Goal: Task Accomplishment & Management: Use online tool/utility

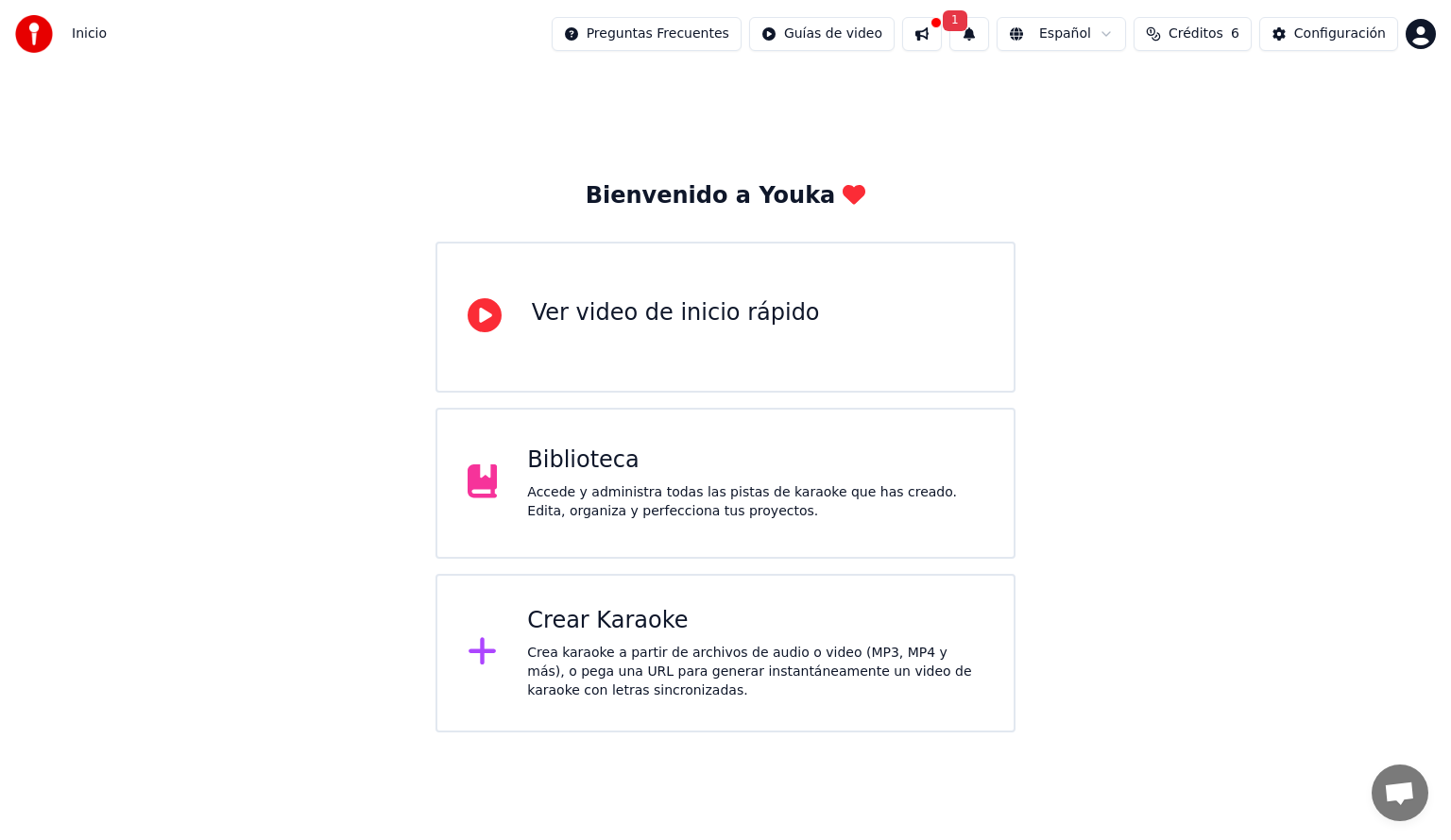
click at [652, 325] on div "Ver video de inicio rápido" at bounding box center [675, 313] width 288 height 30
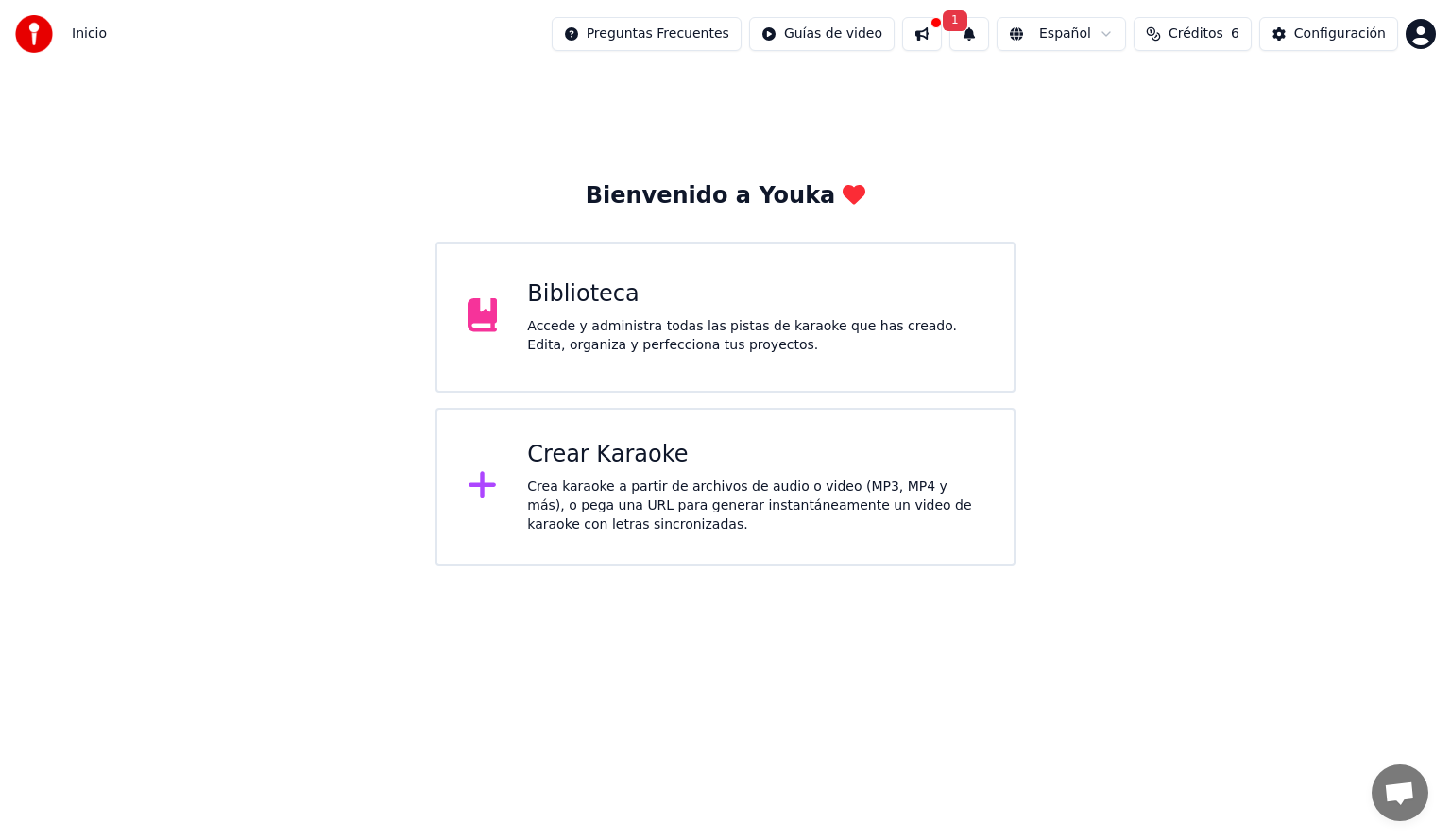
click at [540, 343] on div "Accede y administra todas las pistas de karaoke que has creado. Edita, organiza…" at bounding box center [755, 336] width 457 height 37
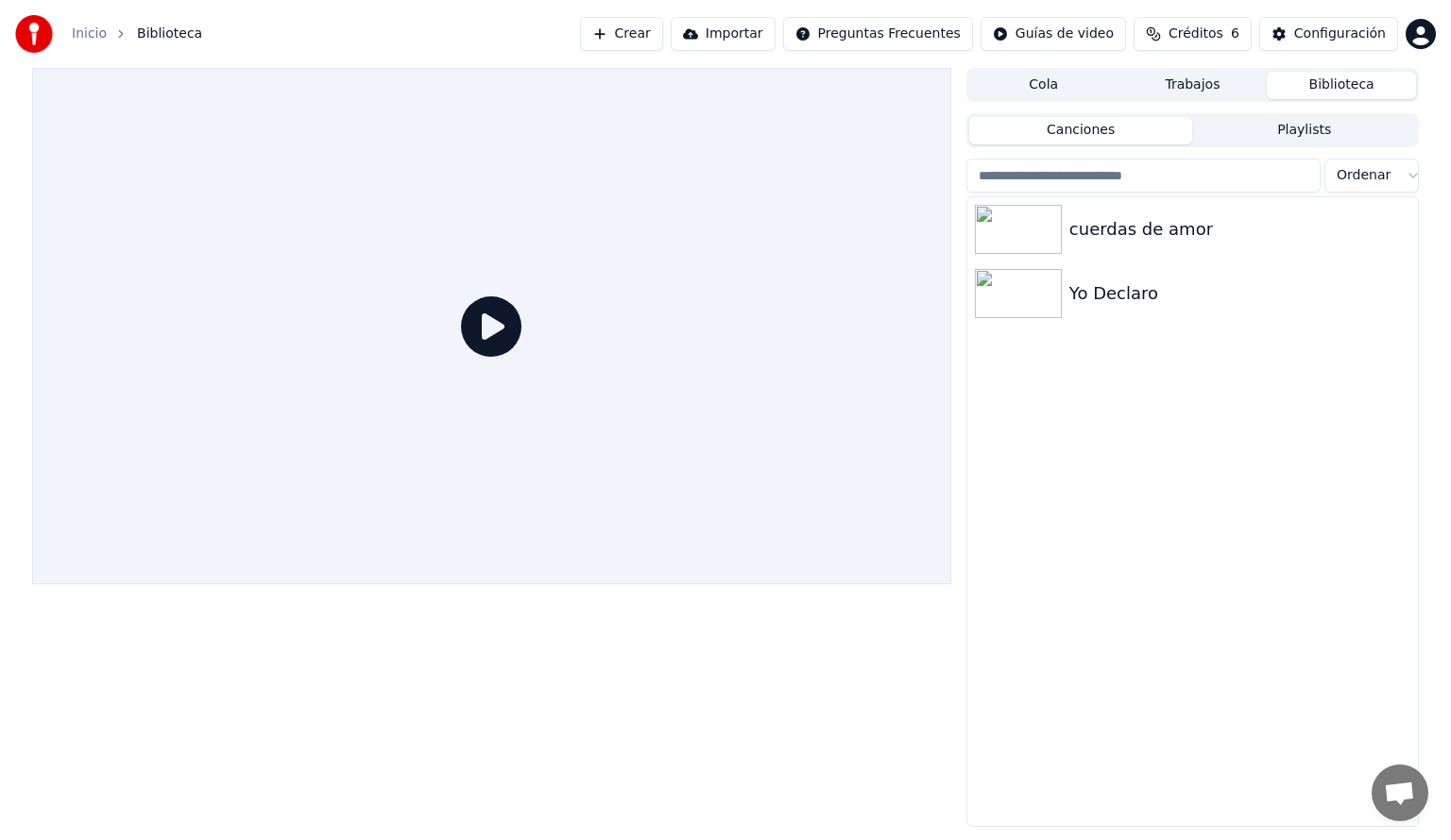
click at [664, 33] on button "Crear" at bounding box center [621, 33] width 83 height 34
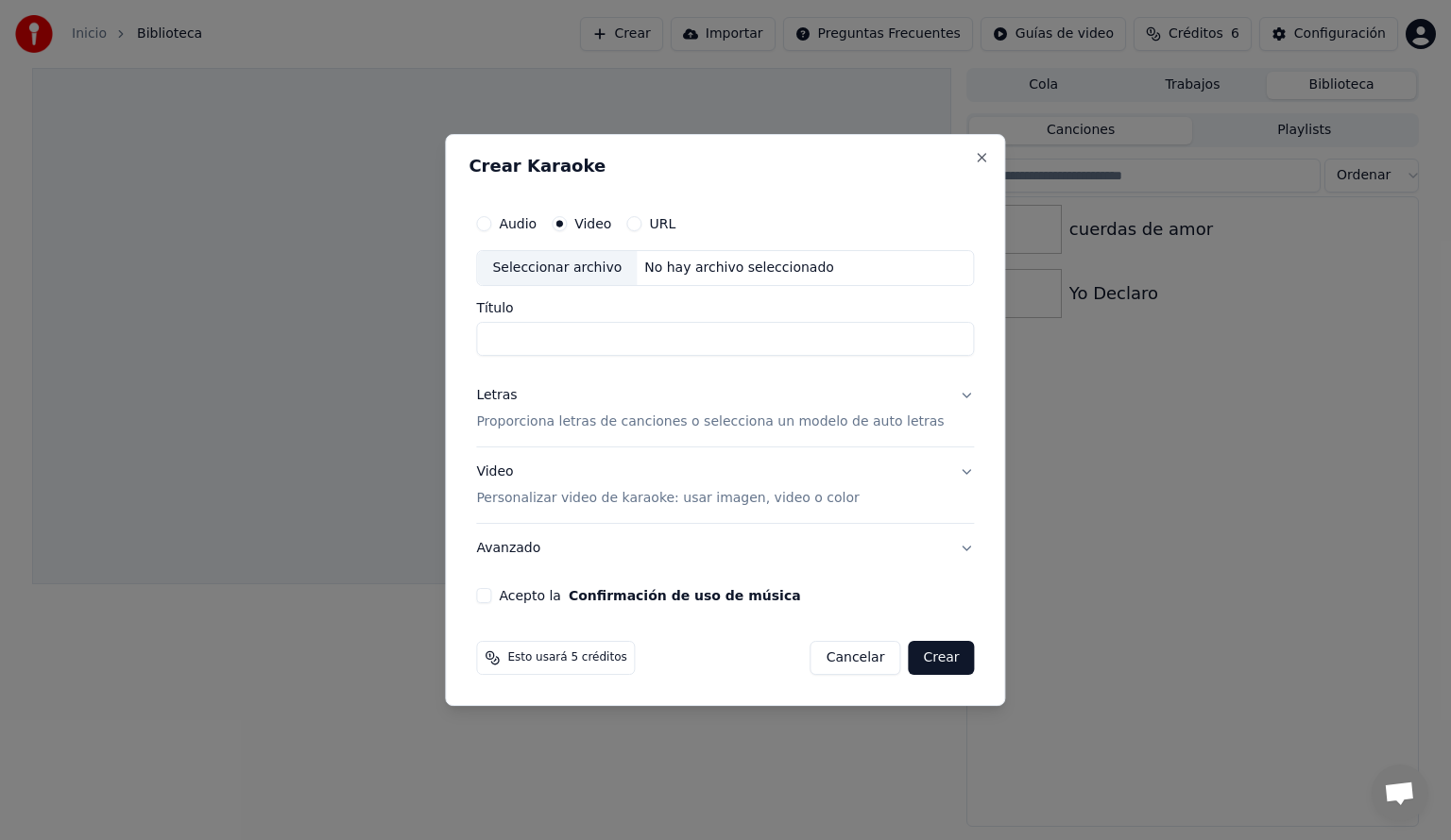
click at [599, 343] on input "Título" at bounding box center [725, 339] width 498 height 34
click at [756, 507] on button "Video Personalizar video de karaoke: usar imagen, video o color" at bounding box center [725, 485] width 498 height 76
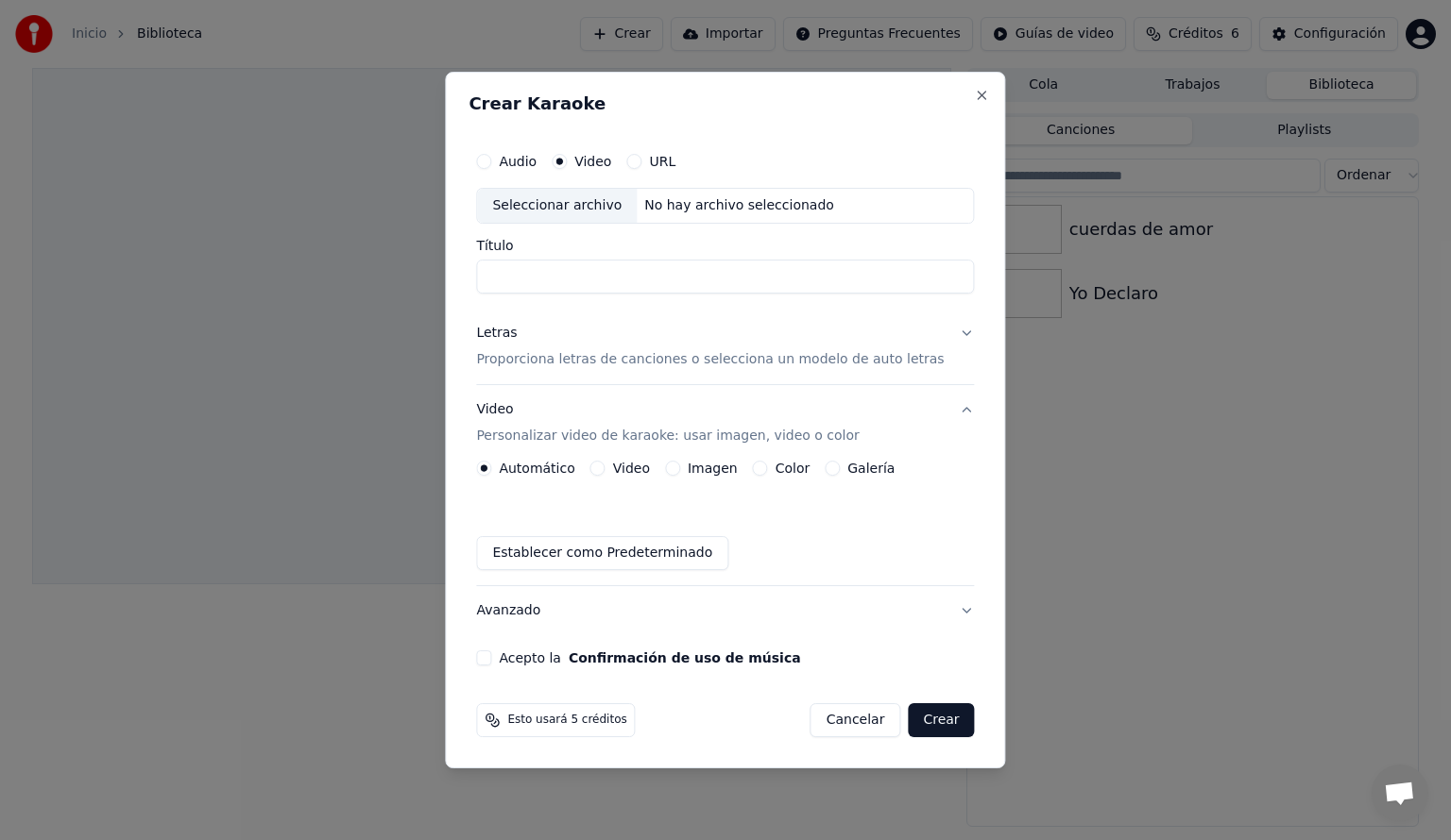
click at [940, 404] on button "Video Personalizar video de karaoke: usar imagen, video o color" at bounding box center [725, 423] width 498 height 76
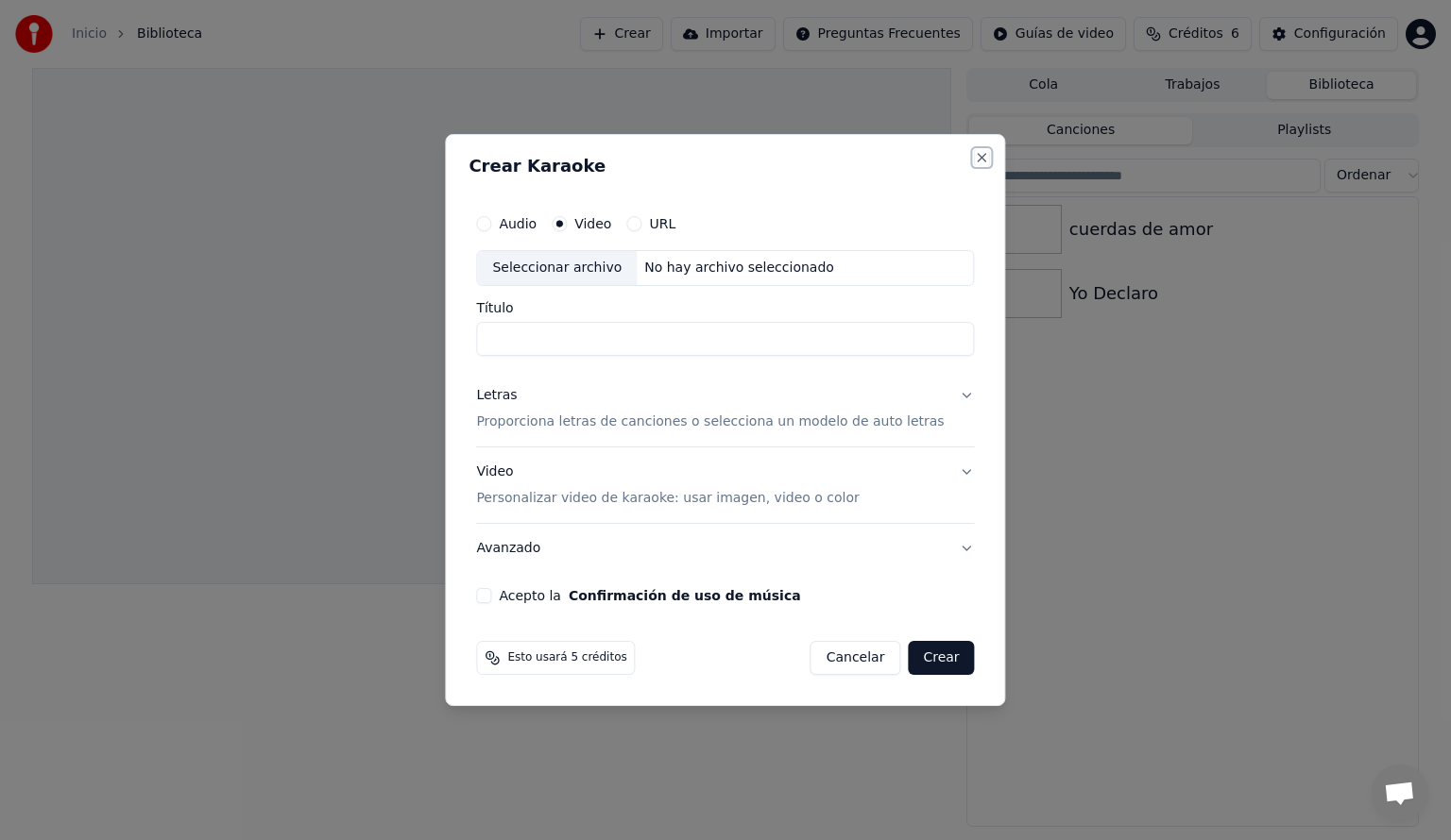
click at [975, 163] on button "Close" at bounding box center [982, 157] width 15 height 15
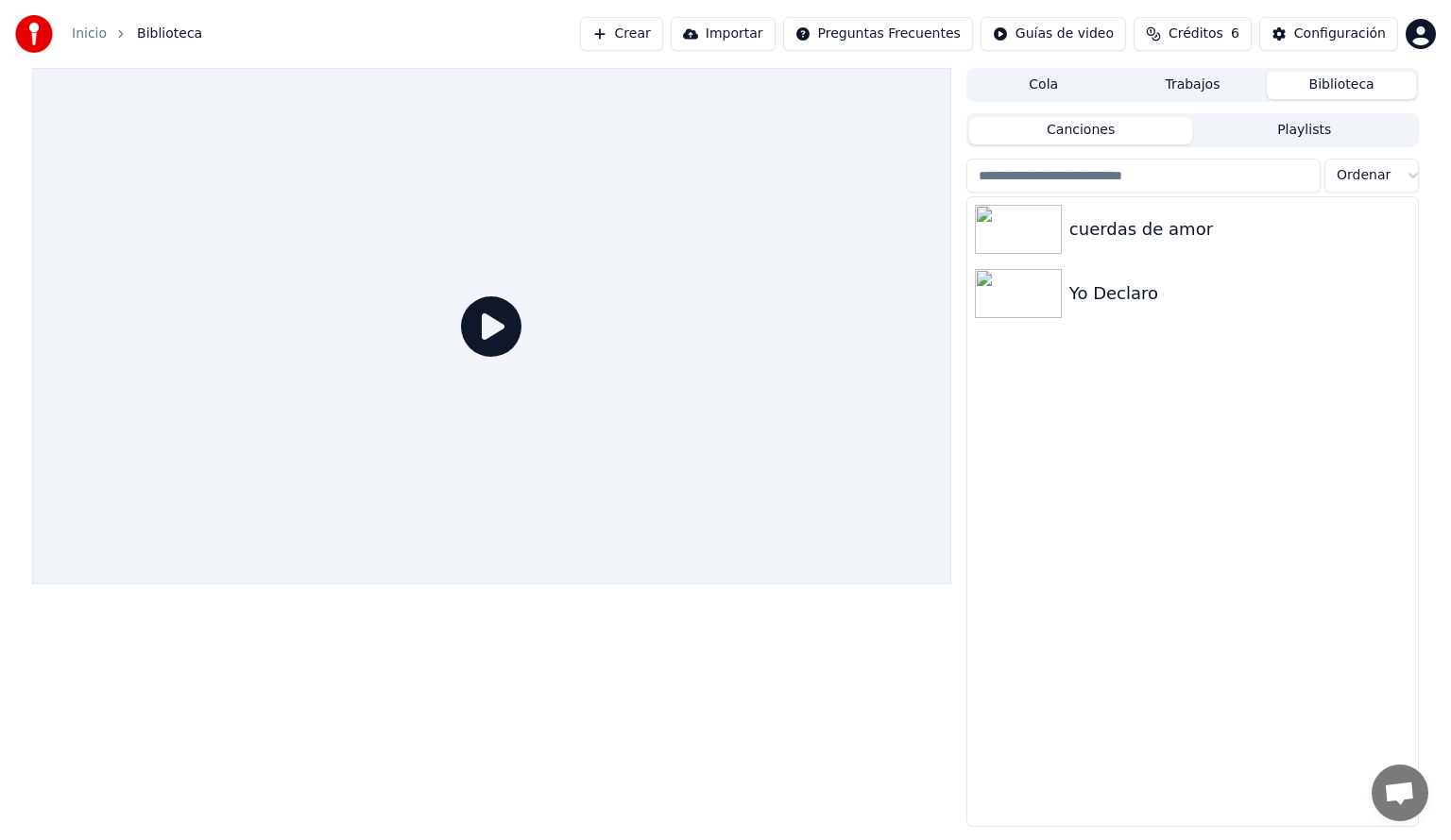
click at [745, 33] on button "Importar" at bounding box center [723, 33] width 105 height 34
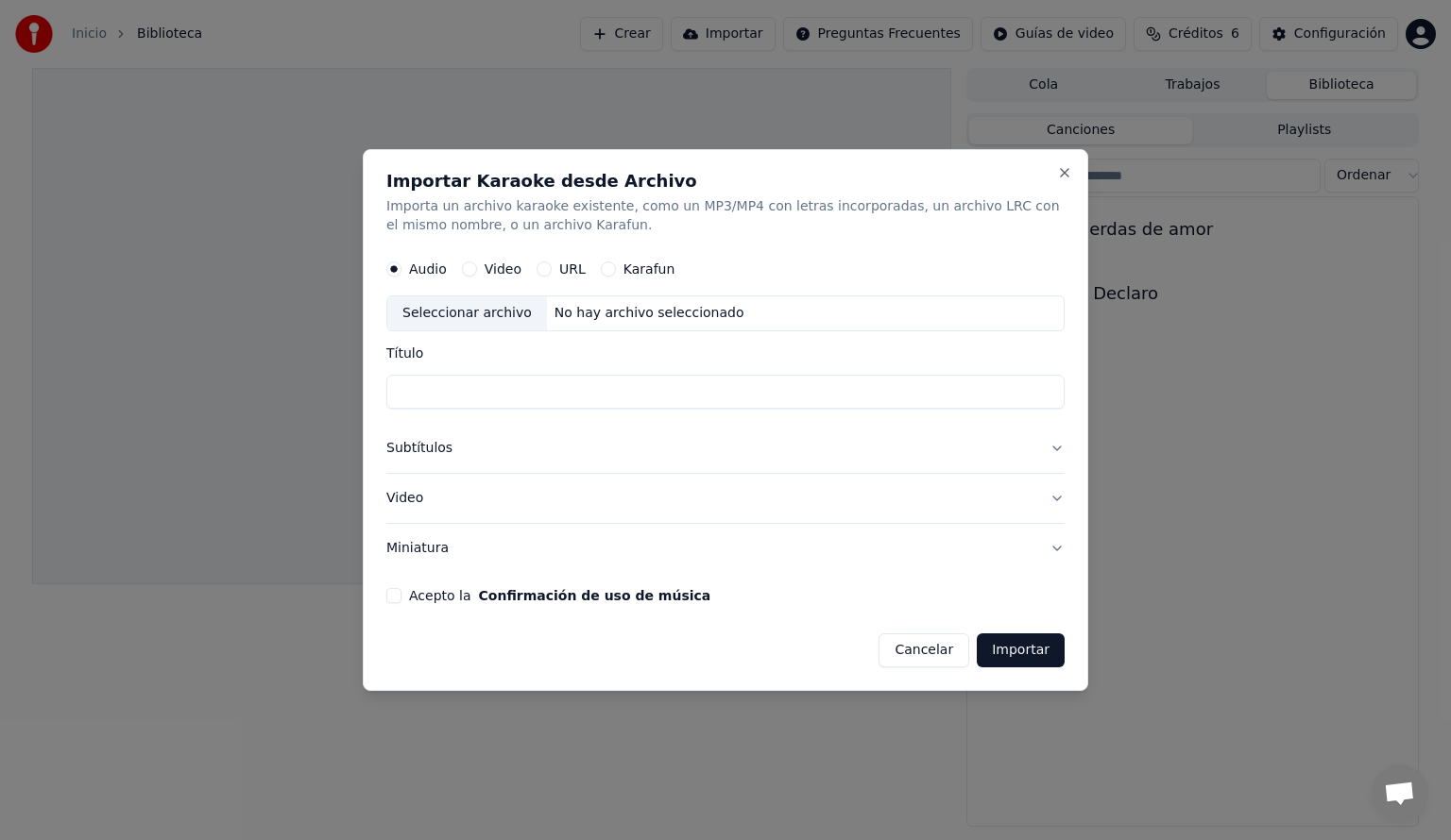
click at [499, 272] on label "Video" at bounding box center [504, 269] width 37 height 13
click at [477, 272] on button "Video" at bounding box center [469, 269] width 15 height 15
click at [463, 316] on div "Seleccionar archivo" at bounding box center [467, 313] width 160 height 34
type input "**********"
click at [1024, 657] on button "Importar" at bounding box center [1020, 651] width 87 height 34
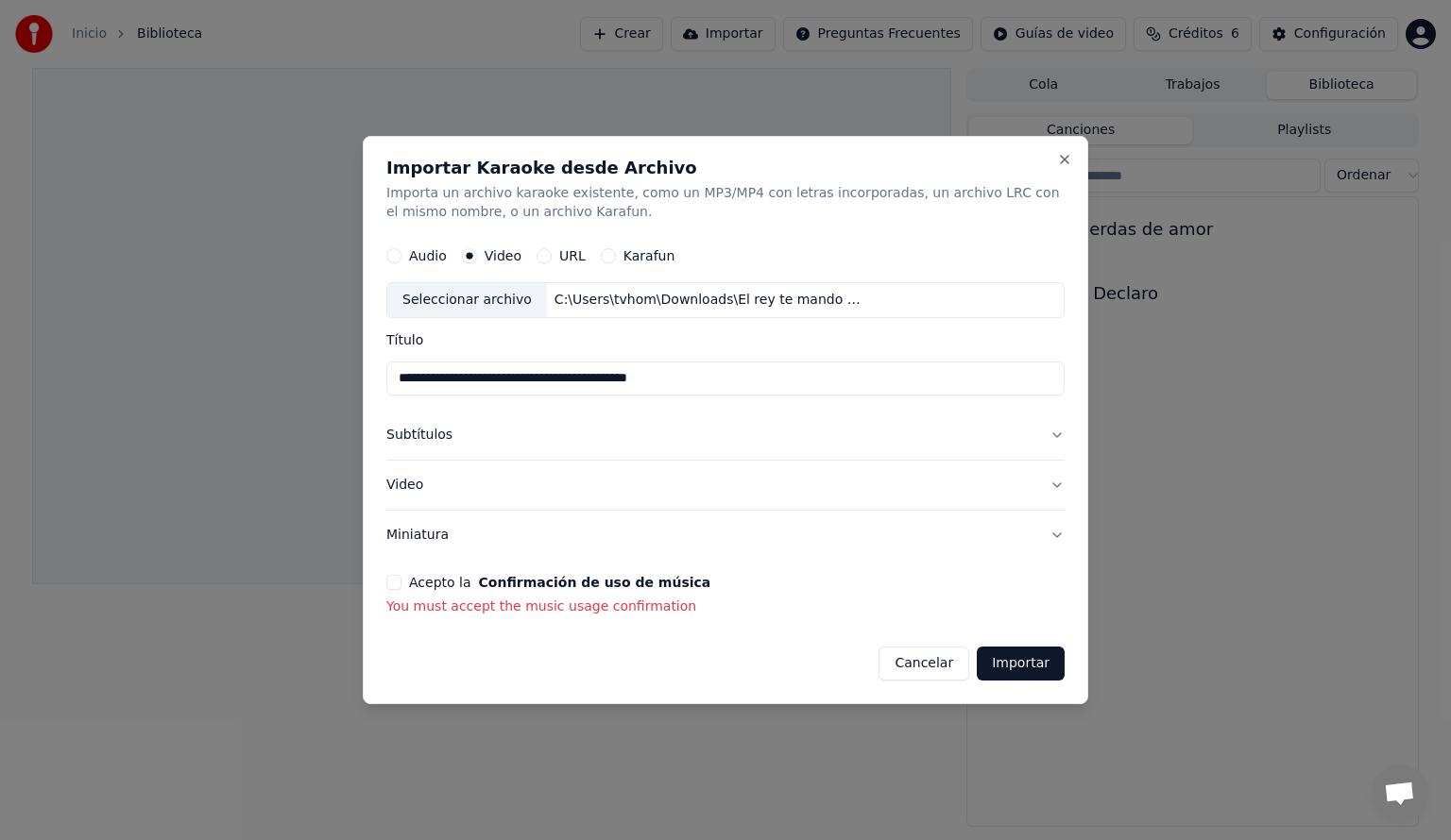
click at [493, 487] on button "Video" at bounding box center [726, 486] width 678 height 49
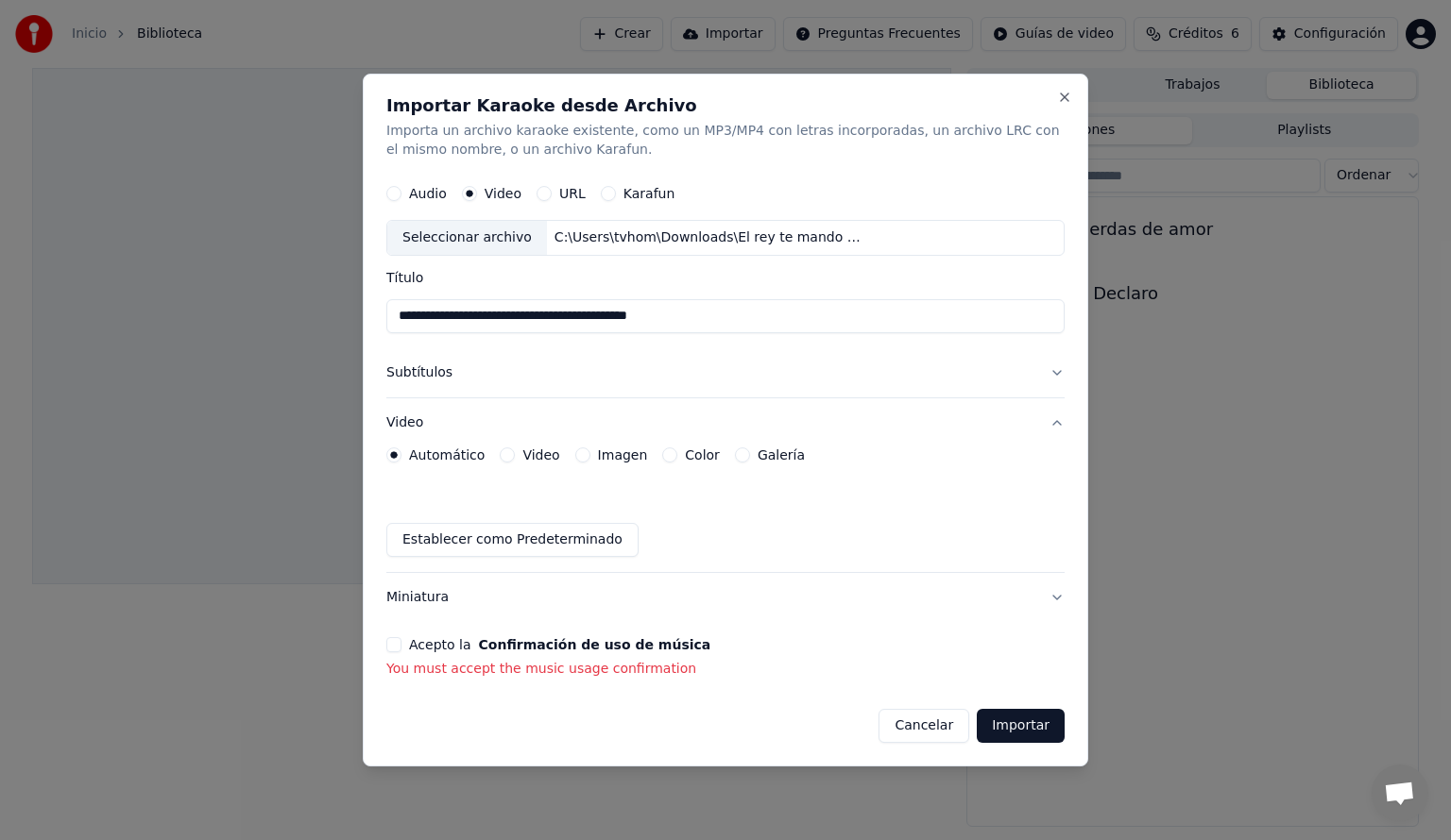
click at [509, 457] on button "Video" at bounding box center [507, 454] width 15 height 15
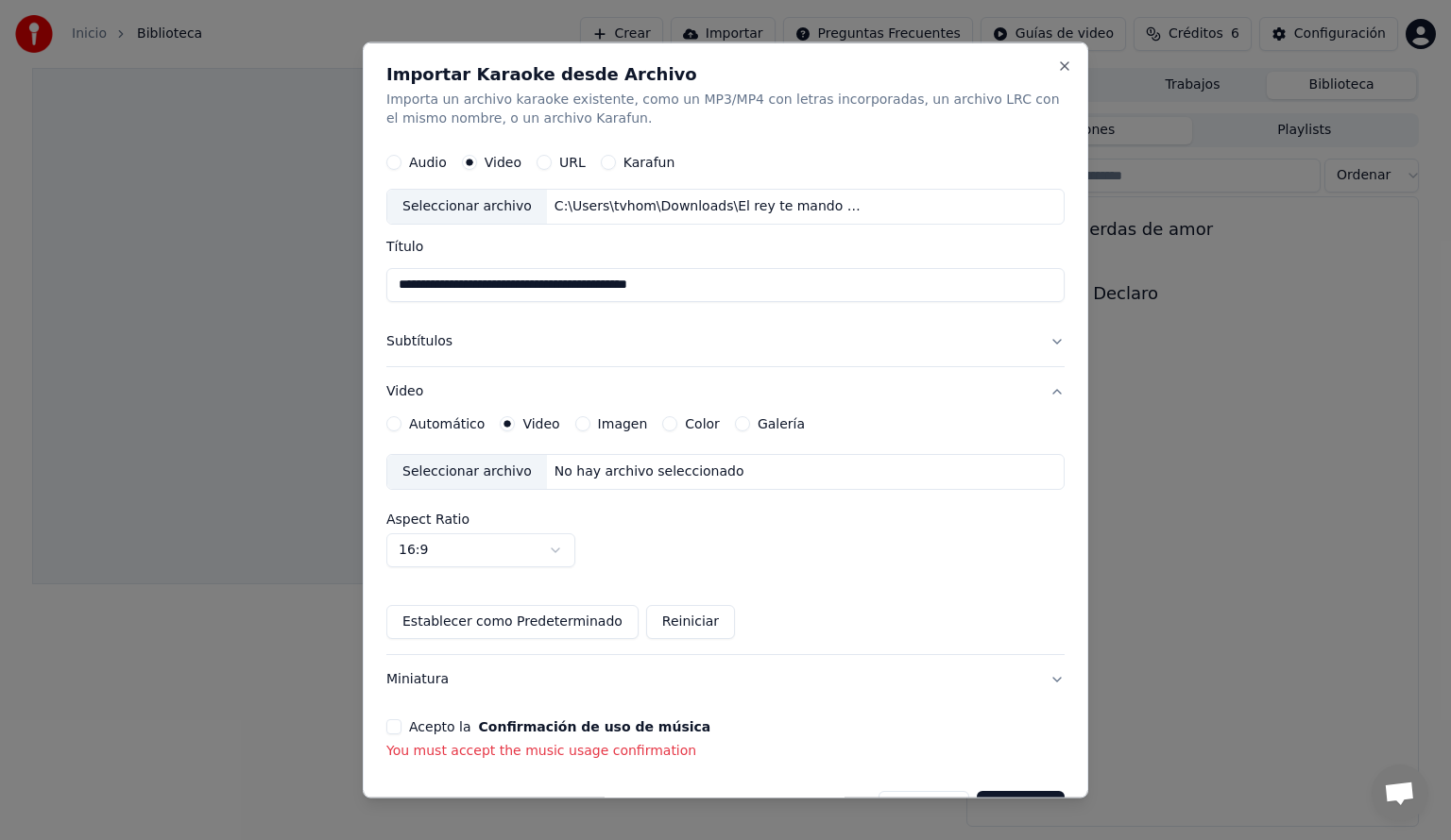
click at [499, 471] on div "Seleccionar archivo" at bounding box center [467, 471] width 160 height 34
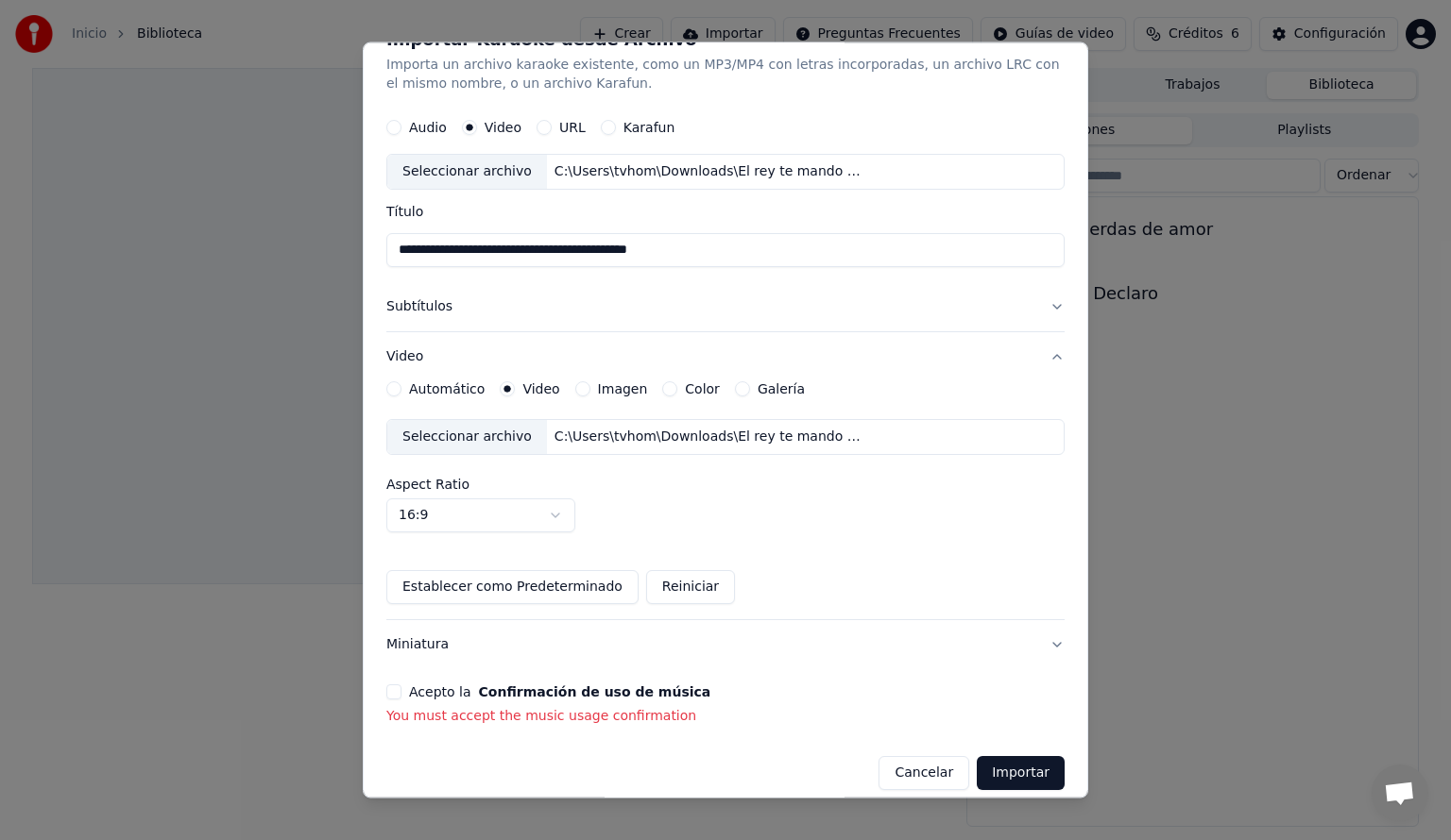
scroll to position [48, 0]
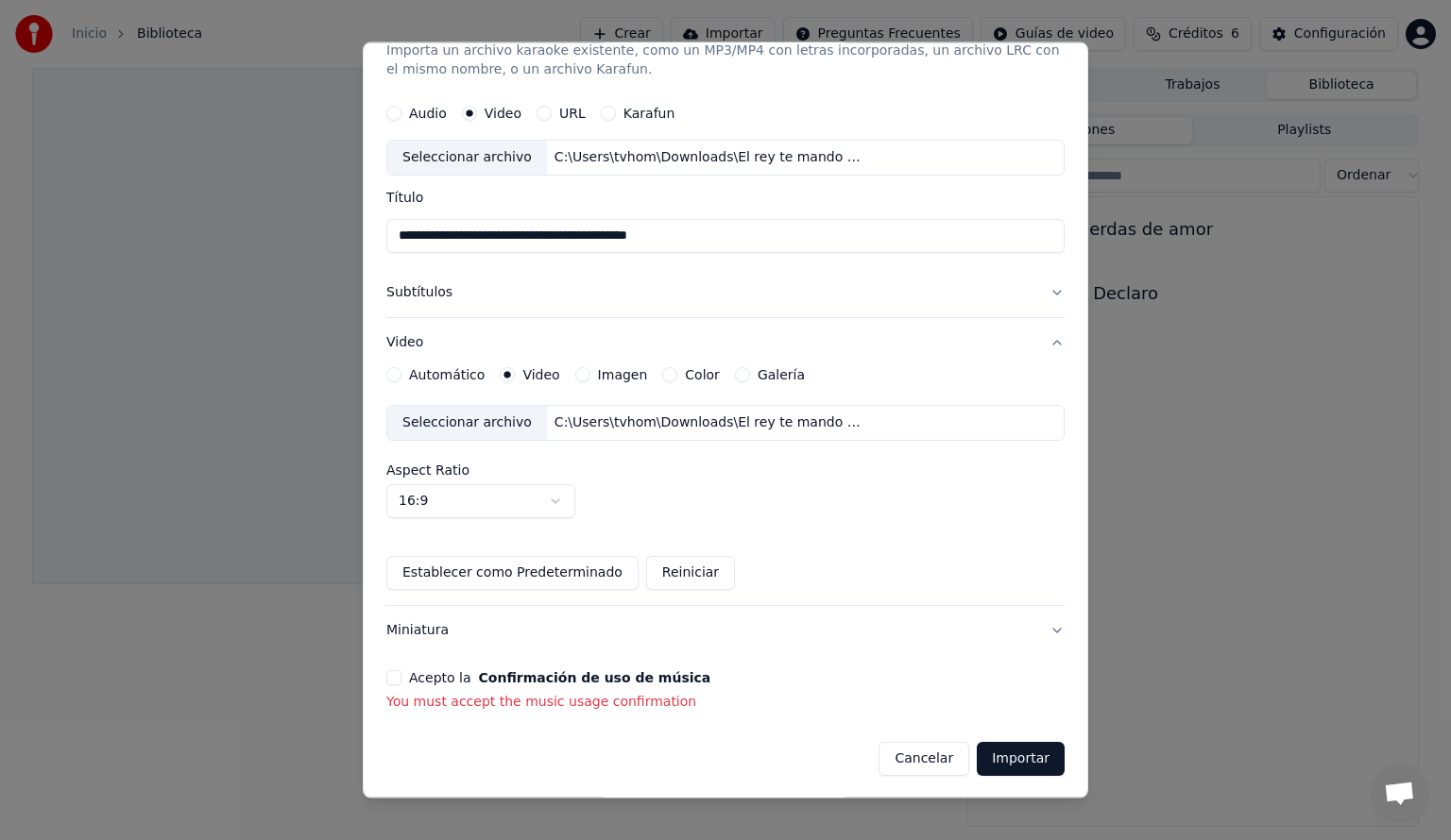
click at [1014, 763] on button "Importar" at bounding box center [1020, 759] width 87 height 34
click at [1032, 757] on button "Importar" at bounding box center [1020, 759] width 87 height 34
click at [394, 682] on button "Acepto la Confirmación de uso de música" at bounding box center [394, 677] width 15 height 15
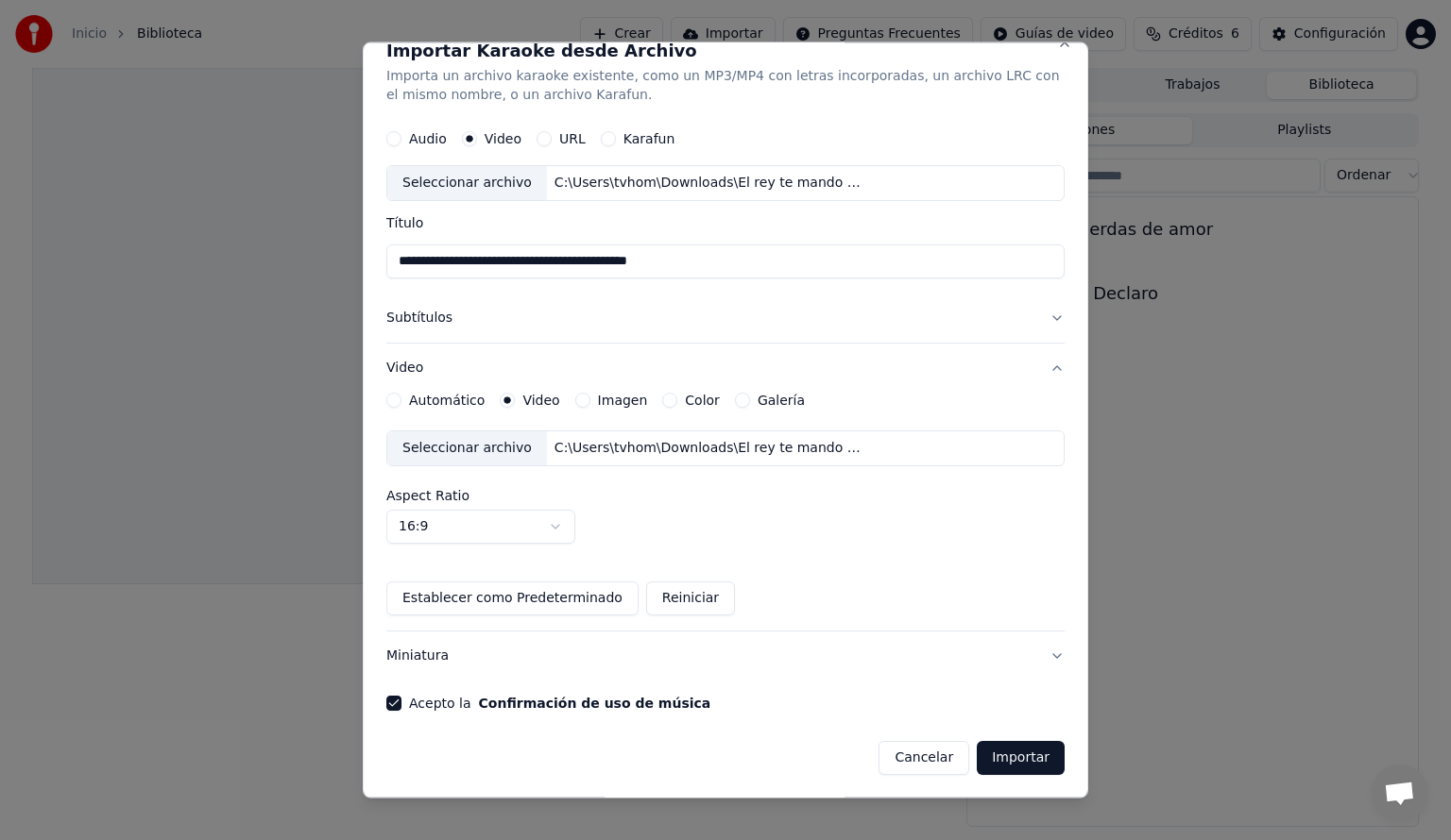
scroll to position [22, 0]
click at [1023, 751] on button "Importar" at bounding box center [1020, 759] width 87 height 34
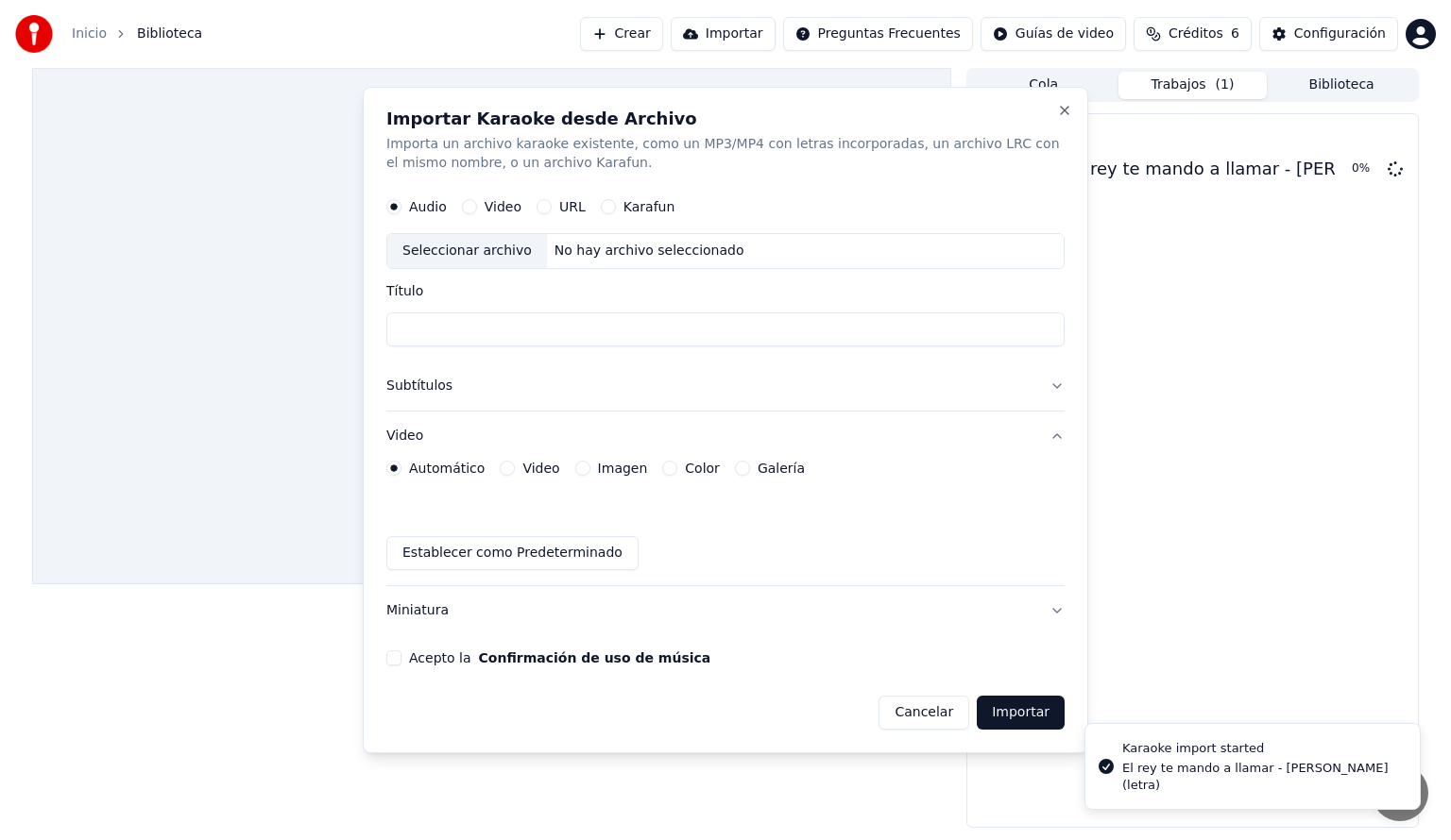
scroll to position [0, 0]
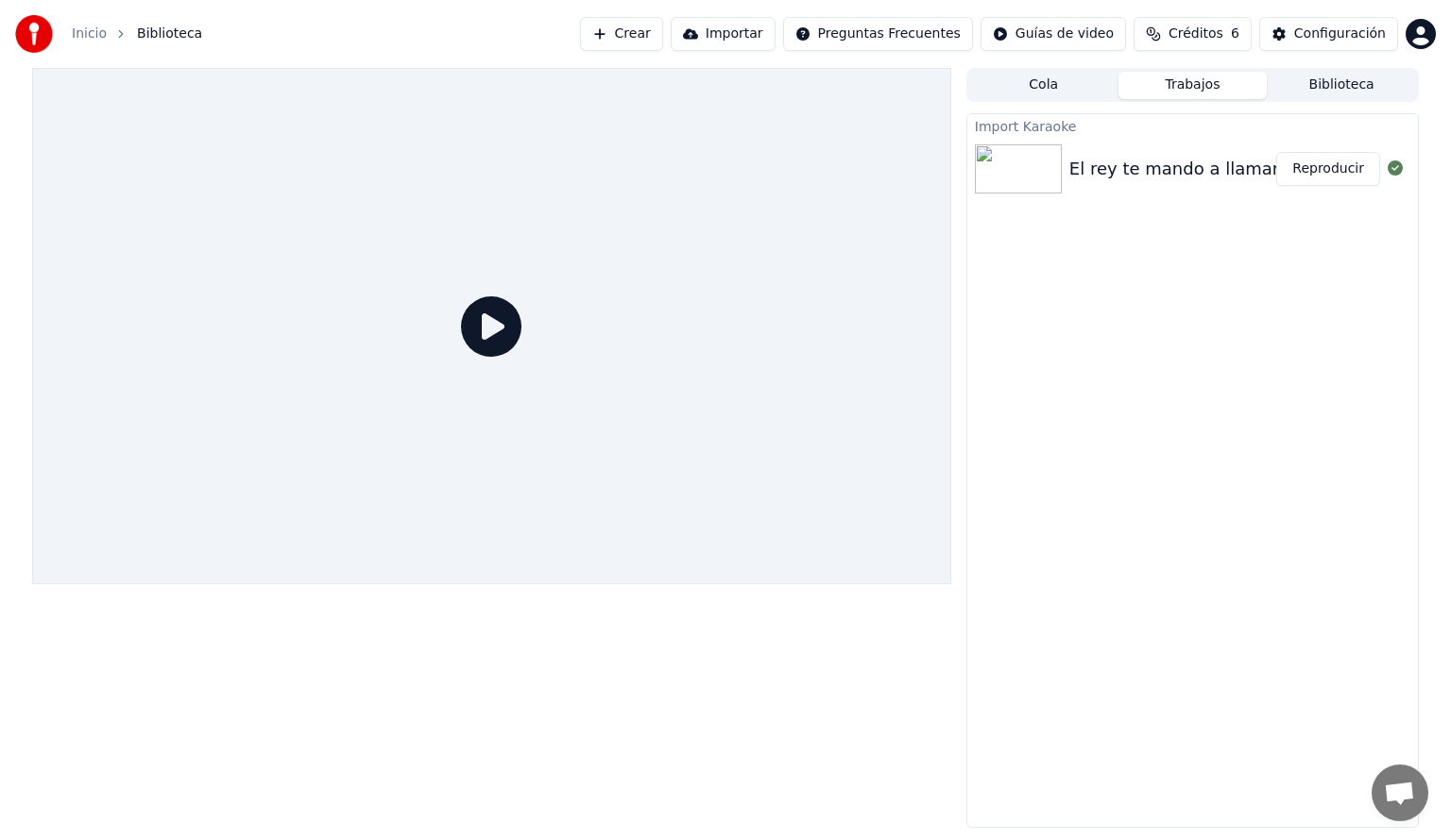
click at [1322, 168] on button "Reproducir" at bounding box center [1328, 169] width 104 height 34
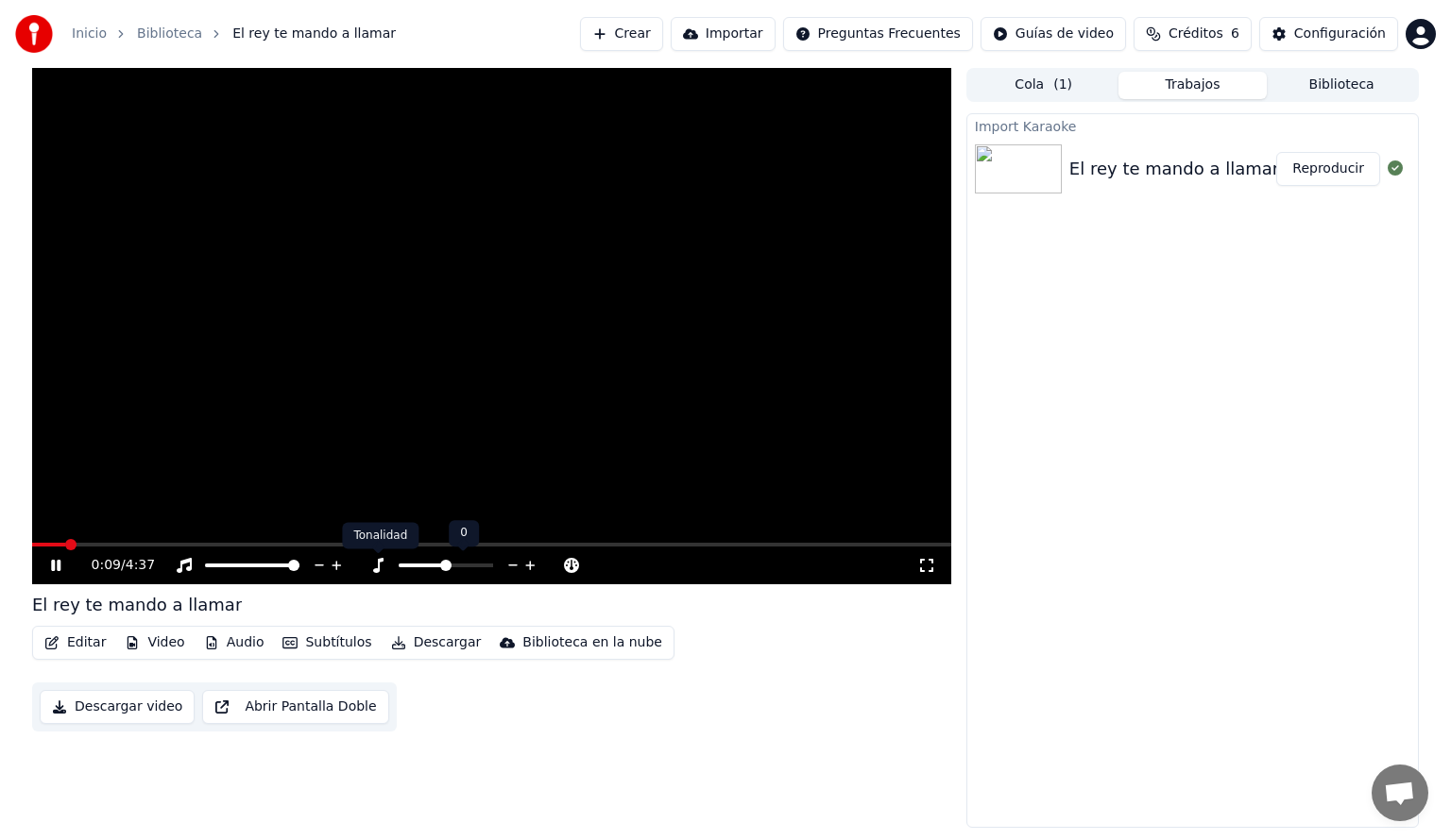
click at [379, 568] on icon at bounding box center [377, 565] width 19 height 15
click at [241, 571] on span at bounding box center [243, 566] width 12 height 12
click at [299, 568] on span at bounding box center [294, 566] width 12 height 12
click at [386, 584] on div "0:24 / 4:37" at bounding box center [492, 565] width 919 height 37
click at [370, 561] on icon at bounding box center [377, 565] width 19 height 15
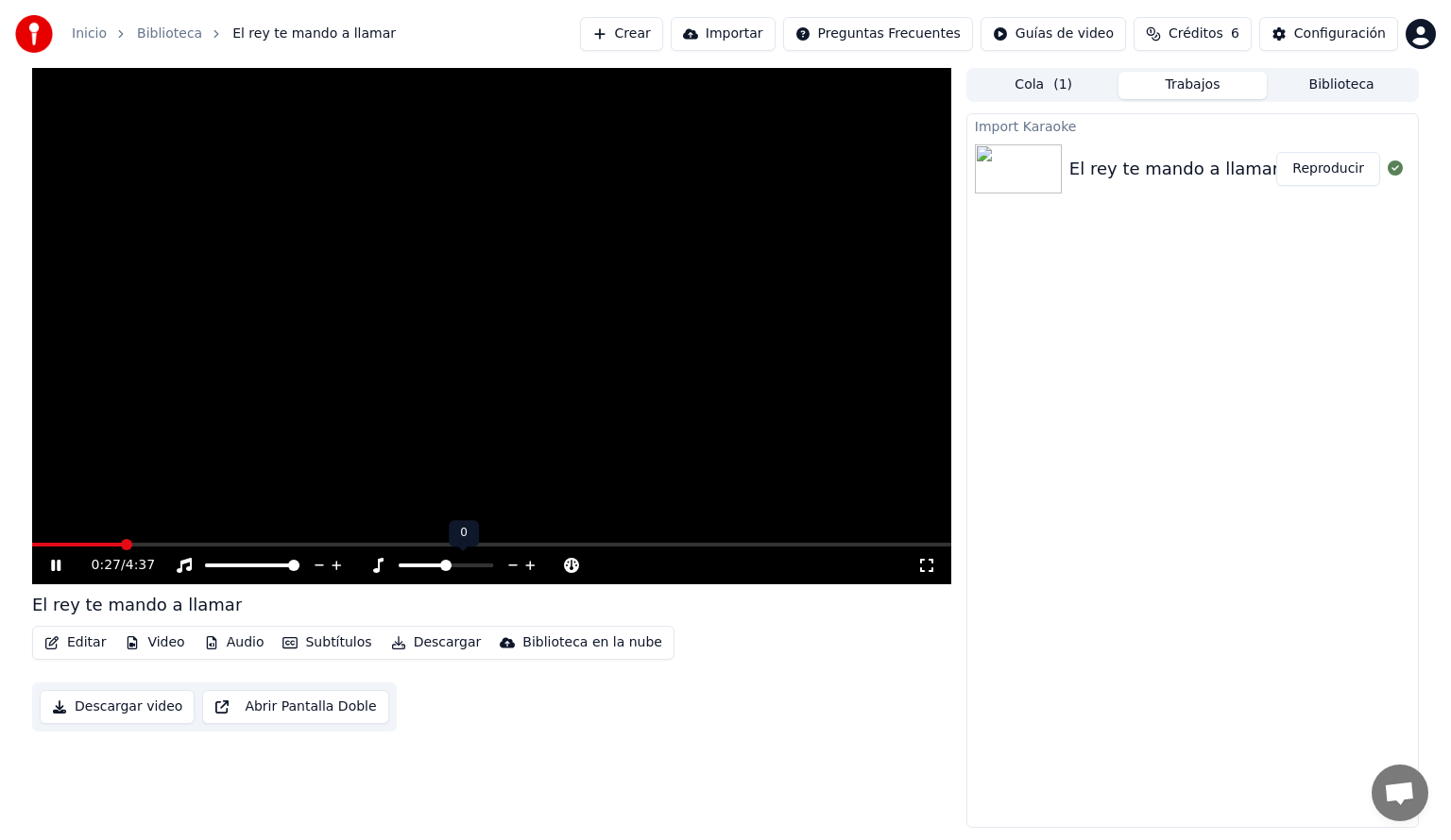
click at [372, 561] on icon at bounding box center [377, 565] width 19 height 15
click at [413, 590] on div "0:28 / 4:37 El rey te mando a llamar Editar Video Audio Subtítulos Descargar Bi…" at bounding box center [492, 447] width 919 height 761
click at [419, 569] on icon at bounding box center [419, 565] width 19 height 15
click at [193, 562] on div at bounding box center [269, 565] width 152 height 19
click at [182, 566] on icon at bounding box center [184, 565] width 15 height 15
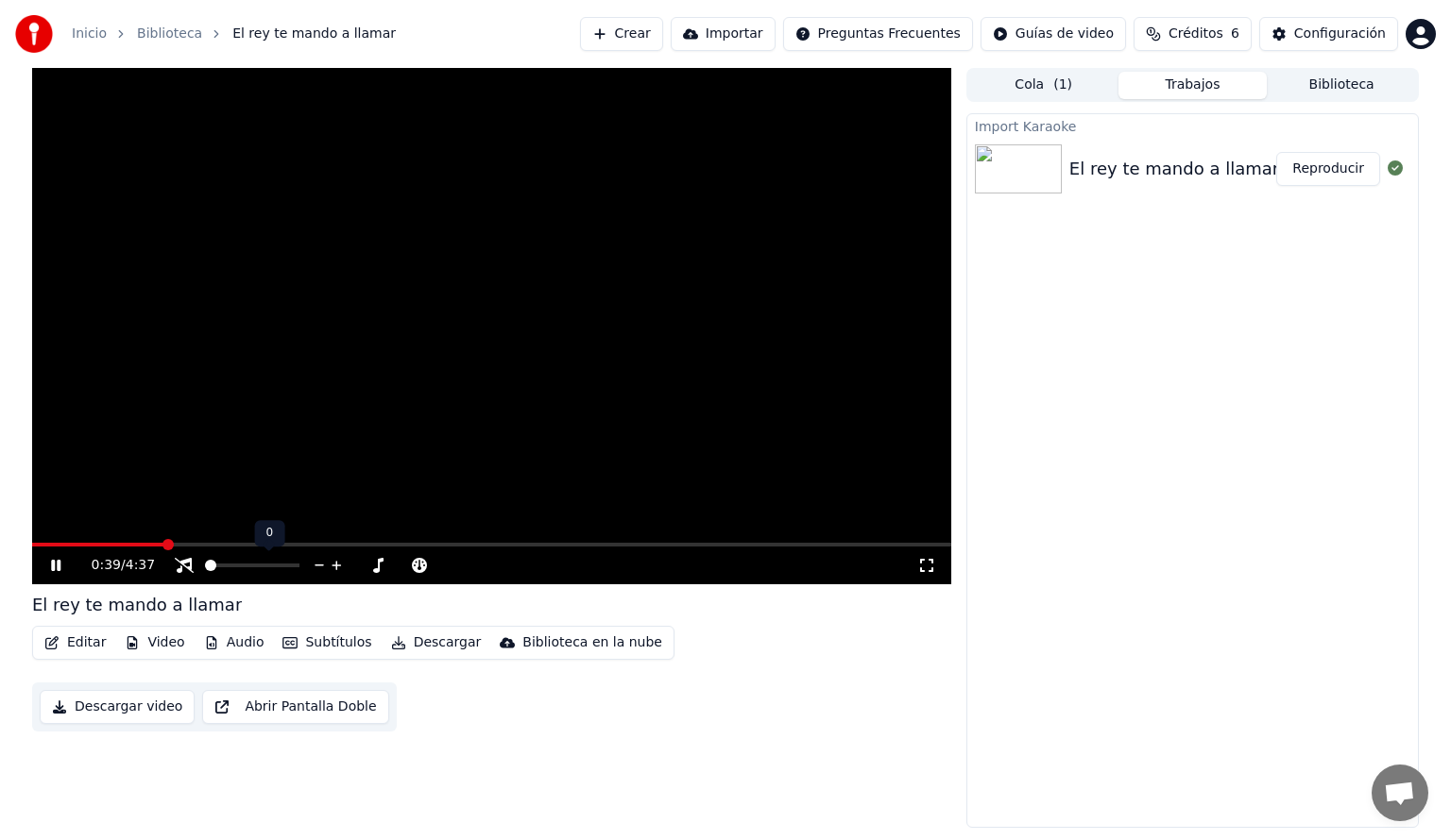
click at [182, 566] on icon at bounding box center [184, 565] width 19 height 15
click at [231, 650] on button "Audio" at bounding box center [234, 643] width 76 height 26
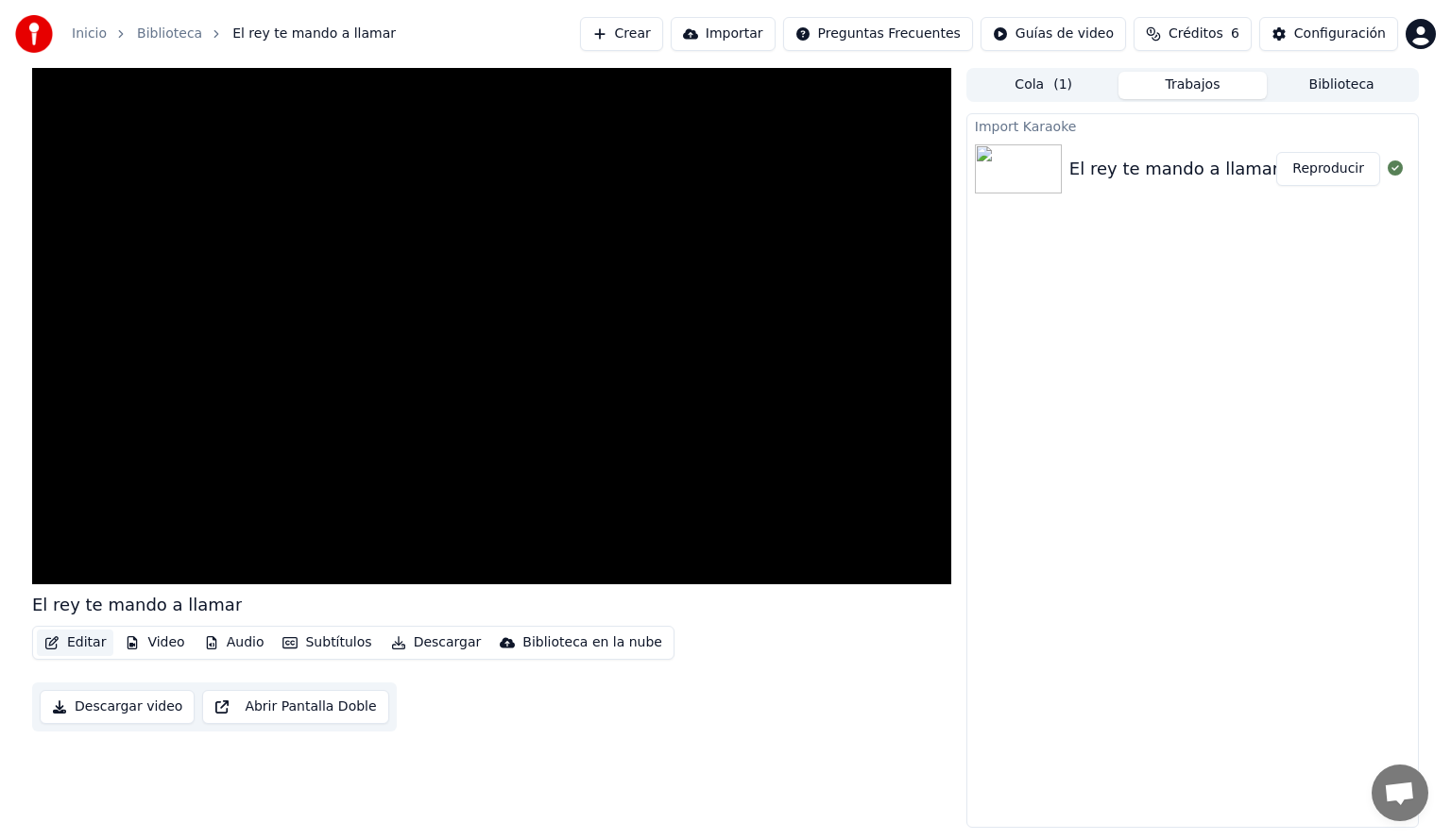
click at [87, 638] on button "Editar" at bounding box center [76, 643] width 77 height 26
click at [87, 641] on button "Editar" at bounding box center [76, 643] width 77 height 26
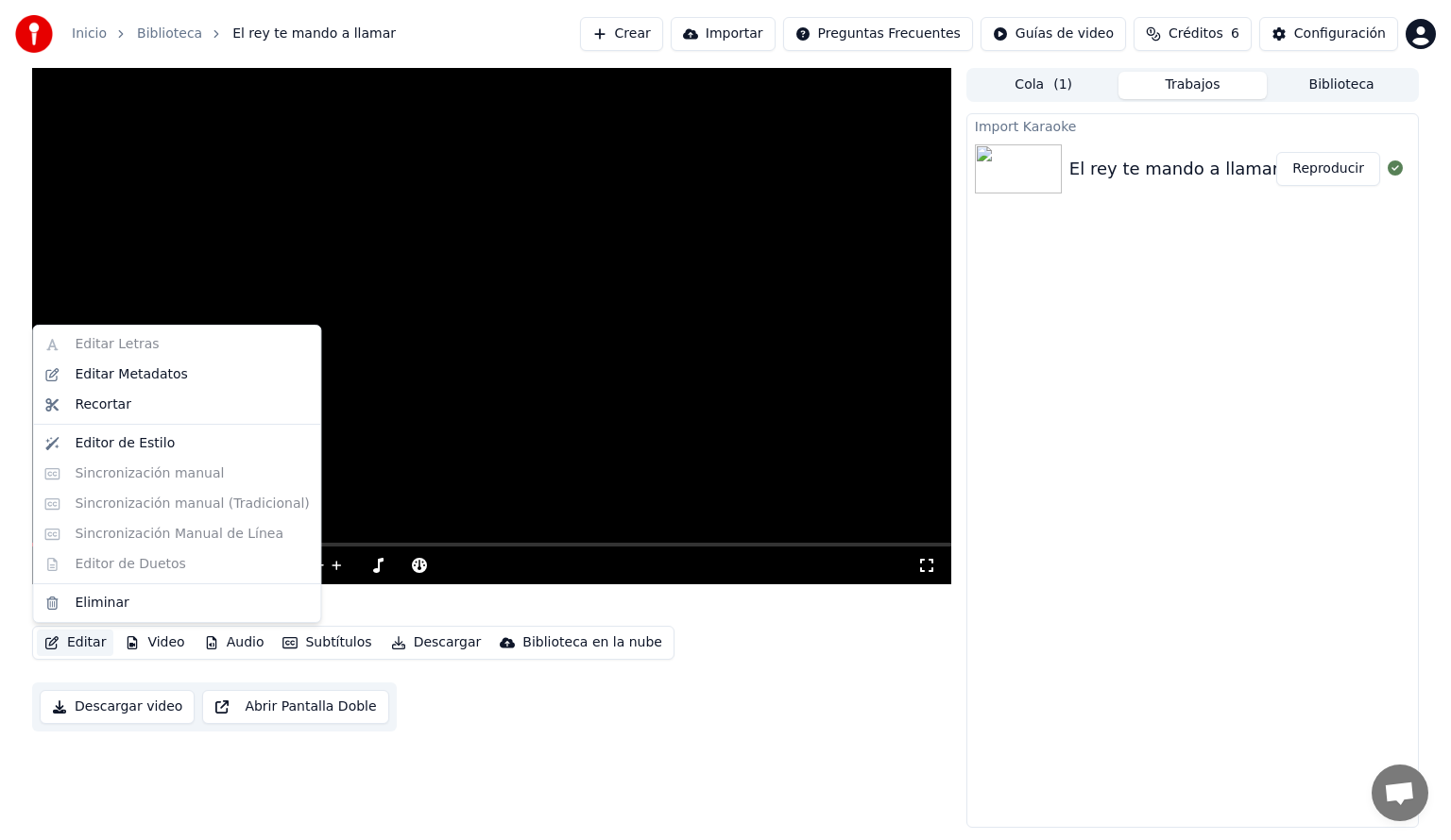
click at [359, 595] on div "El rey te mando a llamar" at bounding box center [492, 604] width 919 height 26
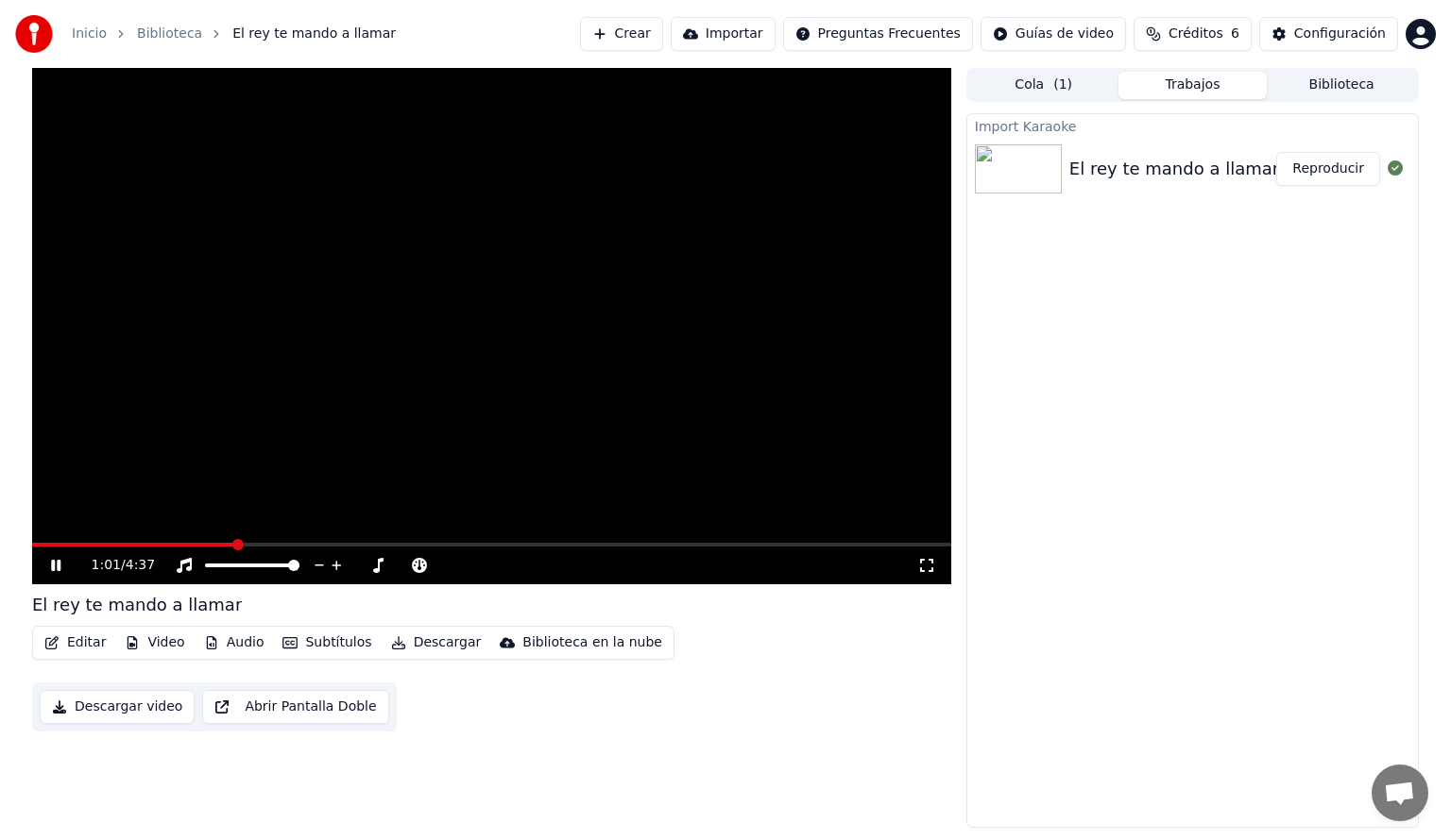
click at [249, 642] on button "Audio" at bounding box center [234, 643] width 76 height 26
click at [238, 703] on div "Importado" at bounding box center [262, 713] width 143 height 30
click at [52, 563] on icon at bounding box center [56, 565] width 12 height 13
click at [422, 563] on icon at bounding box center [419, 565] width 15 height 15
click at [382, 566] on icon at bounding box center [377, 565] width 19 height 15
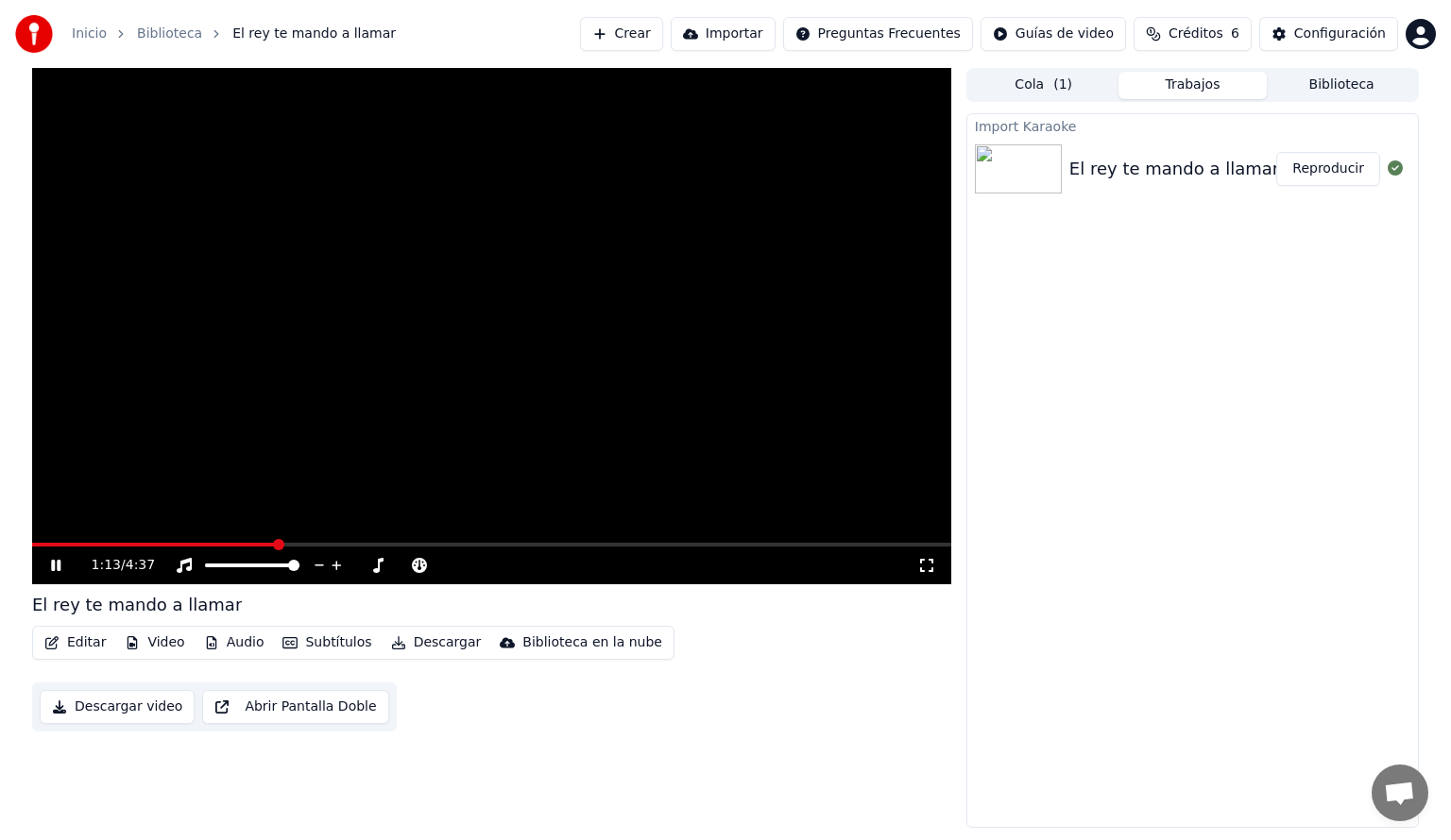
click at [172, 641] on button "Video" at bounding box center [154, 643] width 75 height 26
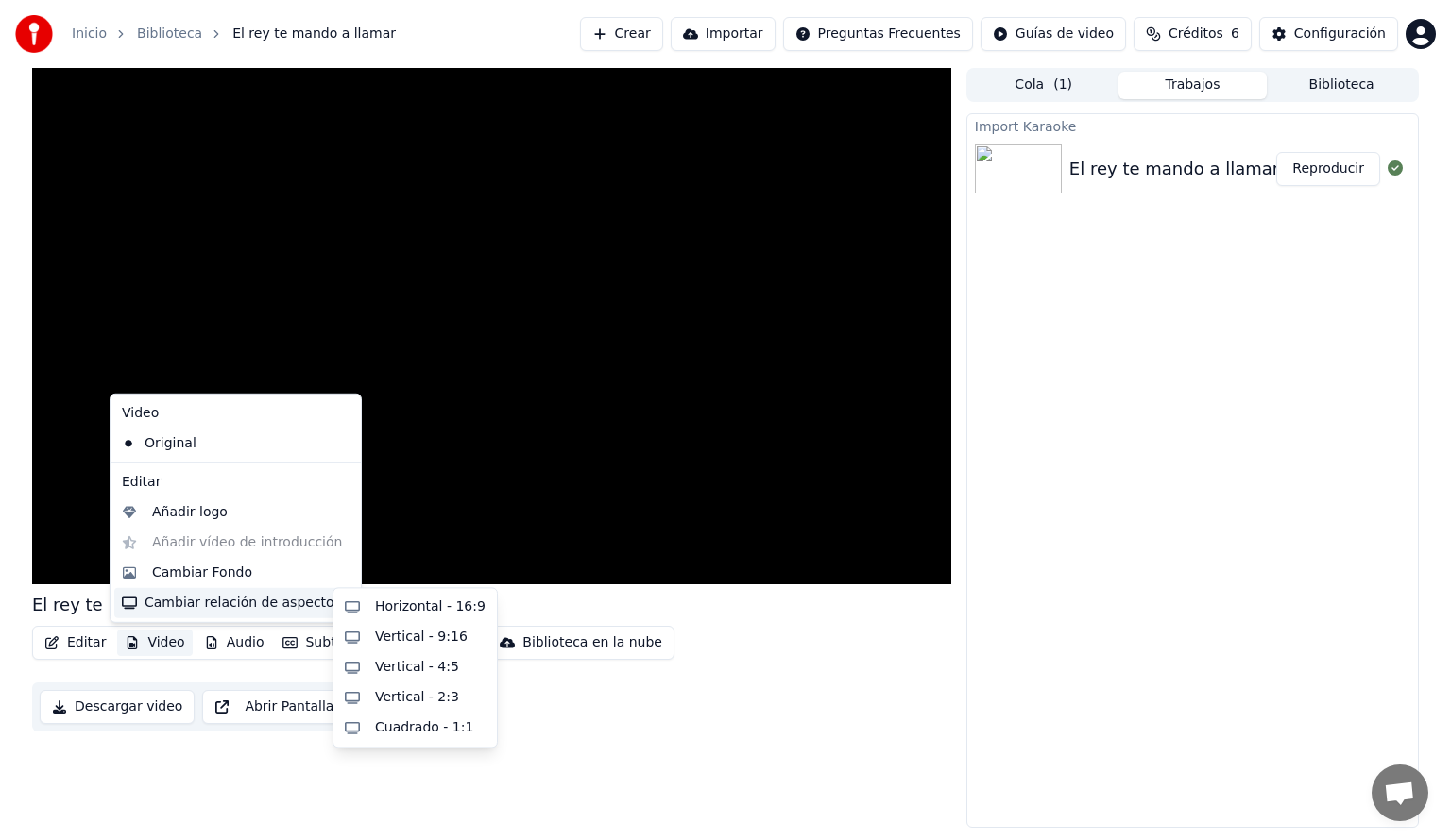
click at [605, 608] on div "El rey te mando a llamar" at bounding box center [492, 604] width 919 height 26
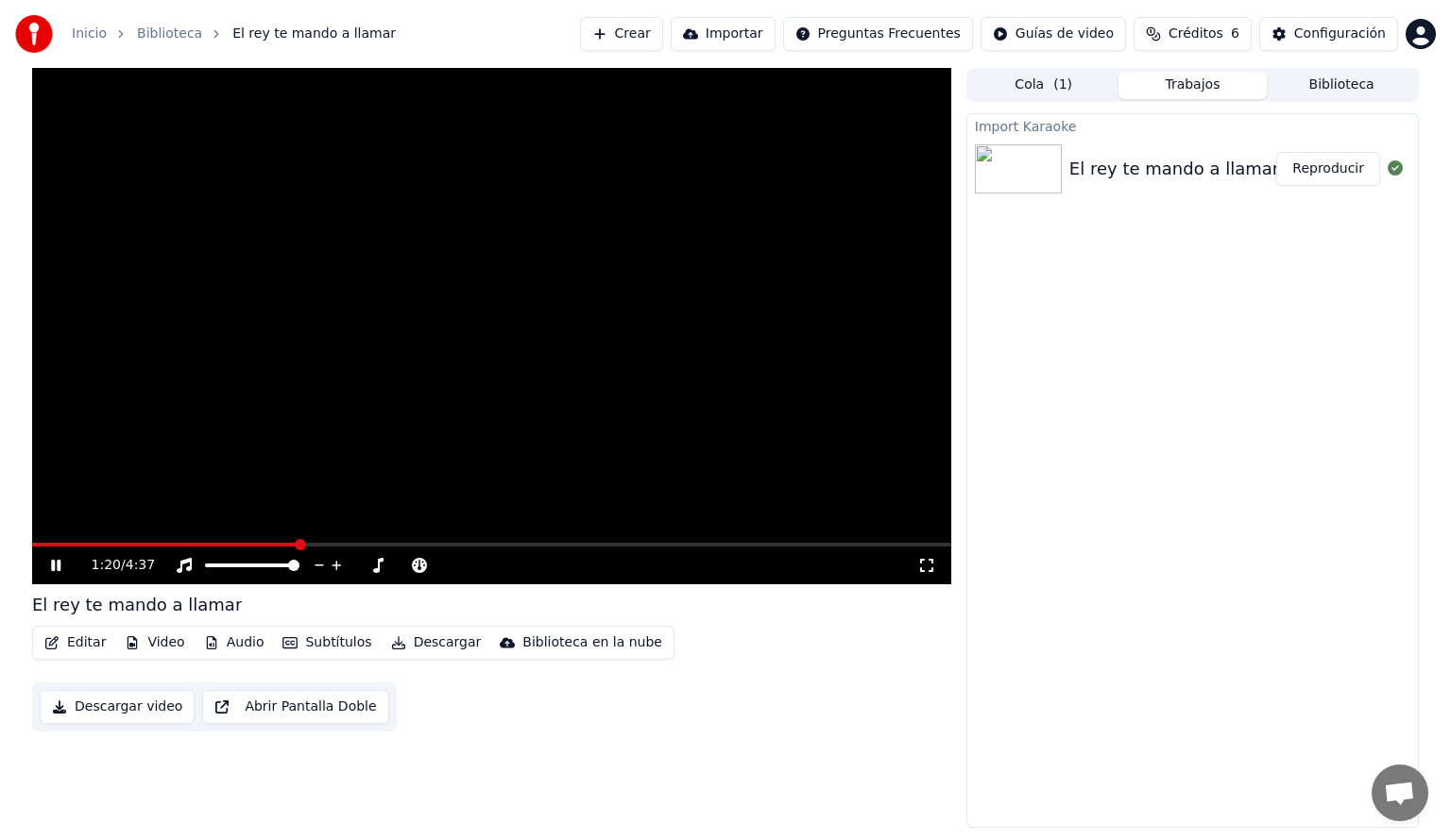
click at [1391, 173] on icon at bounding box center [1395, 168] width 15 height 15
click at [1289, 37] on button "Configuración" at bounding box center [1328, 33] width 138 height 34
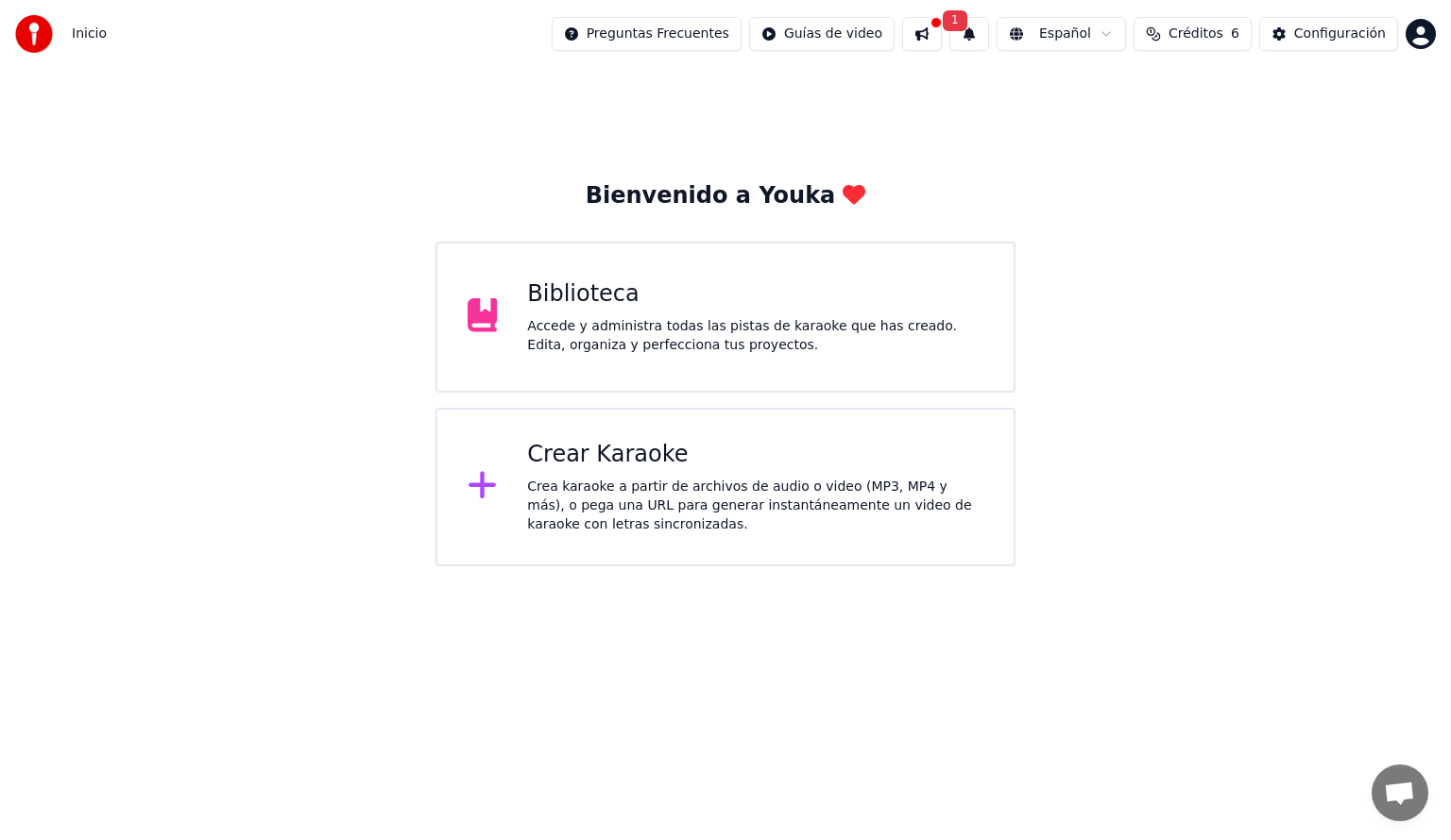
click at [563, 484] on div "Crea karaoke a partir de archivos de audio o video (MP3, MP4 y más), o pega una…" at bounding box center [755, 506] width 457 height 57
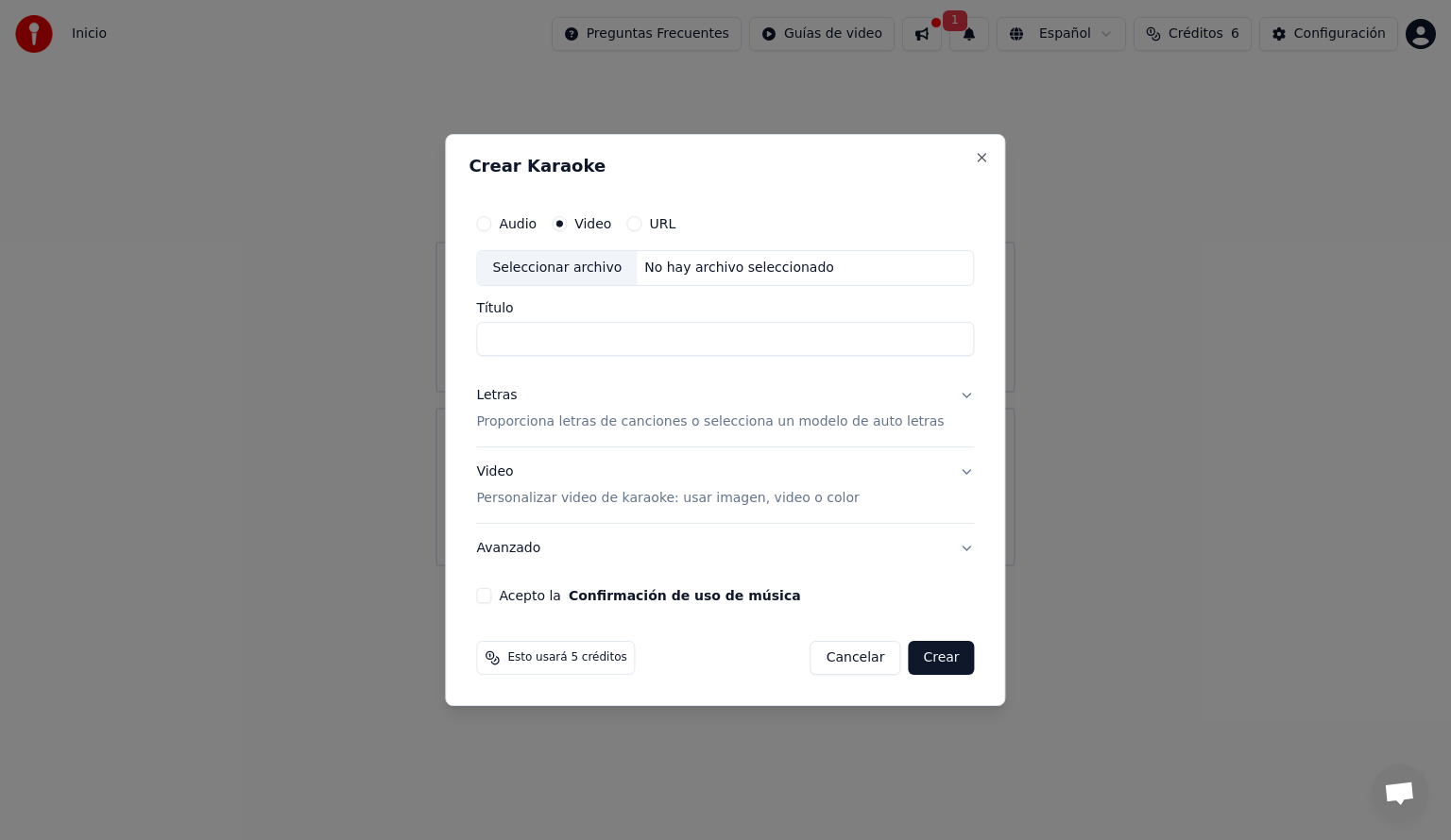
paste input "**********"
type input "**********"
drag, startPoint x: 711, startPoint y: 345, endPoint x: 385, endPoint y: 345, distance: 326.0
click at [378, 351] on body "**********" at bounding box center [726, 283] width 1451 height 566
click at [685, 270] on div "No hay archivo seleccionado" at bounding box center [739, 268] width 205 height 19
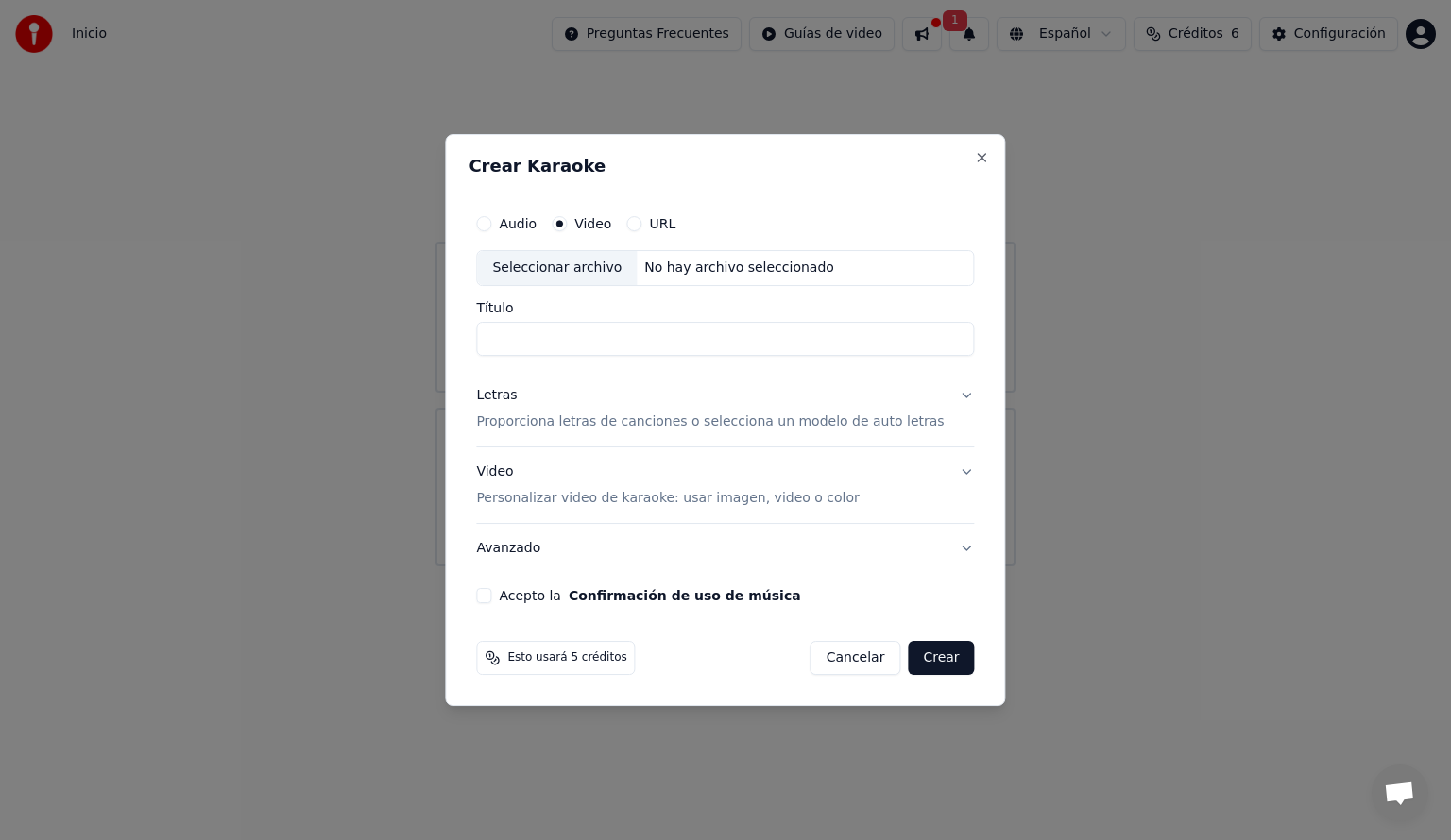
click at [664, 225] on div "URL" at bounding box center [651, 223] width 49 height 15
click at [641, 224] on button "URL" at bounding box center [633, 223] width 15 height 15
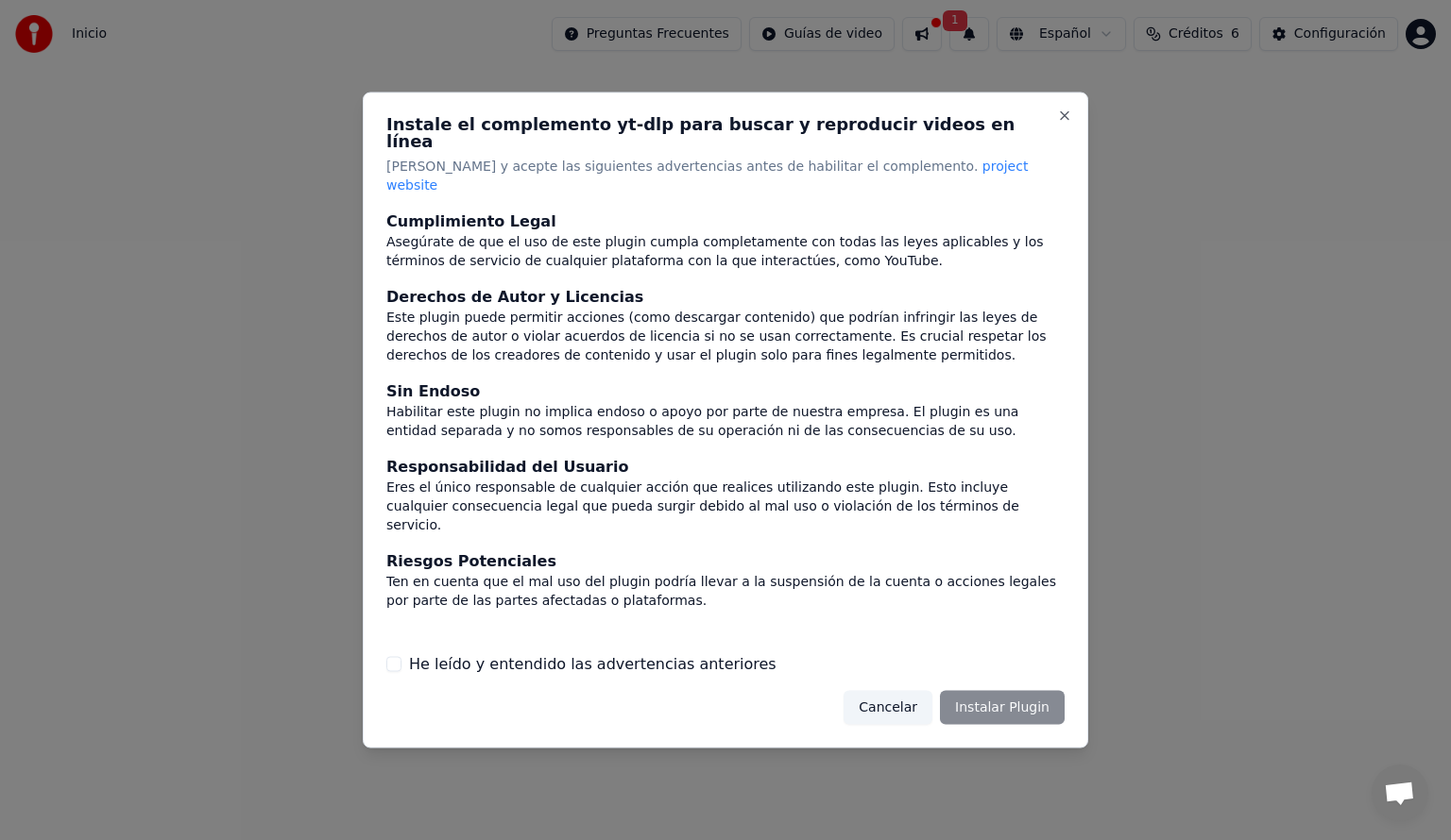
click at [904, 691] on button "Cancelar" at bounding box center [887, 707] width 88 height 34
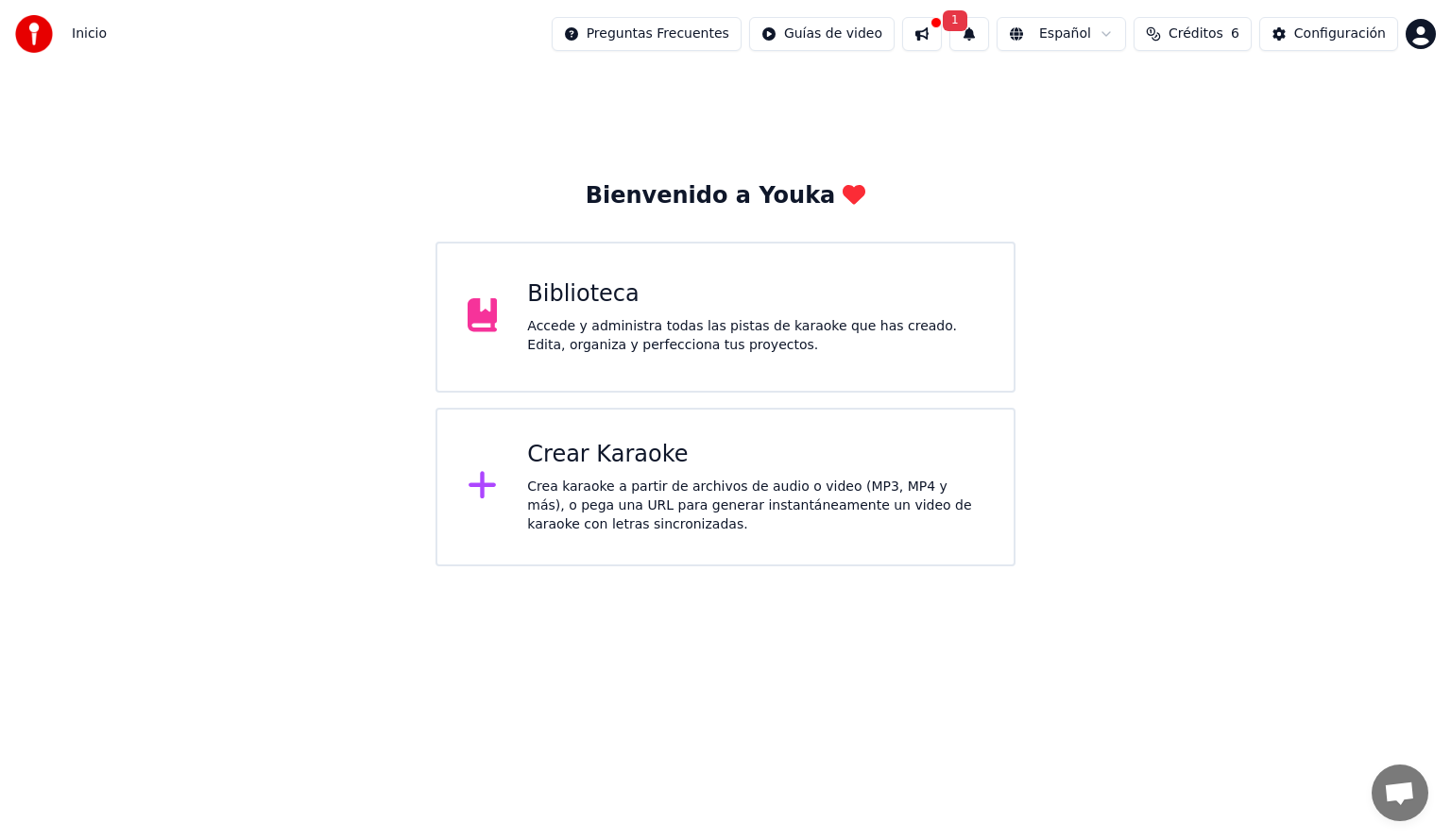
click at [616, 476] on div "Crear Karaoke Crea karaoke a partir de archivos de audio o video (MP3, MP4 y má…" at bounding box center [755, 487] width 457 height 94
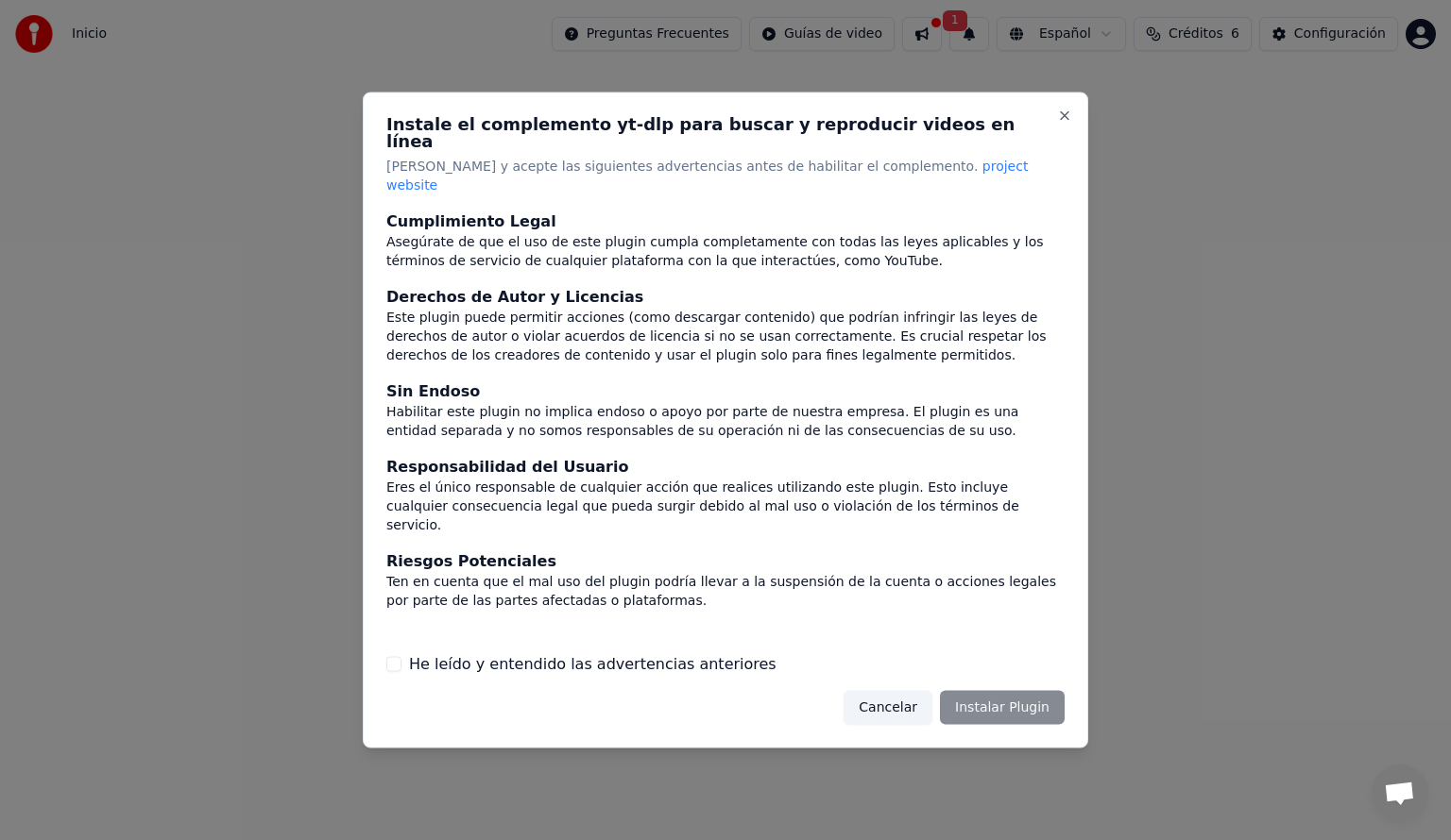
click at [926, 690] on button "Cancelar" at bounding box center [887, 707] width 88 height 34
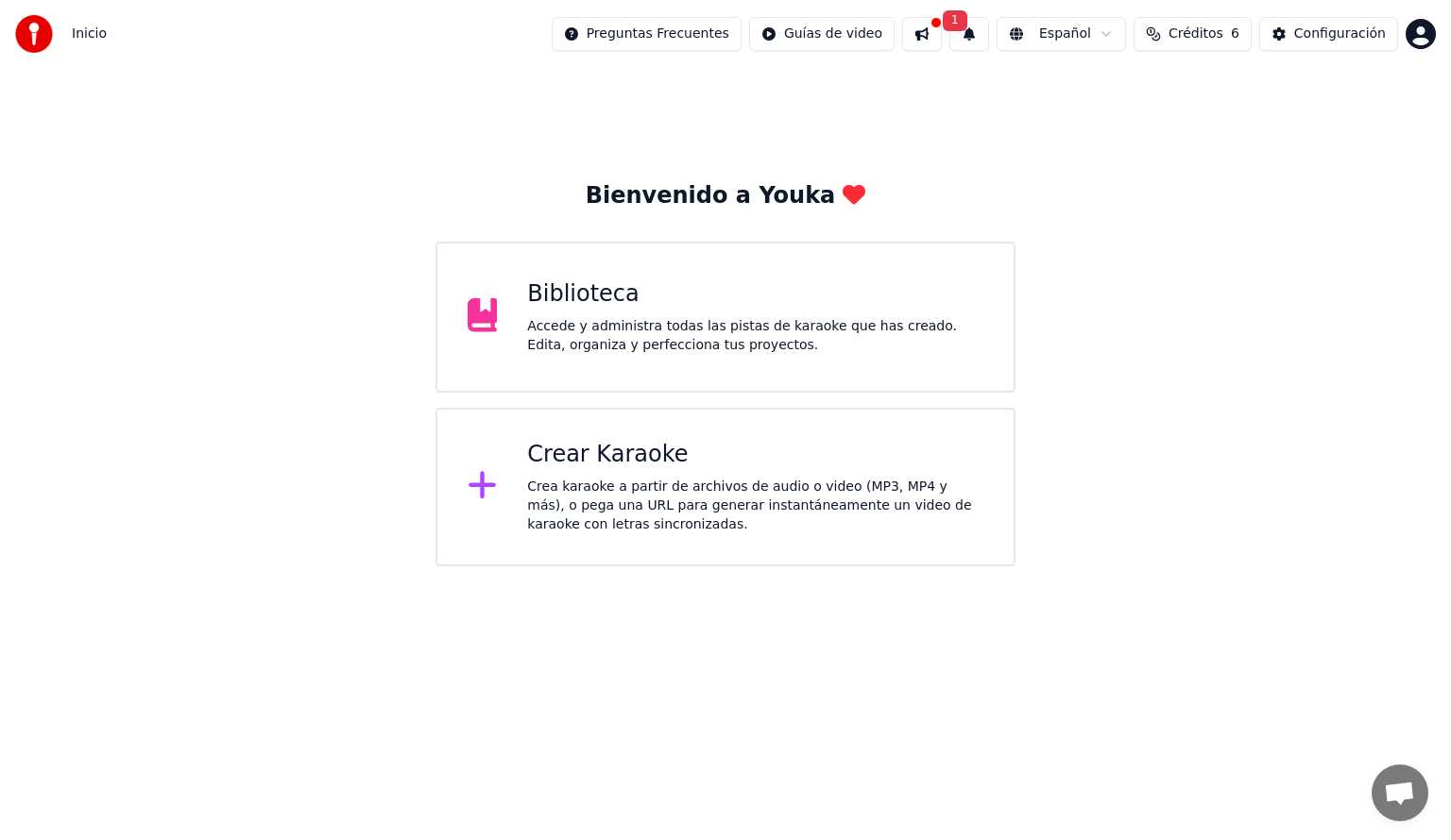
click at [511, 509] on div "Crear Karaoke Crea karaoke a partir de archivos de audio o video (MP3, MP4 y má…" at bounding box center [726, 488] width 580 height 159
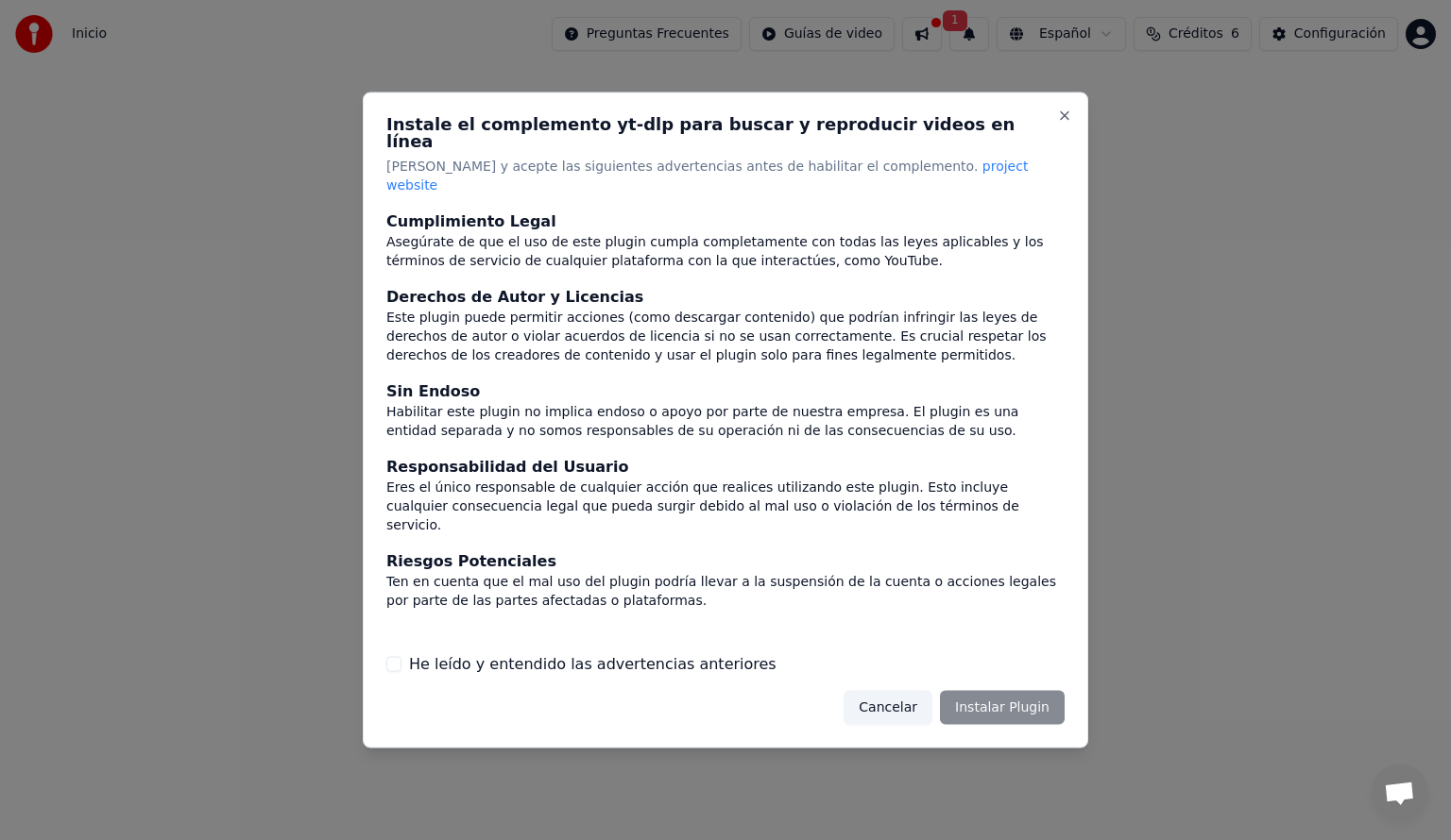
click at [1067, 600] on div "Instale el complemento yt-dlp para buscar y reproducir videos en línea Lea y ac…" at bounding box center [726, 420] width 726 height 656
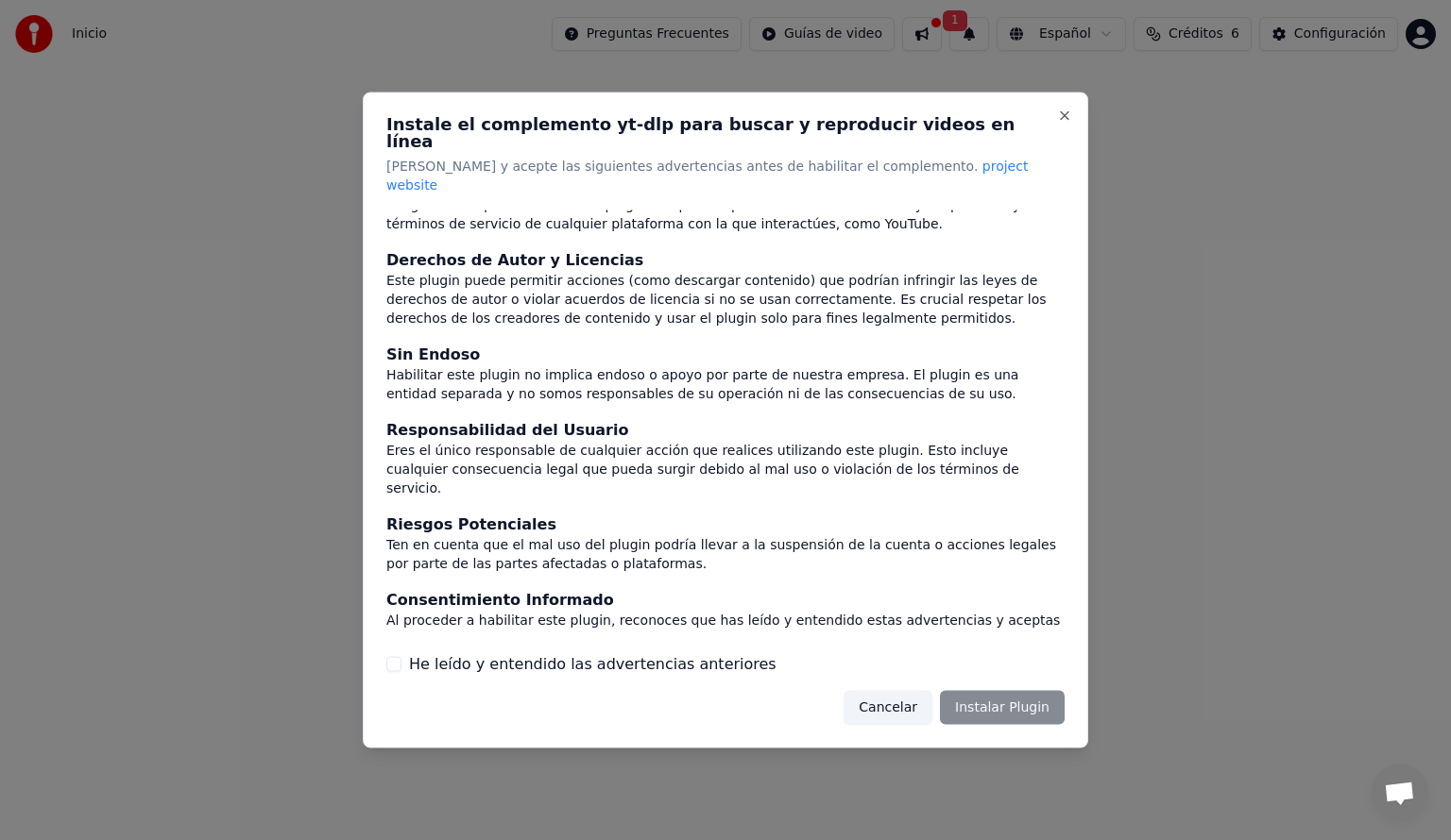
click at [985, 690] on div "Cancelar Instalar Plugin" at bounding box center [953, 707] width 221 height 34
click at [976, 691] on div "Cancelar Instalar Plugin" at bounding box center [953, 707] width 221 height 34
click at [481, 653] on label "He leído y entendido las advertencias anteriores" at bounding box center [593, 663] width 367 height 23
click at [402, 656] on button "He leído y entendido las advertencias anteriores" at bounding box center [394, 663] width 15 height 15
click at [972, 692] on button "Instalar Plugin" at bounding box center [1001, 707] width 125 height 34
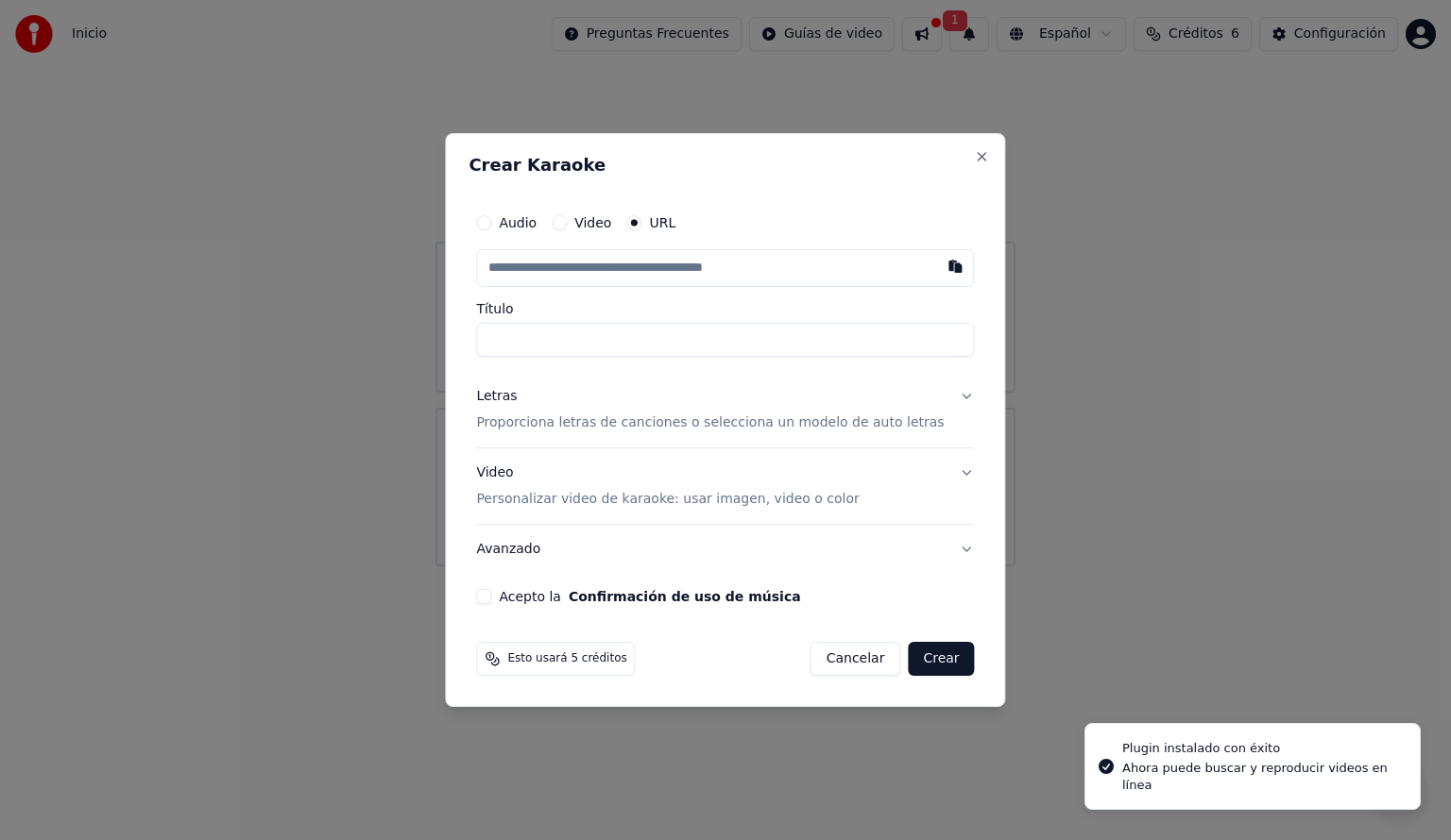
click at [695, 265] on input "text" at bounding box center [725, 268] width 498 height 37
type input "**********"
click at [675, 340] on input "**********" at bounding box center [725, 340] width 498 height 34
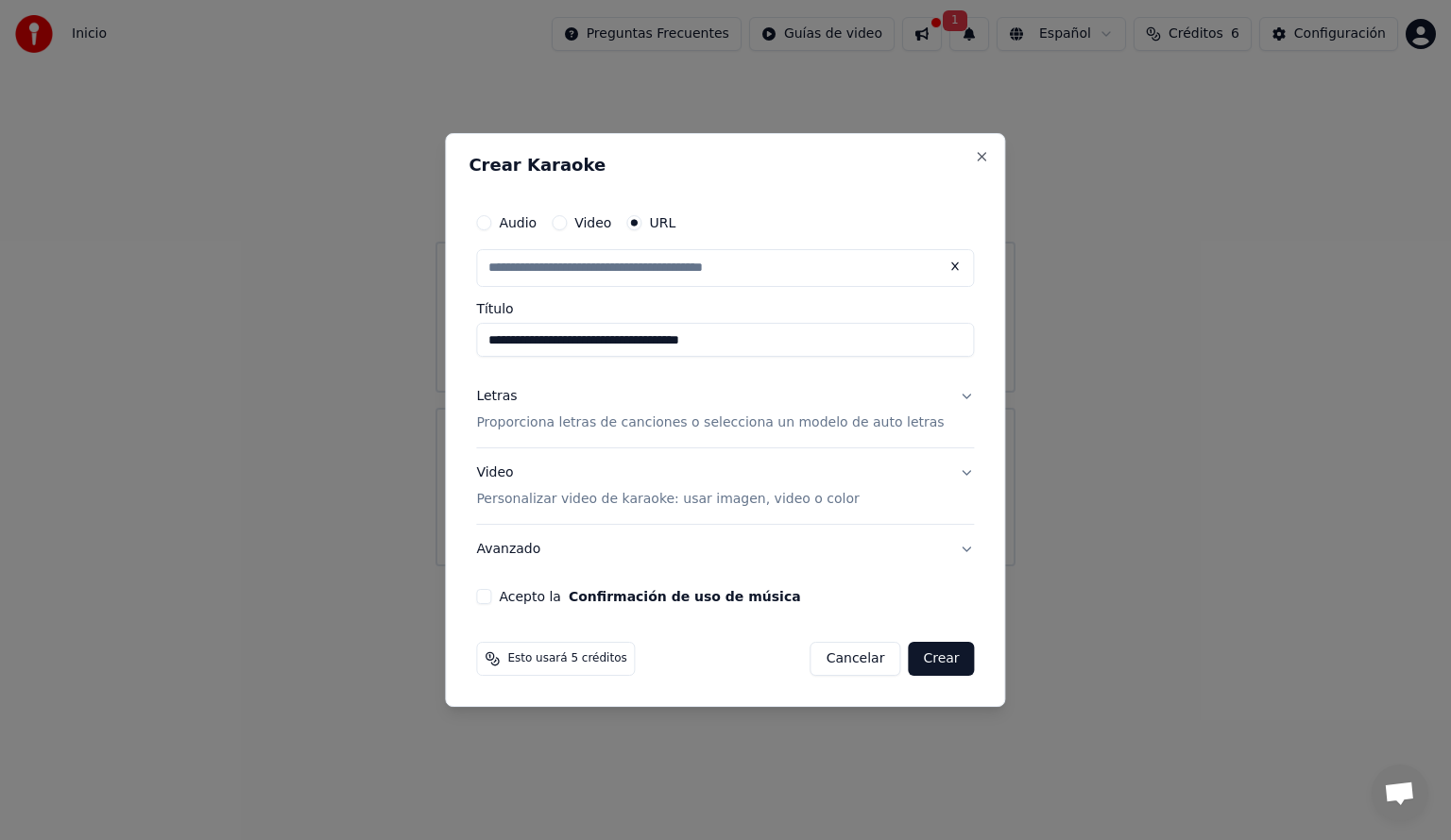
click at [764, 263] on input "text" at bounding box center [725, 268] width 498 height 37
paste input "**********"
type input "**********"
click at [960, 378] on div "**********" at bounding box center [725, 420] width 561 height 574
click at [731, 264] on input "text" at bounding box center [725, 268] width 498 height 37
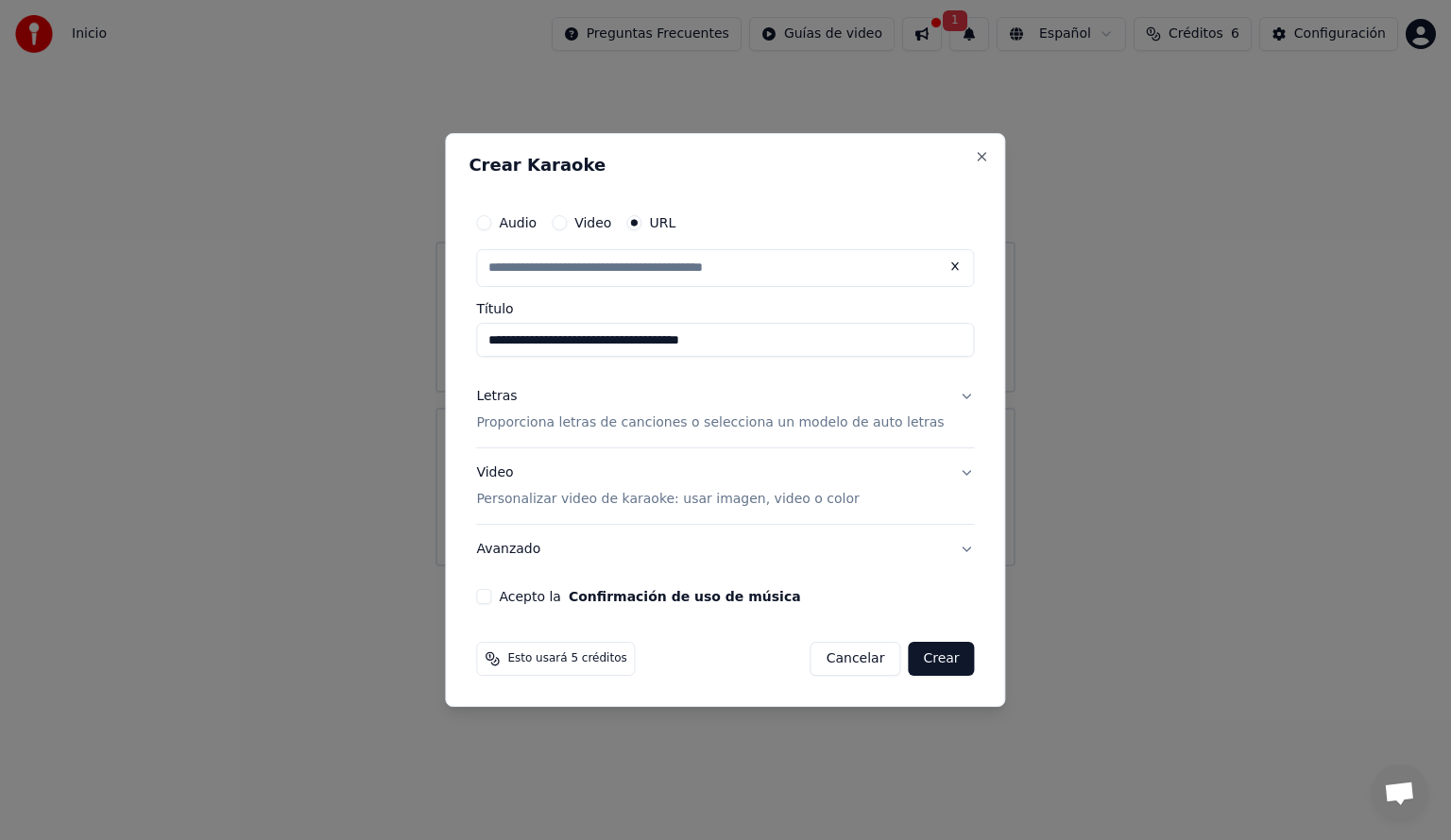
paste input "**********"
type input "**********"
click at [934, 483] on button "Video Personalizar video de karaoke: usar imagen, video o color" at bounding box center [725, 486] width 498 height 76
type input "**********"
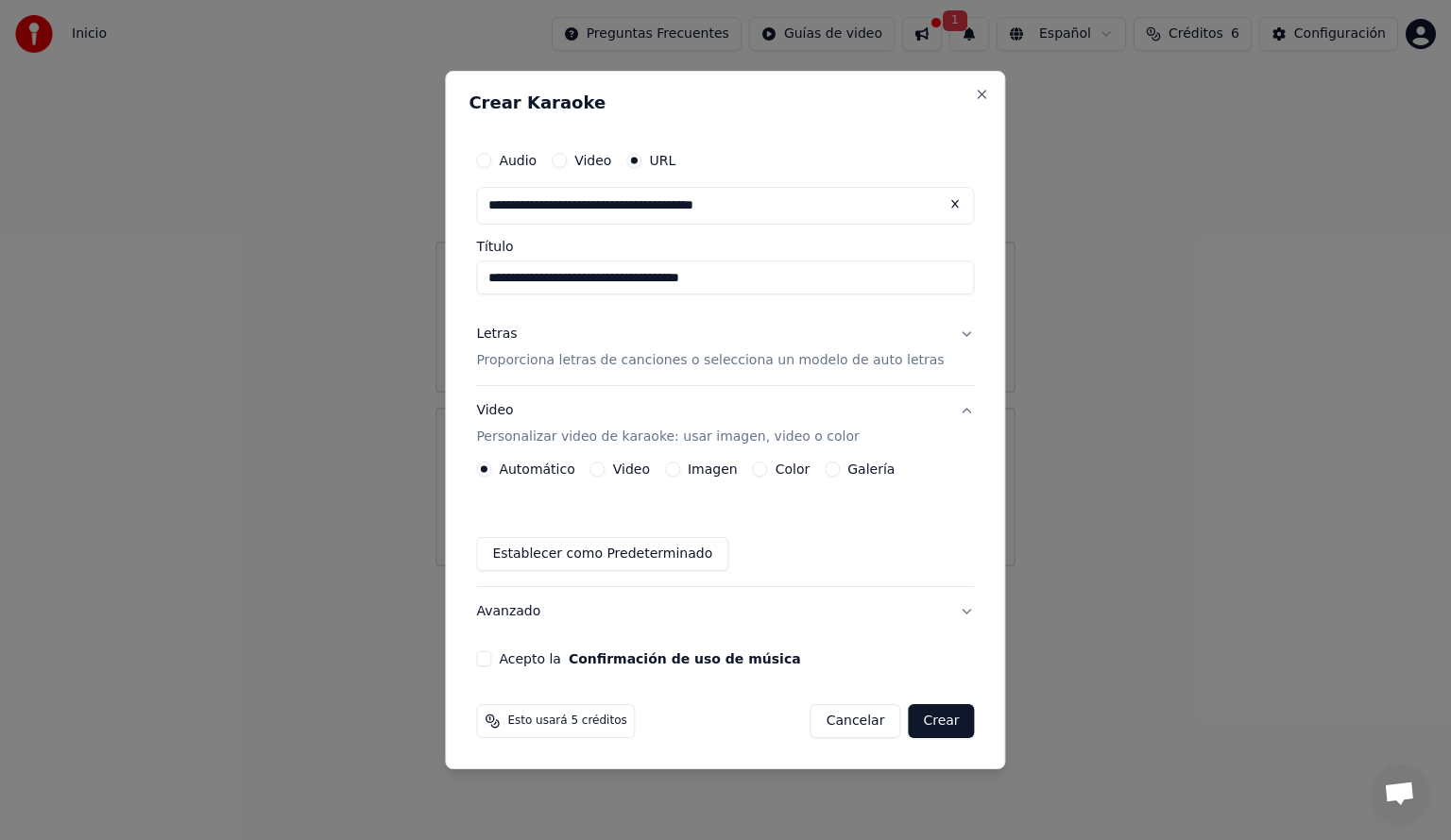
click at [491, 661] on button "Acepto la Confirmación de uso de música" at bounding box center [483, 658] width 15 height 15
click at [933, 729] on button "Crear" at bounding box center [940, 721] width 66 height 34
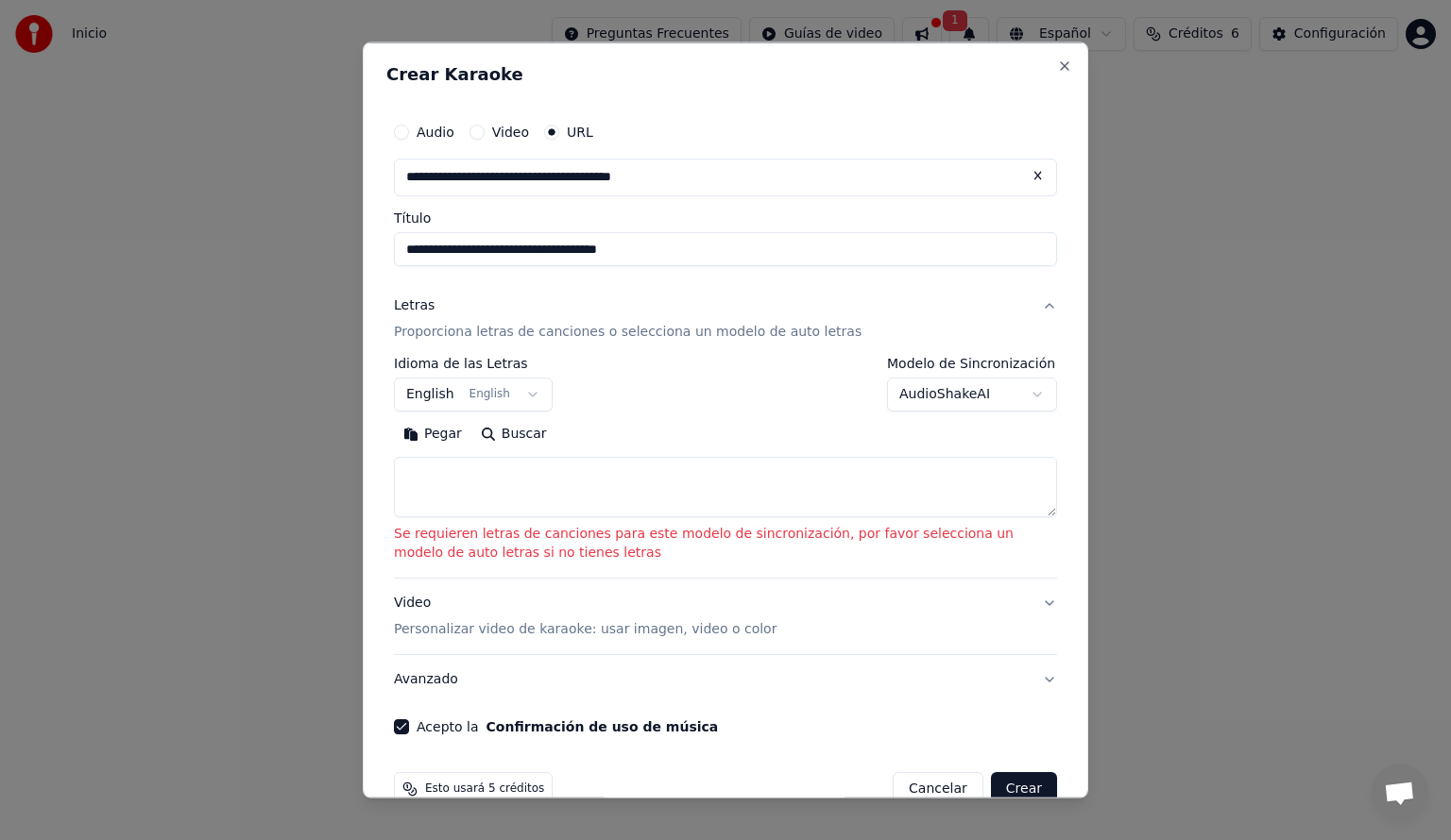
click at [496, 464] on textarea at bounding box center [726, 487] width 664 height 61
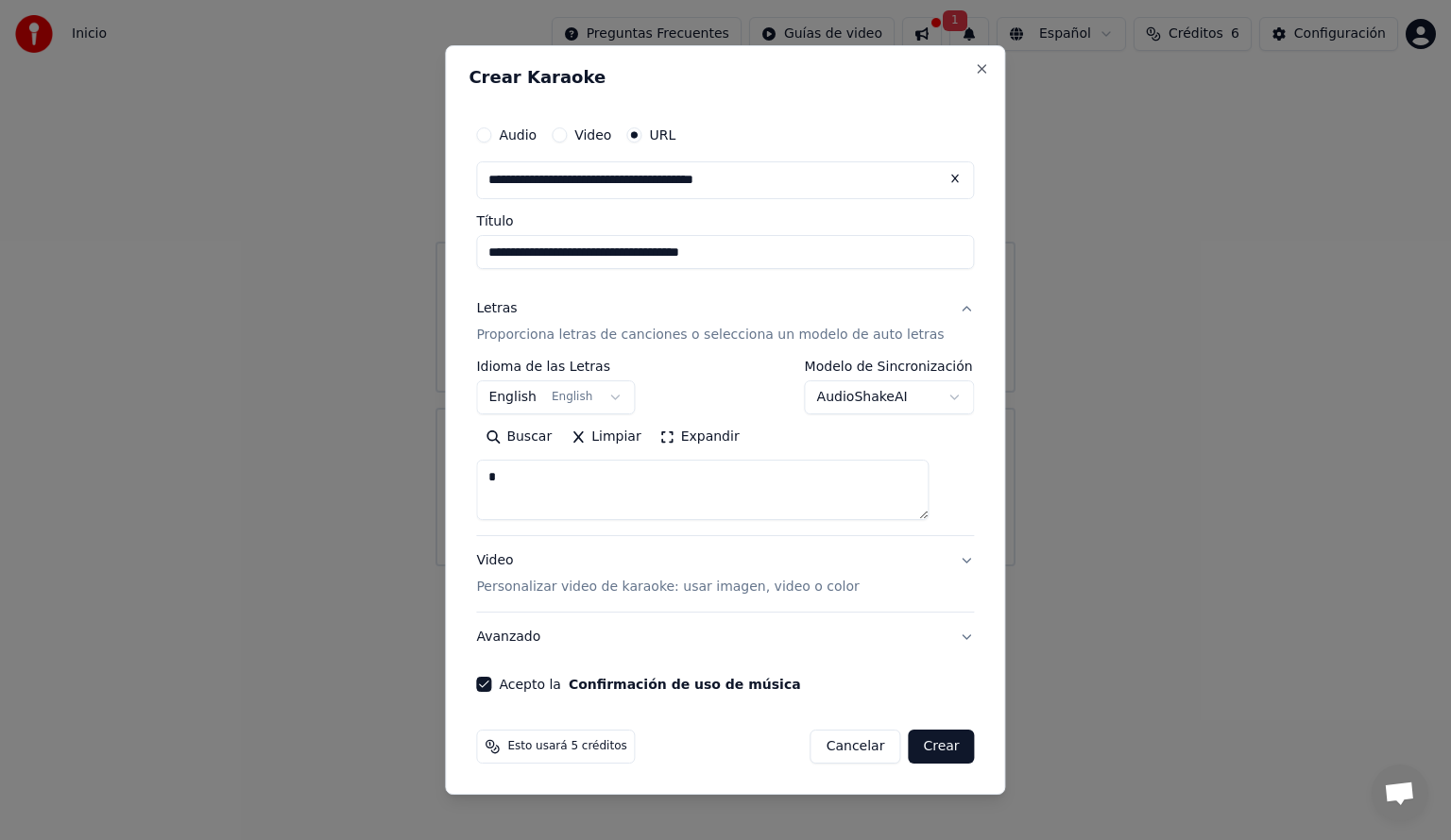
type textarea "*"
click at [919, 747] on button "Crear" at bounding box center [940, 747] width 66 height 34
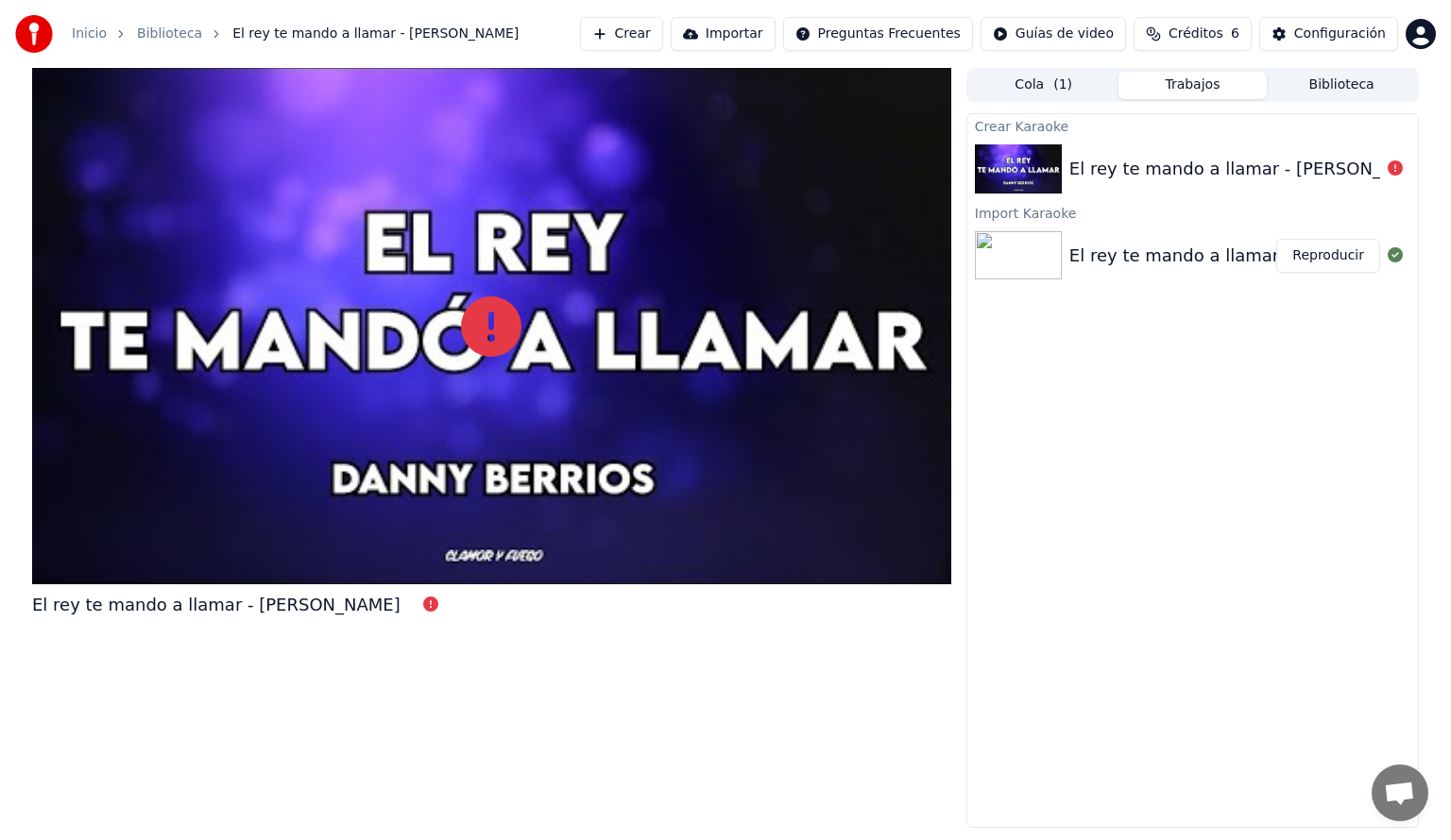
drag, startPoint x: 1091, startPoint y: 191, endPoint x: 1060, endPoint y: 200, distance: 32.3
click at [1090, 190] on div "El rey te mando a llamar - [PERSON_NAME]" at bounding box center [1192, 169] width 451 height 64
click at [1028, 182] on img at bounding box center [1018, 169] width 87 height 49
click at [1221, 182] on div "El rey te mando a llamar - [PERSON_NAME]" at bounding box center [1253, 169] width 368 height 26
click at [513, 355] on icon at bounding box center [492, 327] width 61 height 61
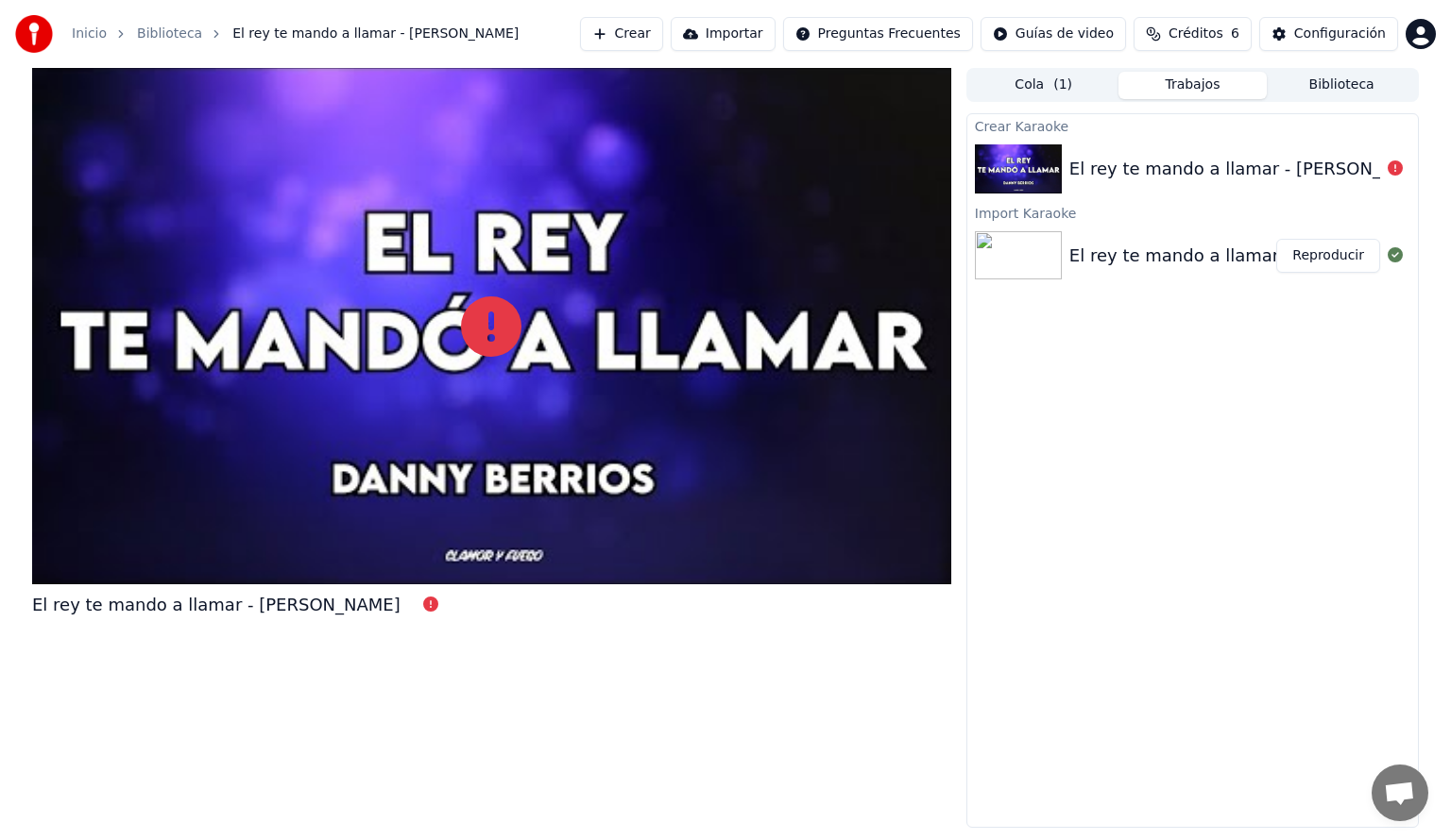
click at [486, 356] on div at bounding box center [492, 326] width 919 height 516
drag, startPoint x: 360, startPoint y: 574, endPoint x: 362, endPoint y: 602, distance: 28.1
click at [360, 576] on div at bounding box center [492, 326] width 919 height 516
click at [423, 602] on icon at bounding box center [430, 604] width 15 height 15
click at [423, 610] on icon at bounding box center [430, 604] width 15 height 15
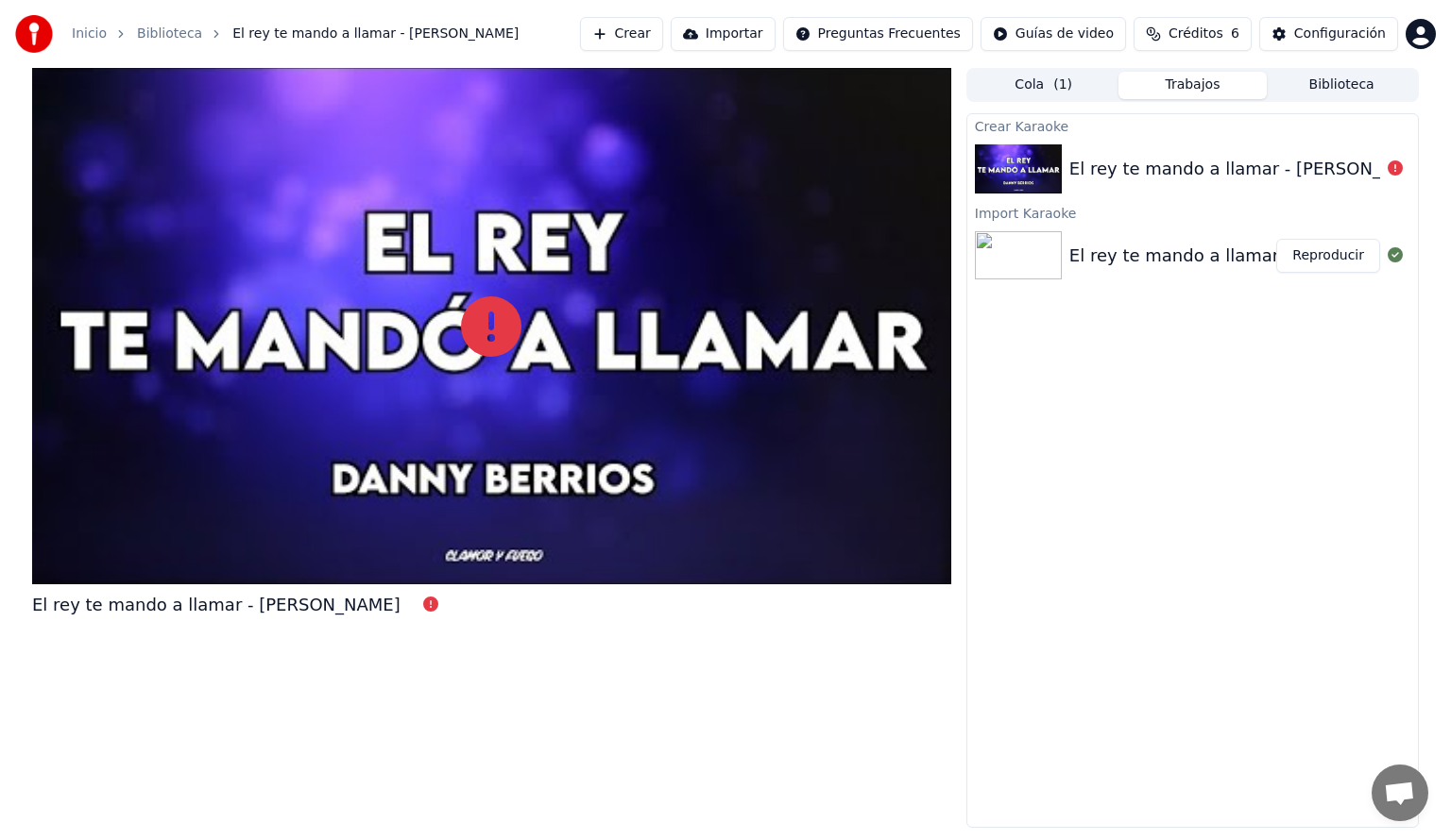
drag, startPoint x: 360, startPoint y: 610, endPoint x: 501, endPoint y: 508, distance: 174.0
click at [423, 606] on icon at bounding box center [430, 604] width 15 height 15
click at [1326, 154] on div "El rey te mando a llamar - [PERSON_NAME]" at bounding box center [1192, 169] width 451 height 64
click at [1337, 184] on div "El rey te mando a llamar - [PERSON_NAME]" at bounding box center [1192, 169] width 451 height 64
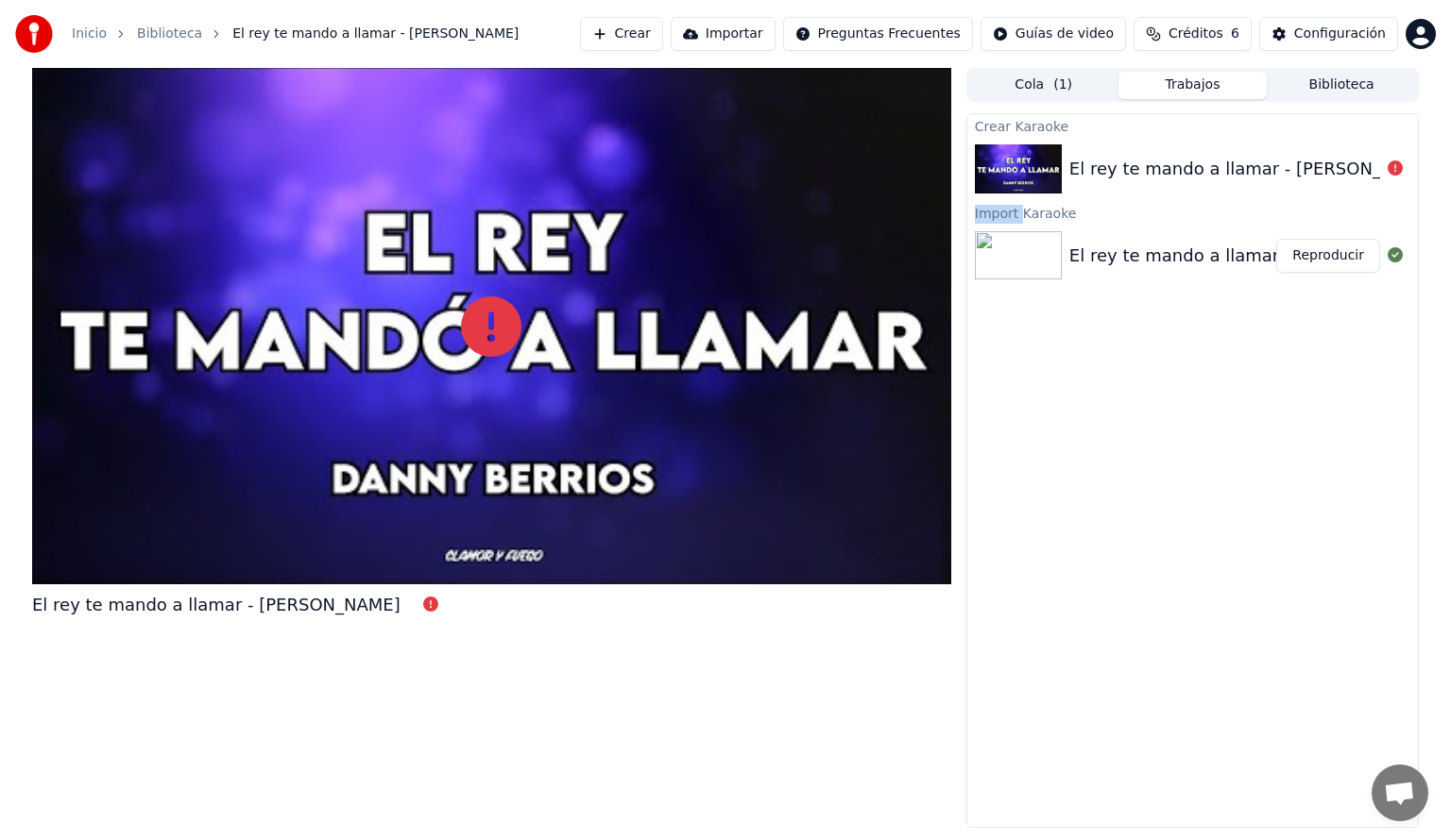
click at [1337, 184] on div "El rey te mando a llamar - [PERSON_NAME]" at bounding box center [1192, 169] width 451 height 64
drag, startPoint x: 1159, startPoint y: 185, endPoint x: 1114, endPoint y: 175, distance: 46.1
click at [1155, 185] on div "El rey te mando a llamar - [PERSON_NAME]" at bounding box center [1192, 169] width 451 height 64
click at [1114, 175] on div "El rey te mando a llamar - [PERSON_NAME]" at bounding box center [1192, 169] width 451 height 64
click at [1002, 159] on img at bounding box center [1018, 169] width 87 height 49
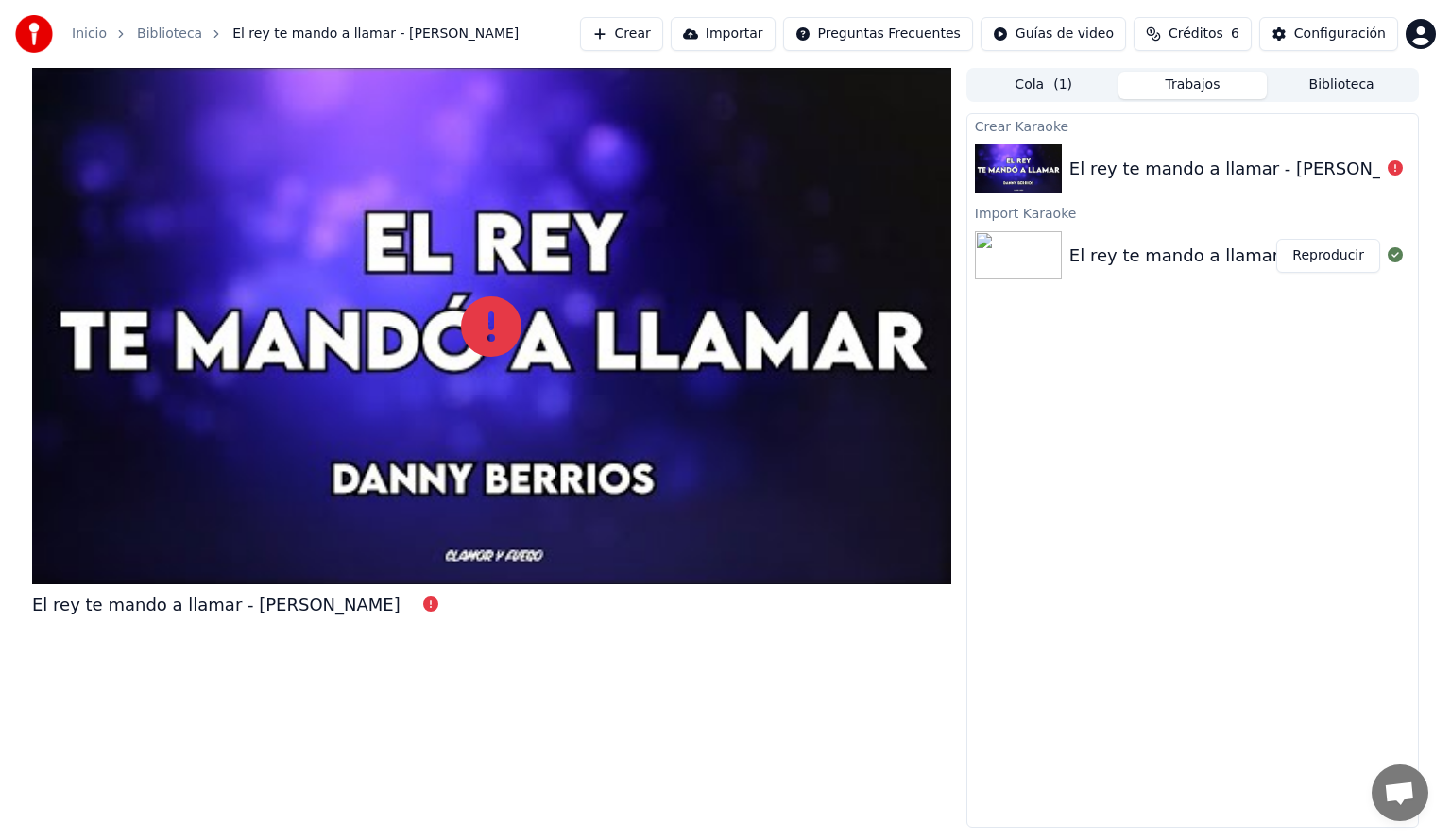
click at [1338, 261] on button "Reproducir" at bounding box center [1328, 255] width 104 height 34
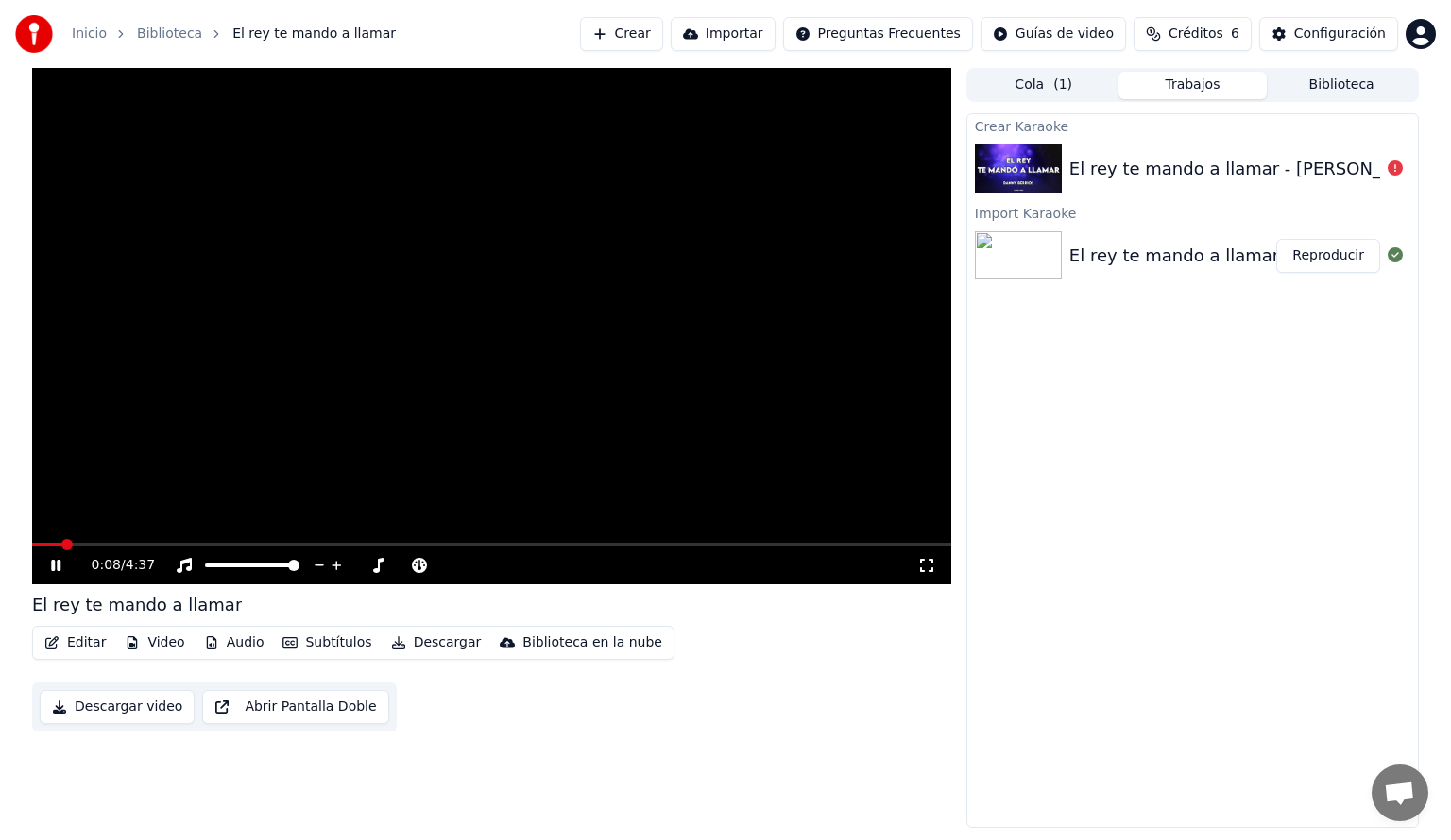
click at [80, 636] on button "Editar" at bounding box center [76, 643] width 77 height 26
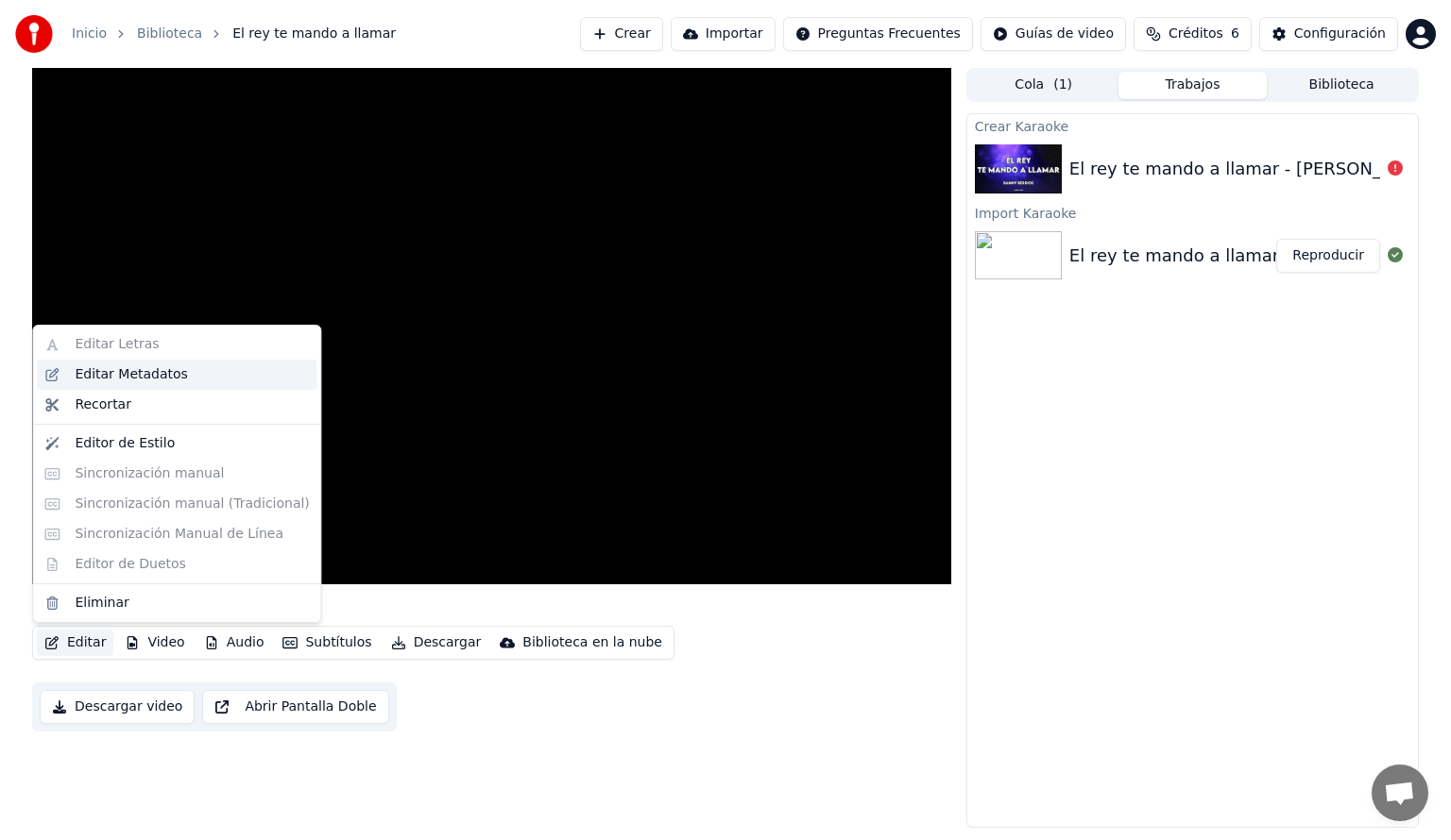
click at [153, 378] on div "Editar Metadatos" at bounding box center [131, 374] width 113 height 19
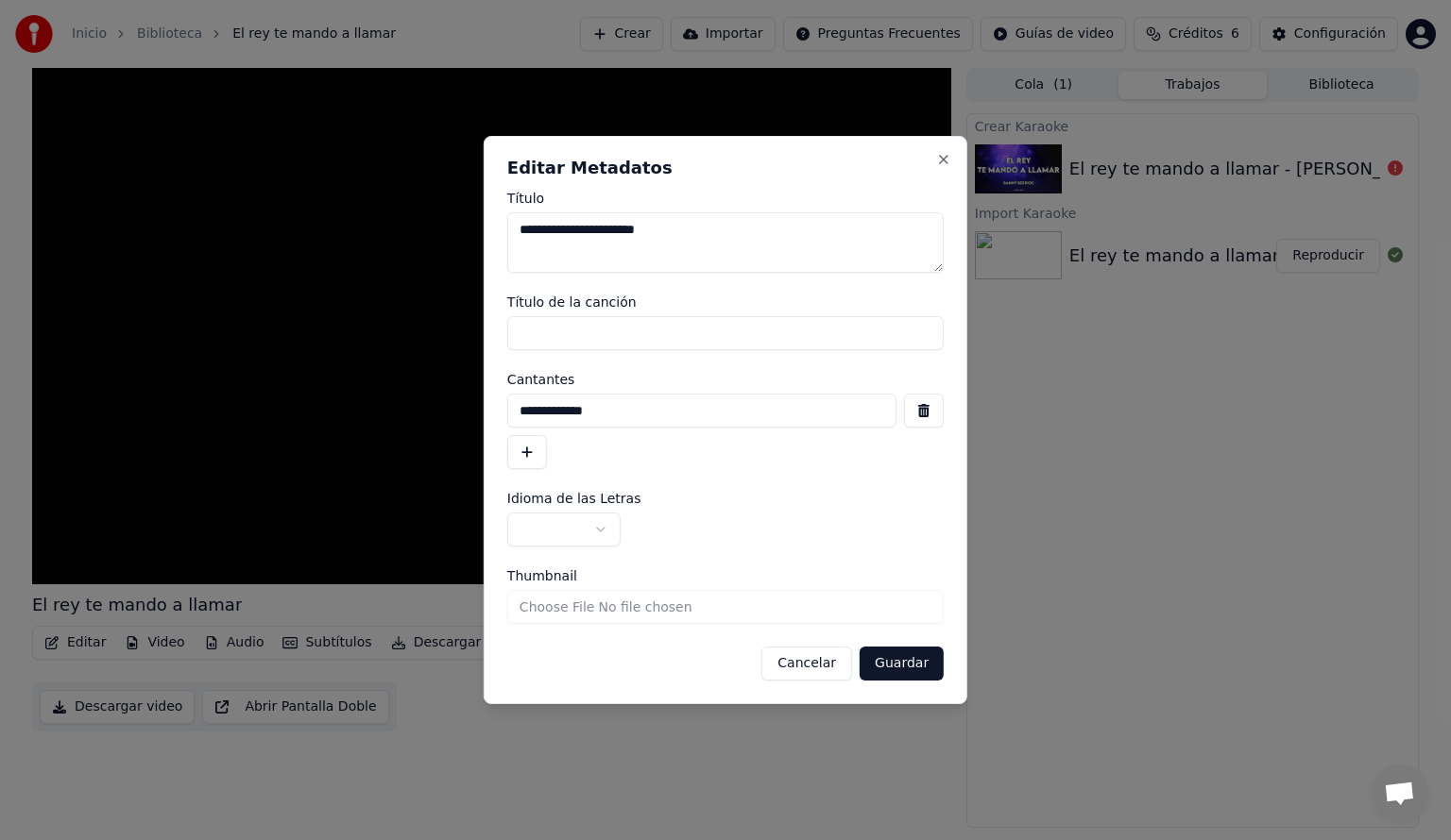
click at [604, 318] on input "Título de la canción" at bounding box center [726, 333] width 437 height 34
click at [940, 159] on button "Close" at bounding box center [943, 159] width 15 height 15
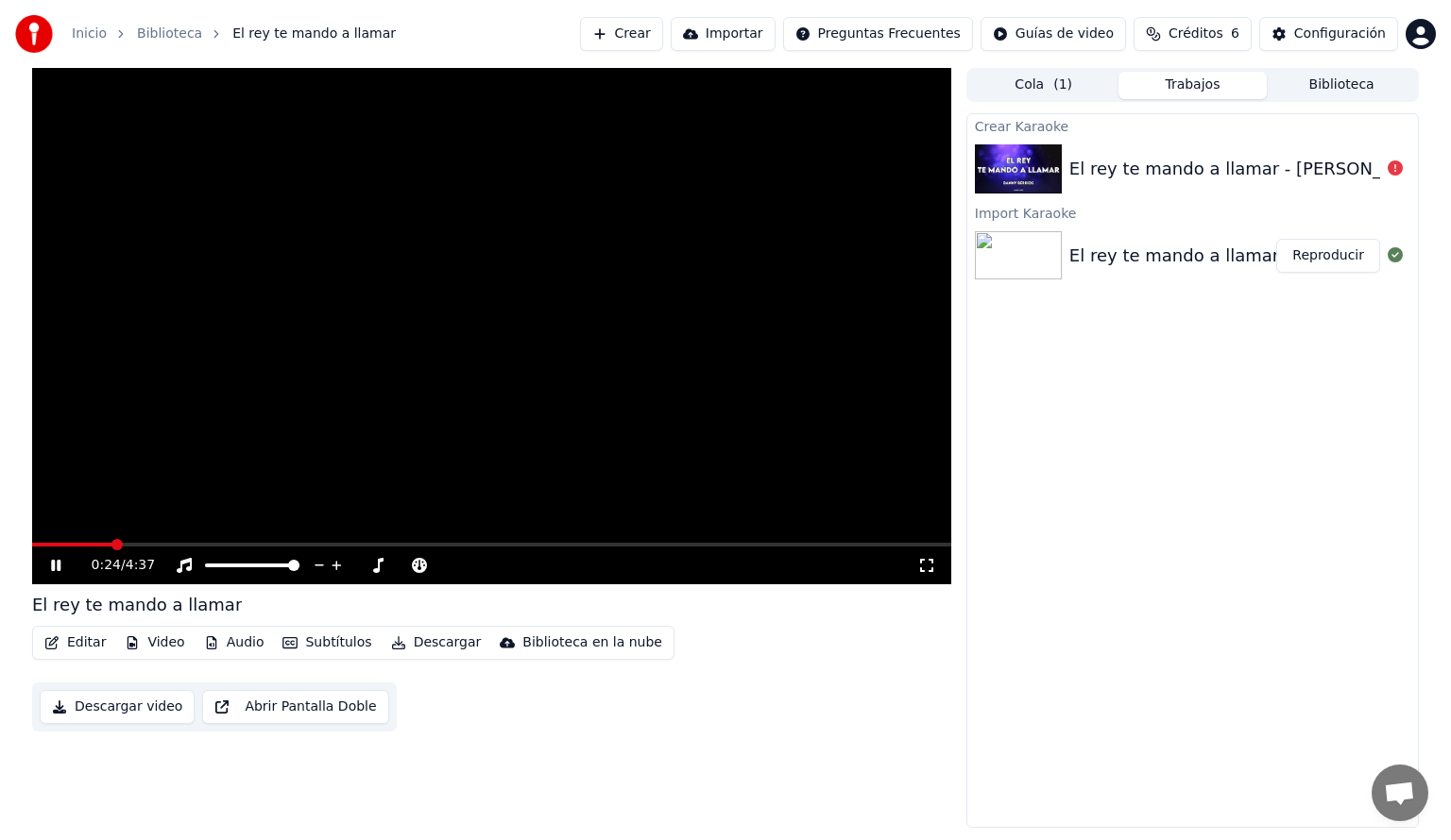
click at [283, 646] on icon "button" at bounding box center [290, 643] width 15 height 13
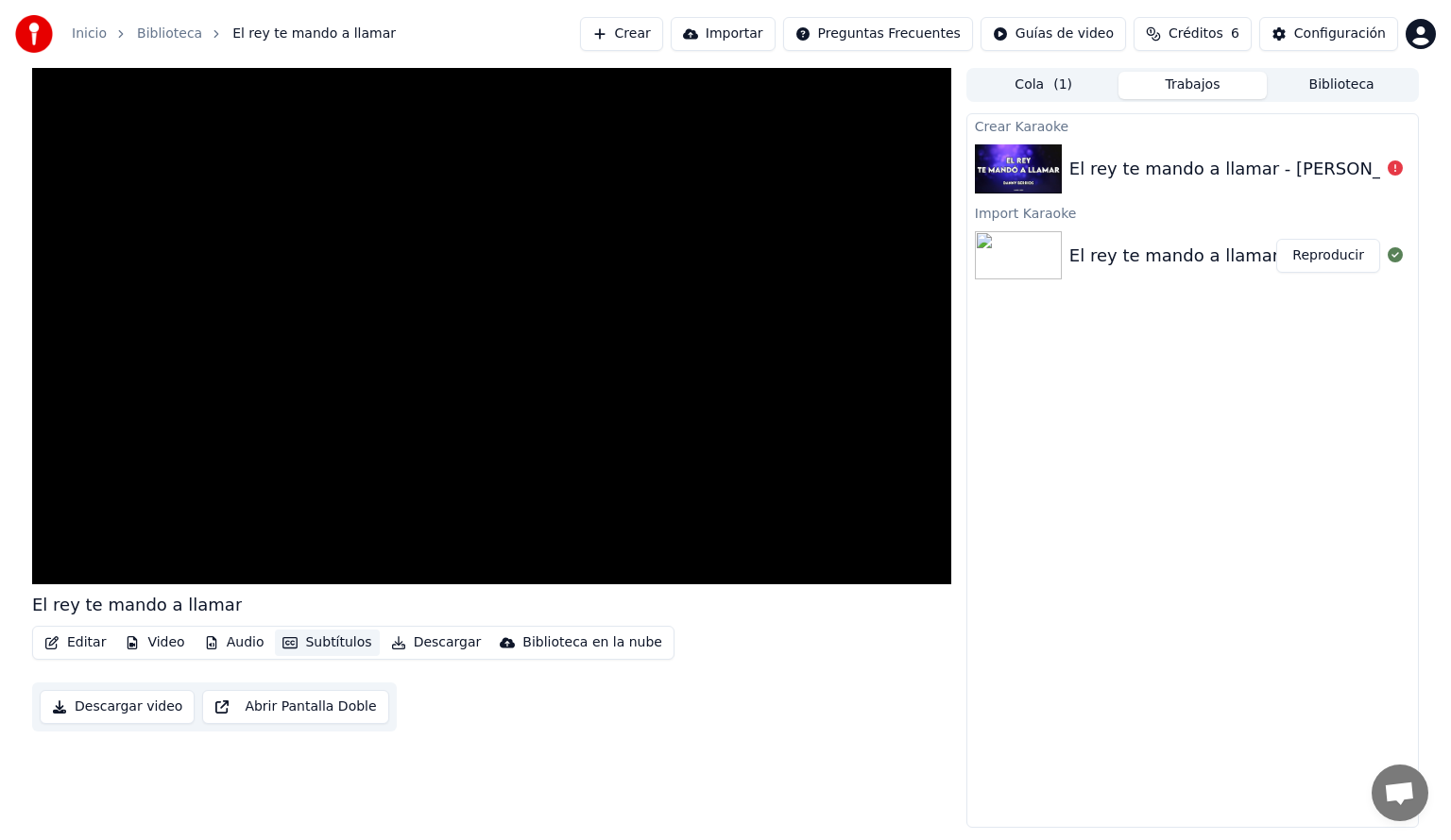
click at [284, 644] on icon "button" at bounding box center [291, 644] width 15 height 12
click at [230, 648] on button "Audio" at bounding box center [234, 643] width 76 height 26
click at [291, 718] on div "Importado" at bounding box center [262, 713] width 143 height 30
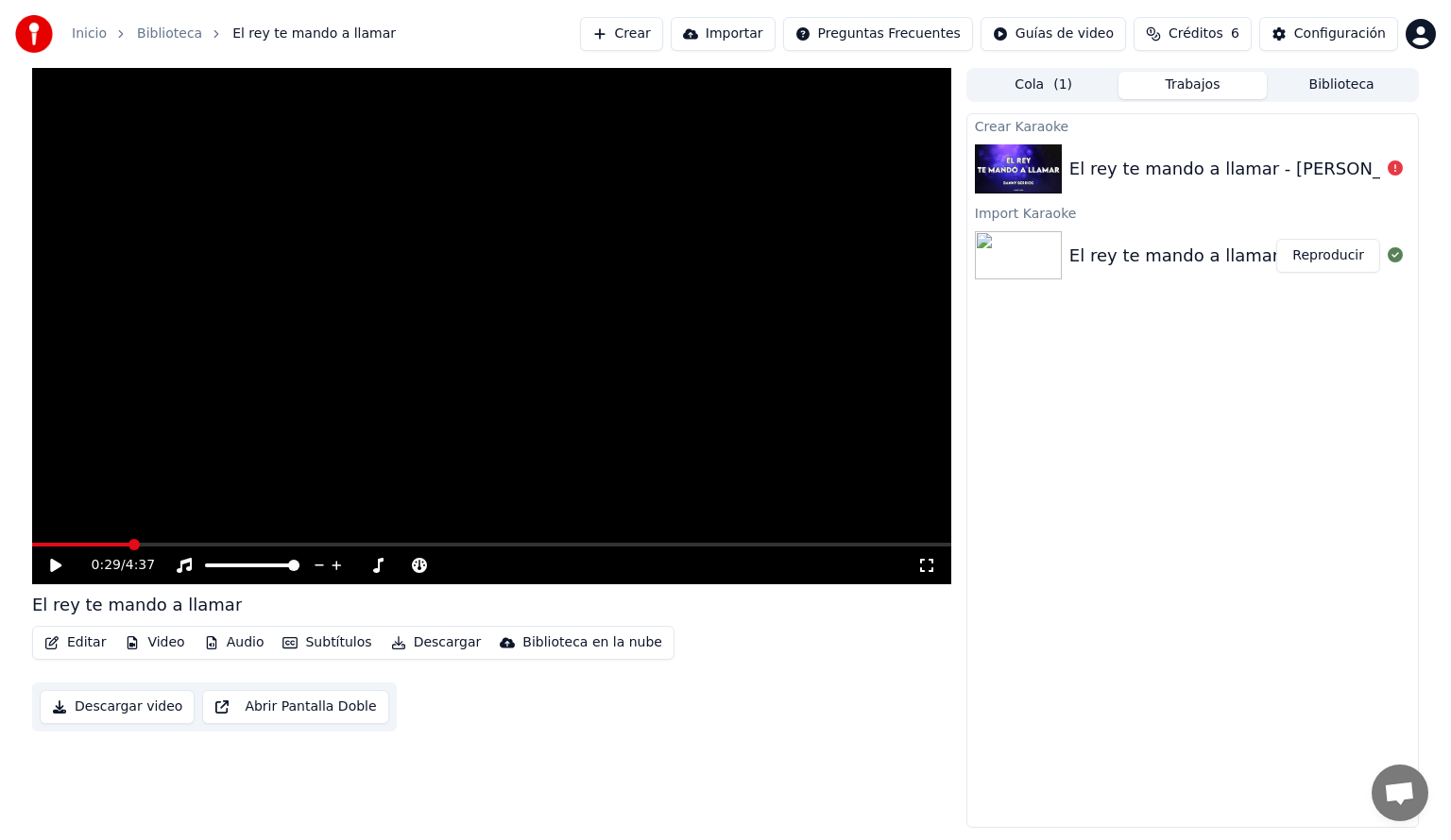
click at [49, 563] on icon at bounding box center [69, 565] width 44 height 15
click at [234, 644] on button "Audio" at bounding box center [234, 643] width 76 height 26
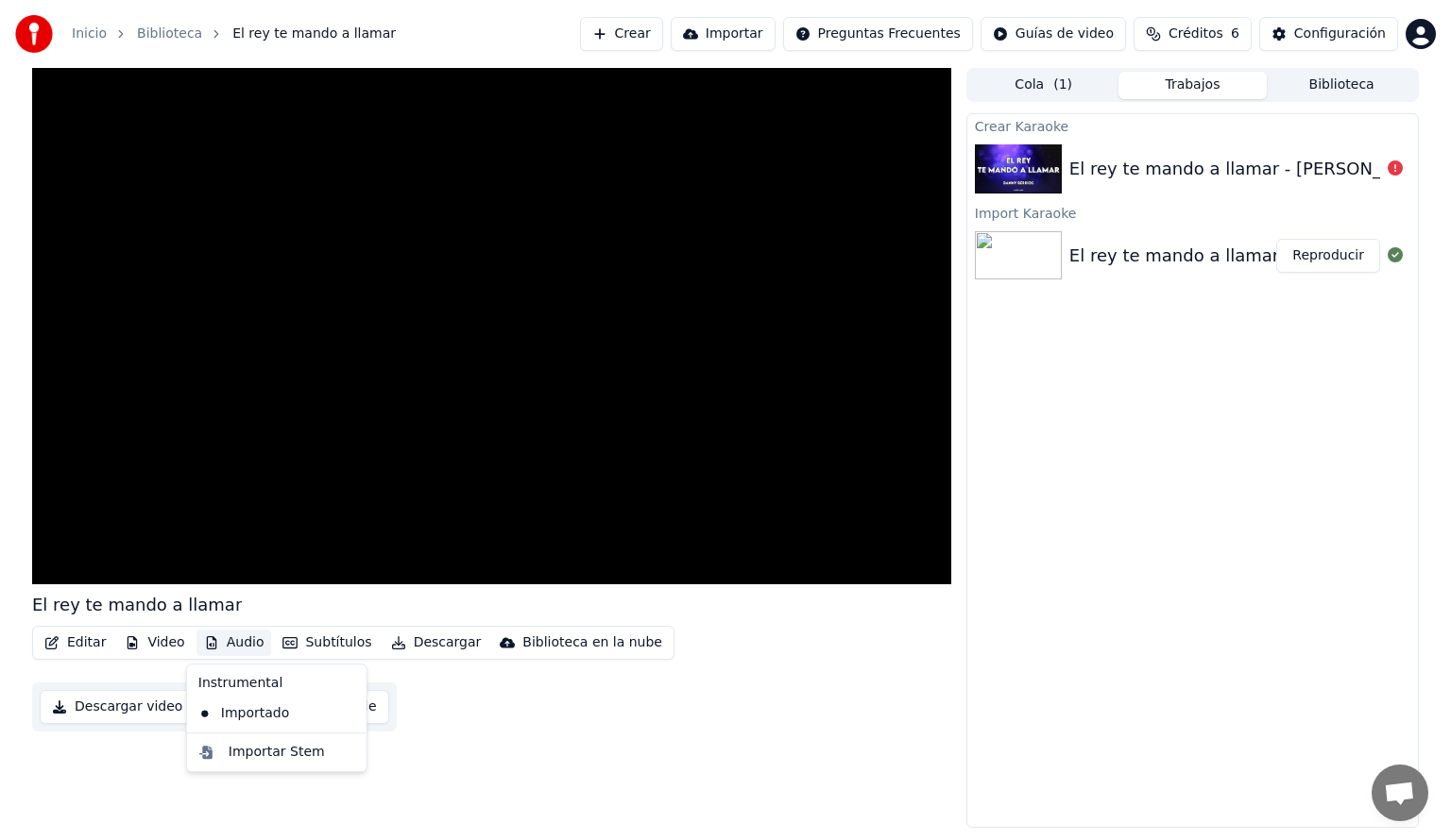
click at [347, 710] on icon at bounding box center [351, 713] width 21 height 15
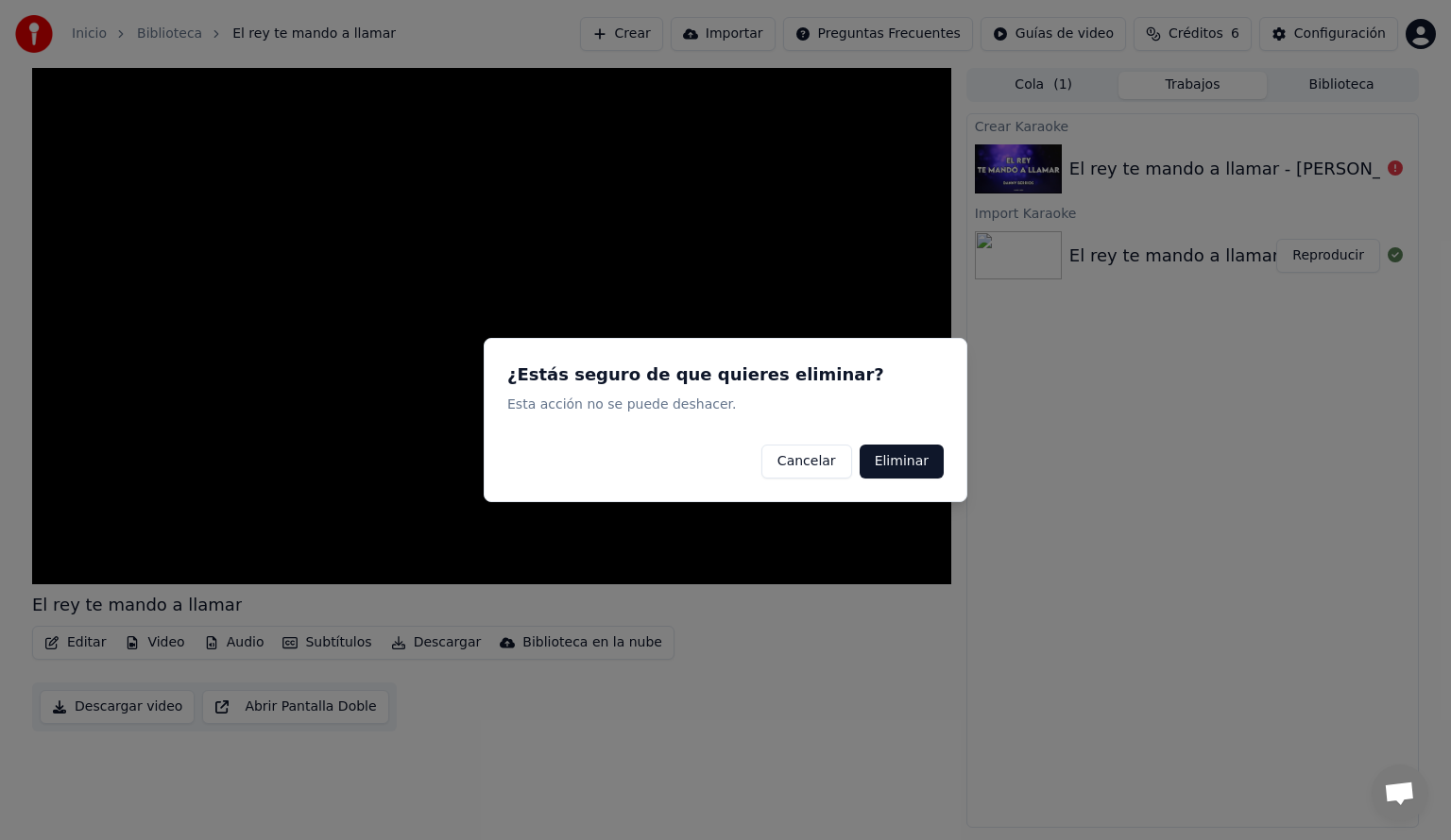
click at [916, 466] on button "Eliminar" at bounding box center [902, 461] width 84 height 34
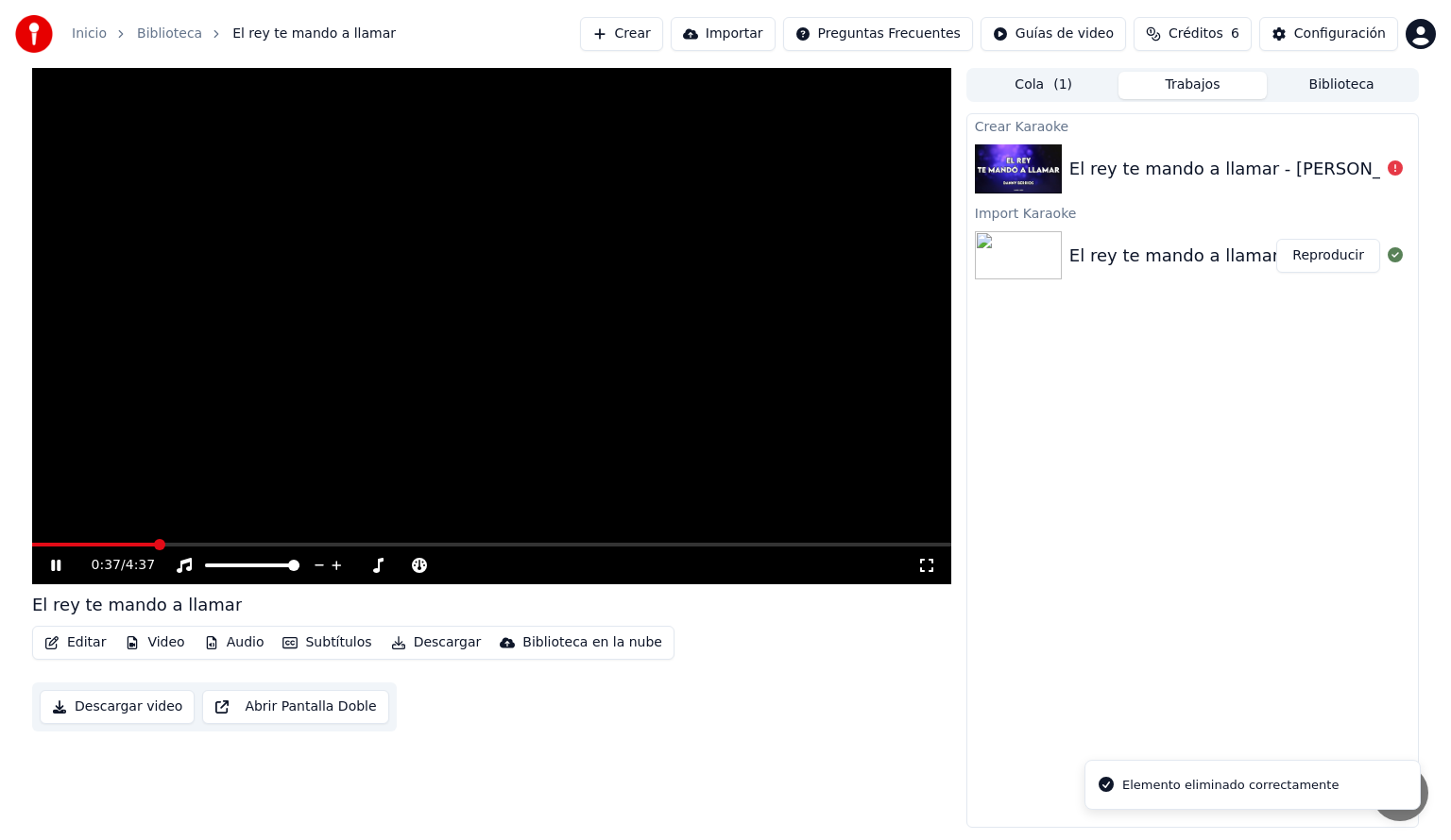
click at [238, 642] on button "Audio" at bounding box center [234, 643] width 76 height 26
click at [63, 563] on icon at bounding box center [69, 565] width 44 height 15
click at [296, 571] on span at bounding box center [291, 566] width 12 height 12
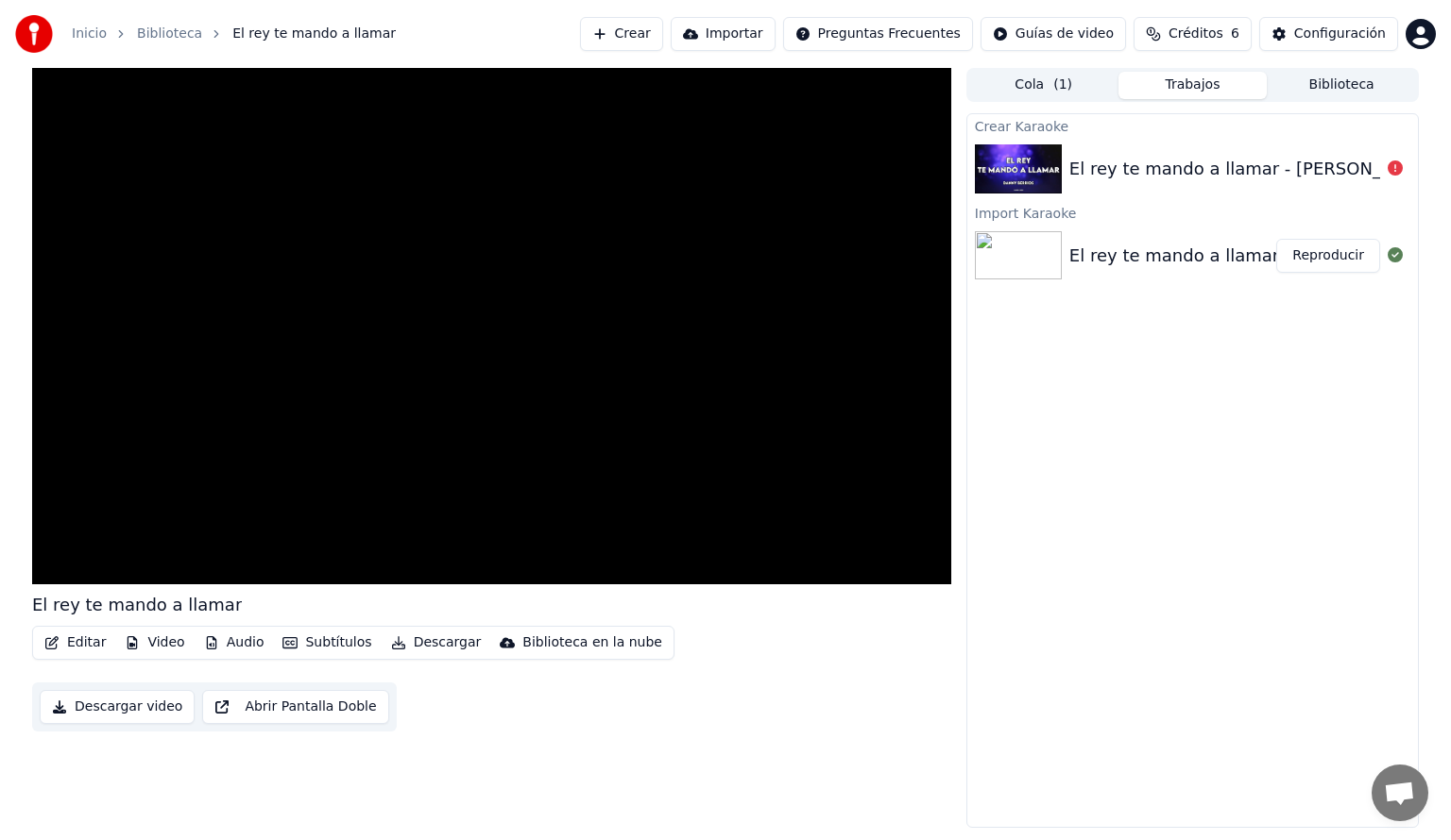
click at [139, 646] on button "Video" at bounding box center [154, 643] width 75 height 26
click at [106, 642] on button "Editar" at bounding box center [76, 643] width 77 height 26
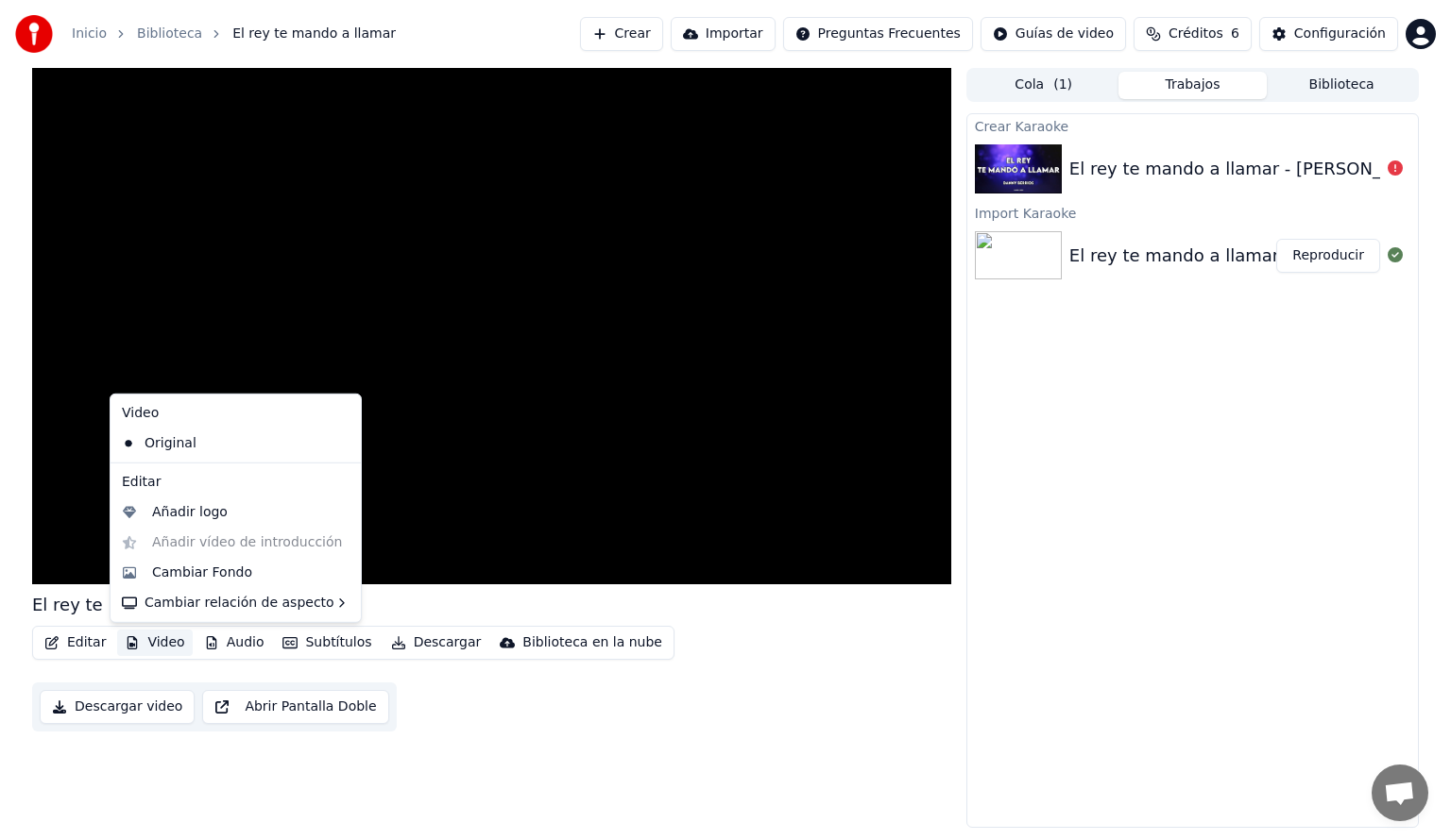
click at [166, 648] on button "Video" at bounding box center [154, 643] width 75 height 26
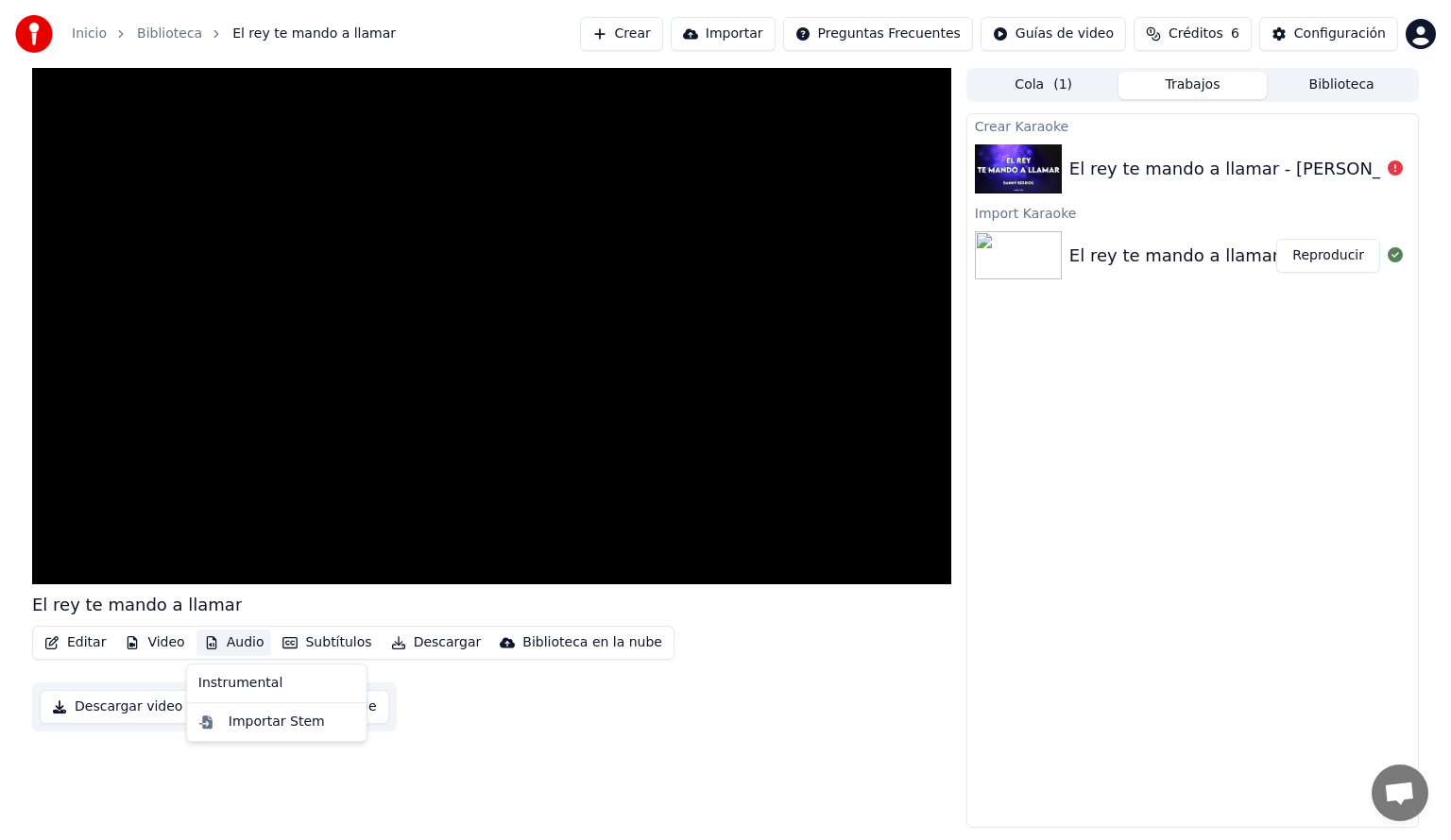
click at [404, 684] on div "Editar Video Audio Subtítulos Descargar Biblioteca en la nube Descargar video A…" at bounding box center [492, 679] width 919 height 106
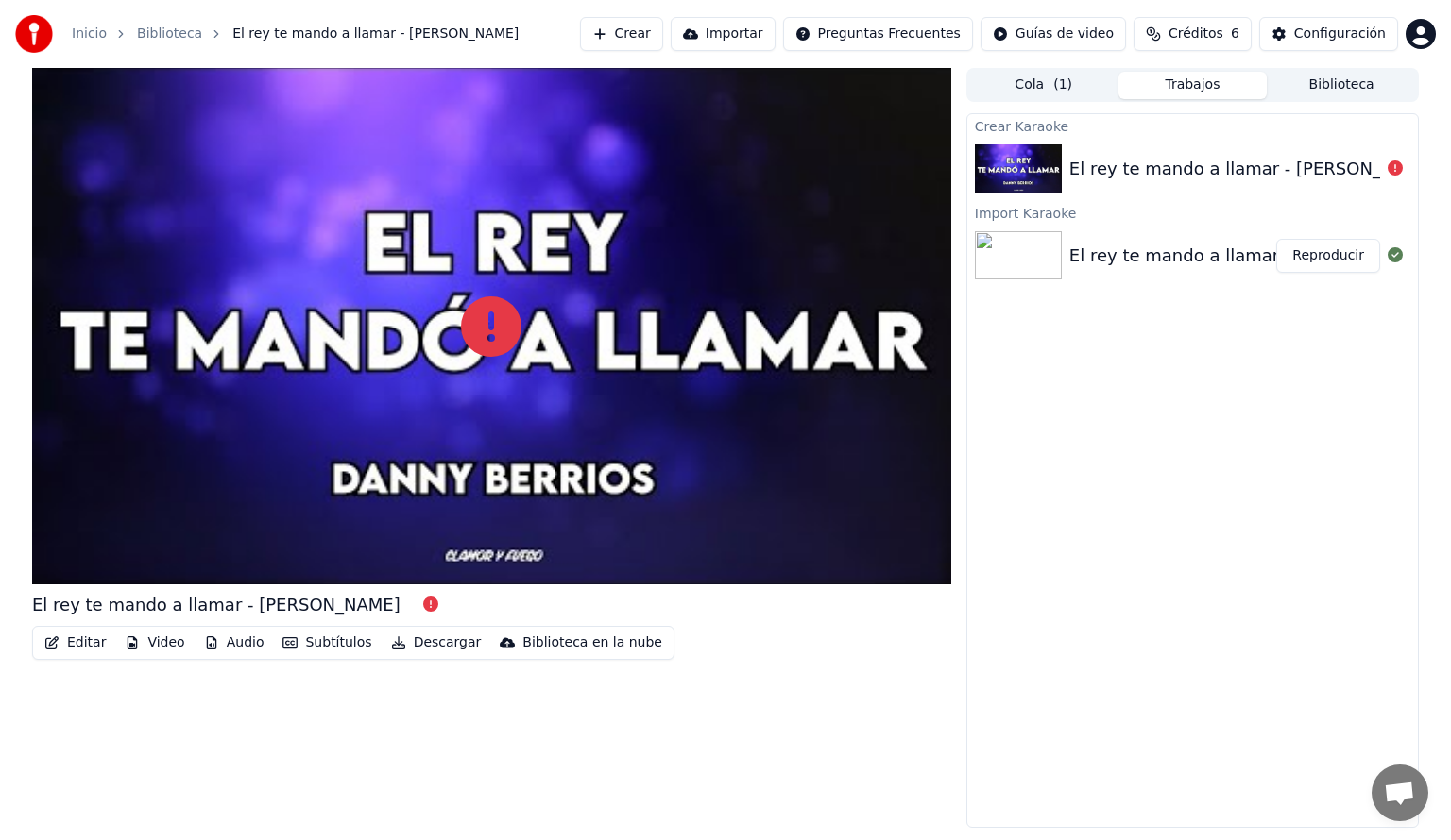
click at [1225, 274] on div "El rey te mando a llamar - [PERSON_NAME] (letra) Reproducir" at bounding box center [1192, 255] width 451 height 64
click at [1330, 86] on button "Biblioteca" at bounding box center [1341, 85] width 149 height 27
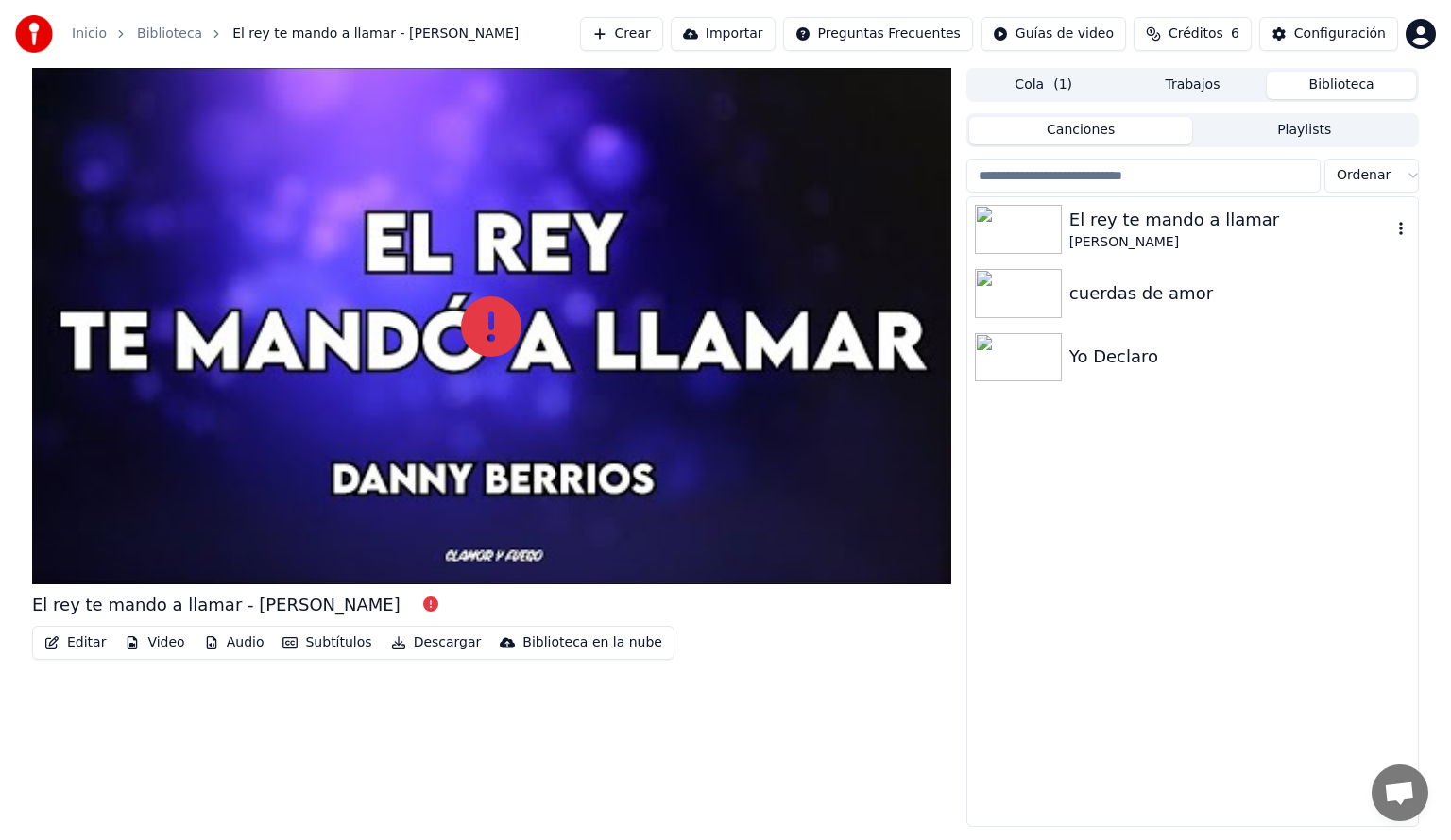
click at [1398, 225] on icon "button" at bounding box center [1400, 228] width 19 height 15
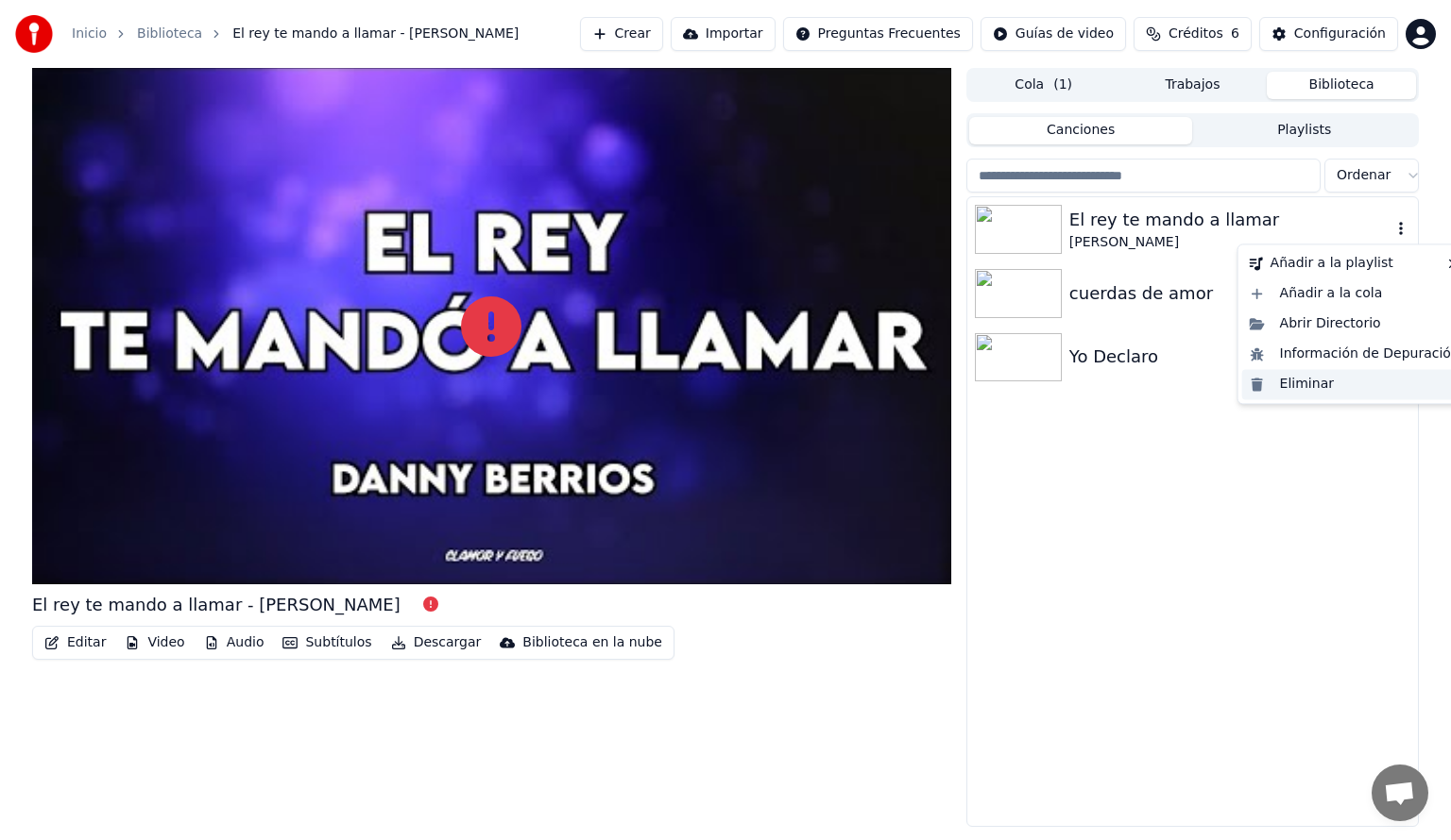
click at [1345, 391] on div "Eliminar" at bounding box center [1354, 384] width 225 height 30
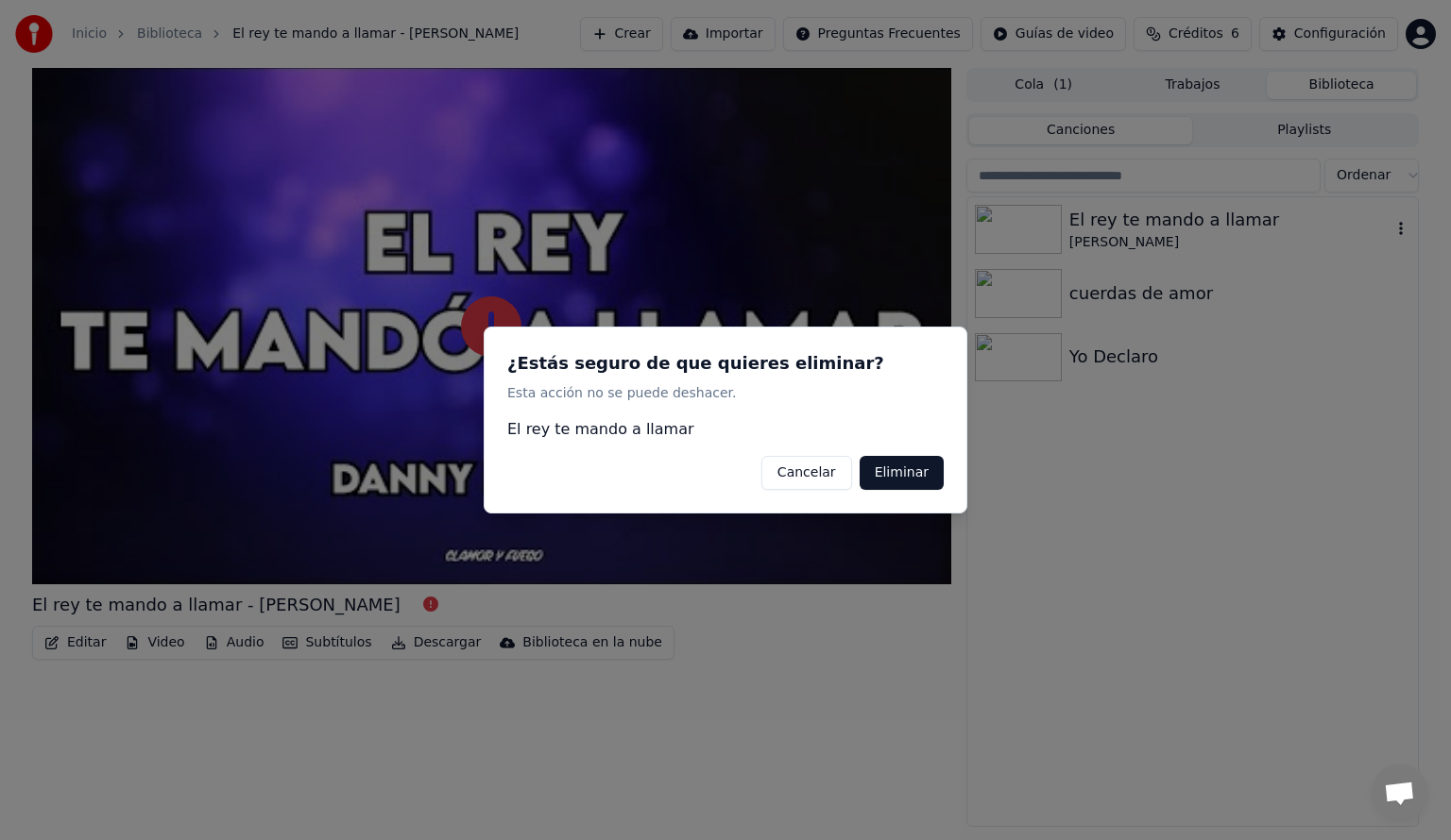
click at [898, 473] on button "Eliminar" at bounding box center [902, 473] width 84 height 34
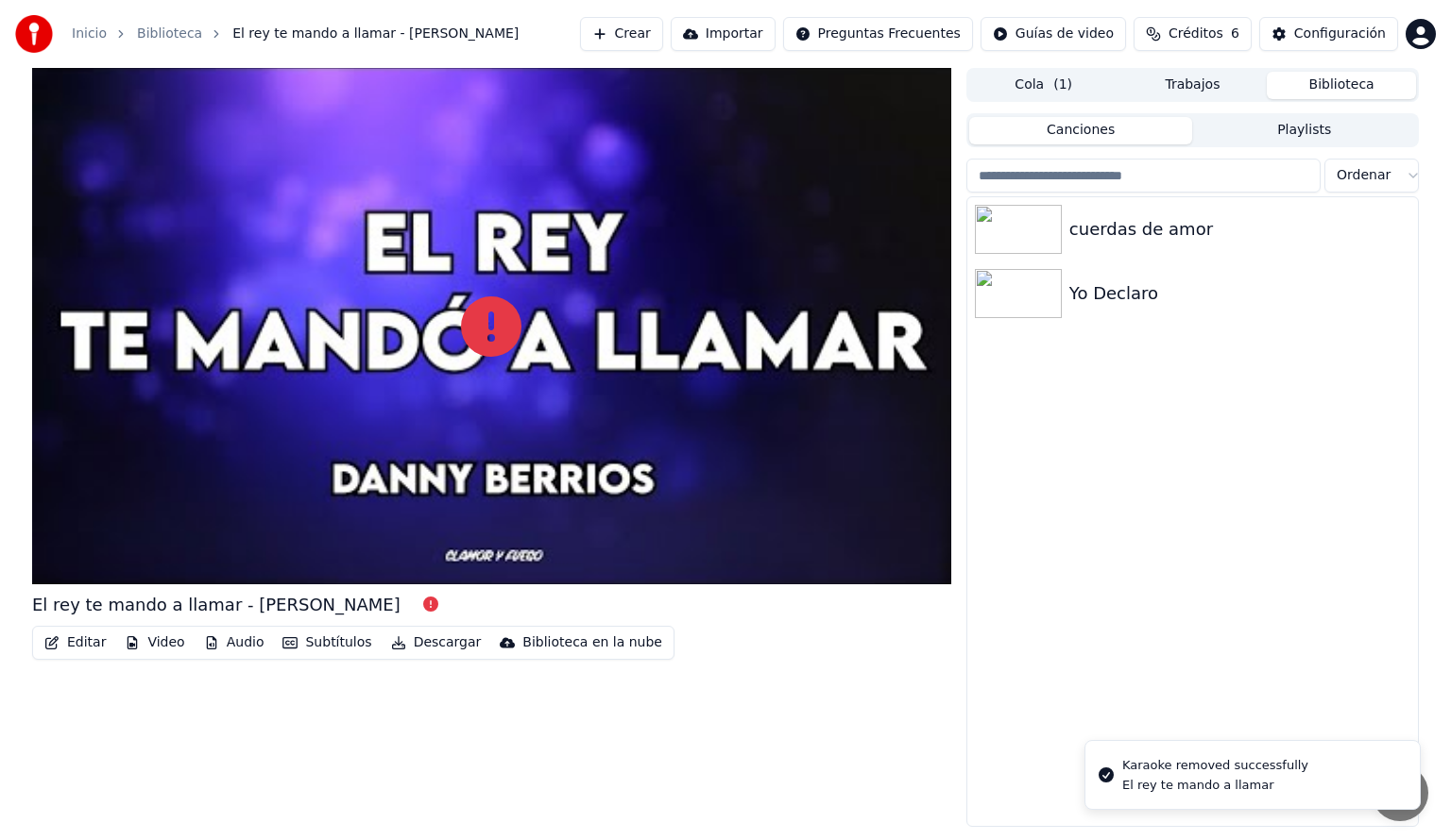
click at [1148, 130] on button "Canciones" at bounding box center [1081, 131] width 224 height 27
click at [1250, 129] on button "Playlists" at bounding box center [1304, 131] width 224 height 27
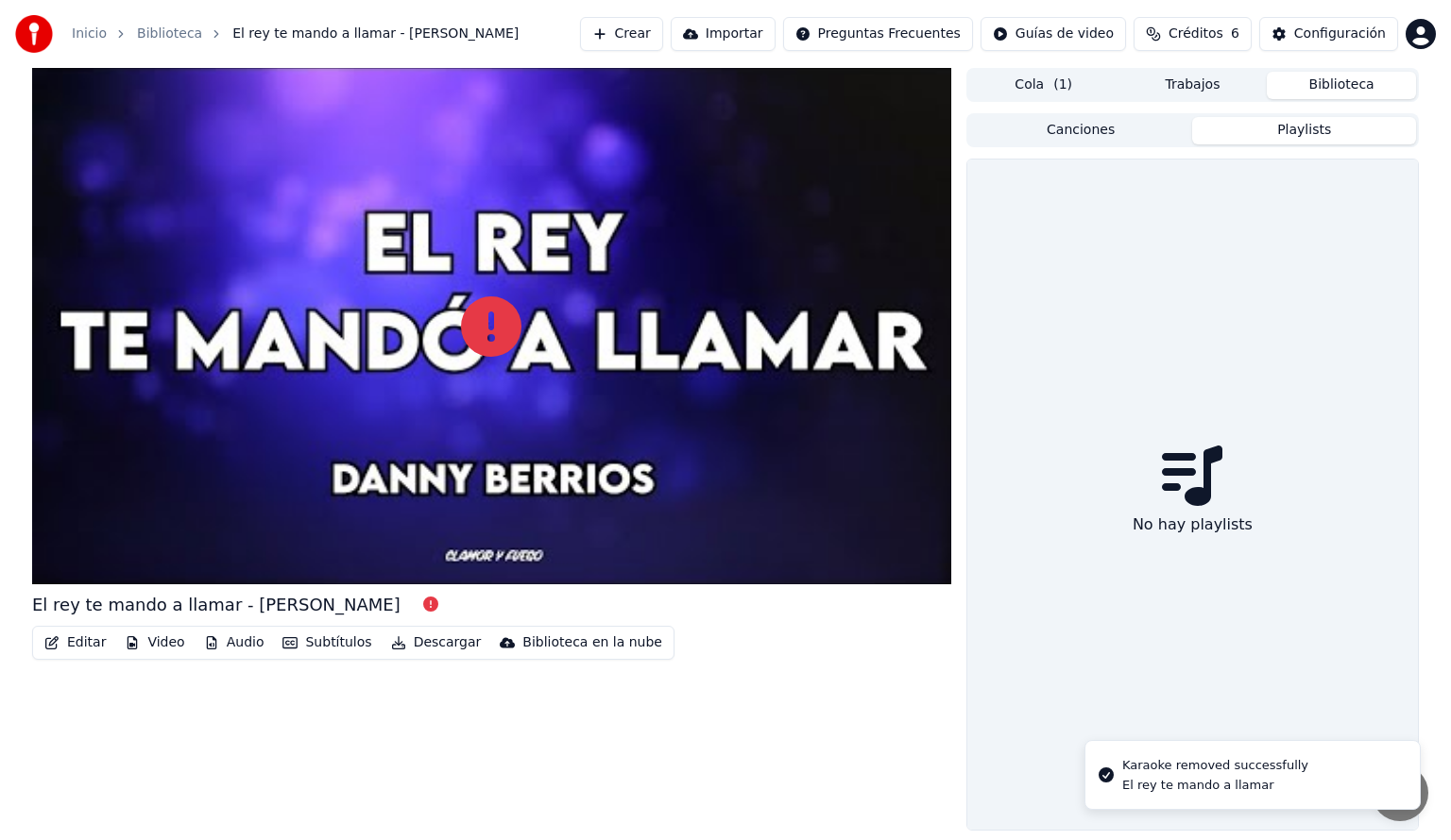
click at [1183, 90] on button "Trabajos" at bounding box center [1193, 85] width 149 height 27
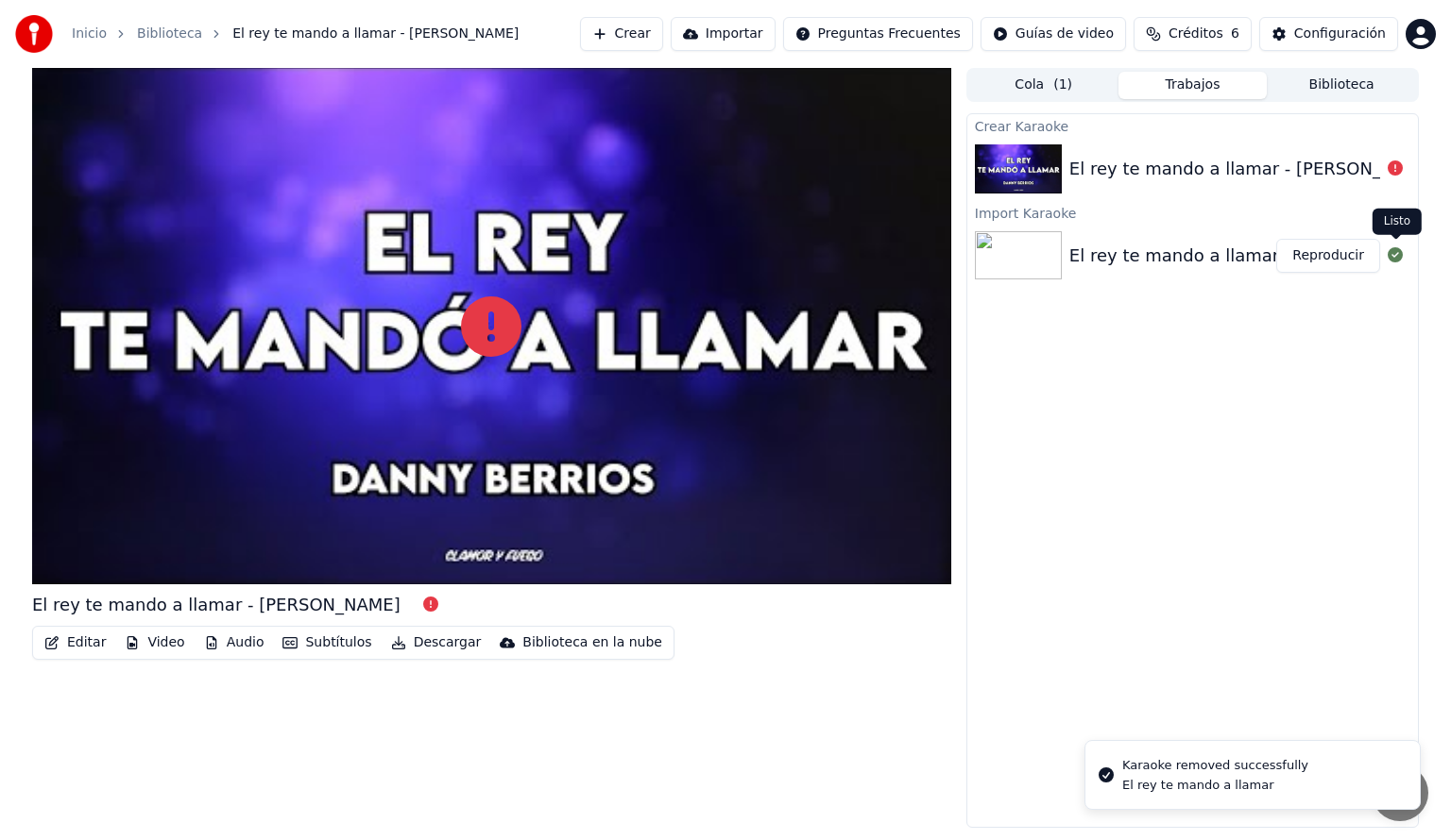
click at [1391, 259] on icon at bounding box center [1395, 254] width 15 height 15
click at [1032, 84] on button "Cola ( 1 )" at bounding box center [1044, 85] width 149 height 27
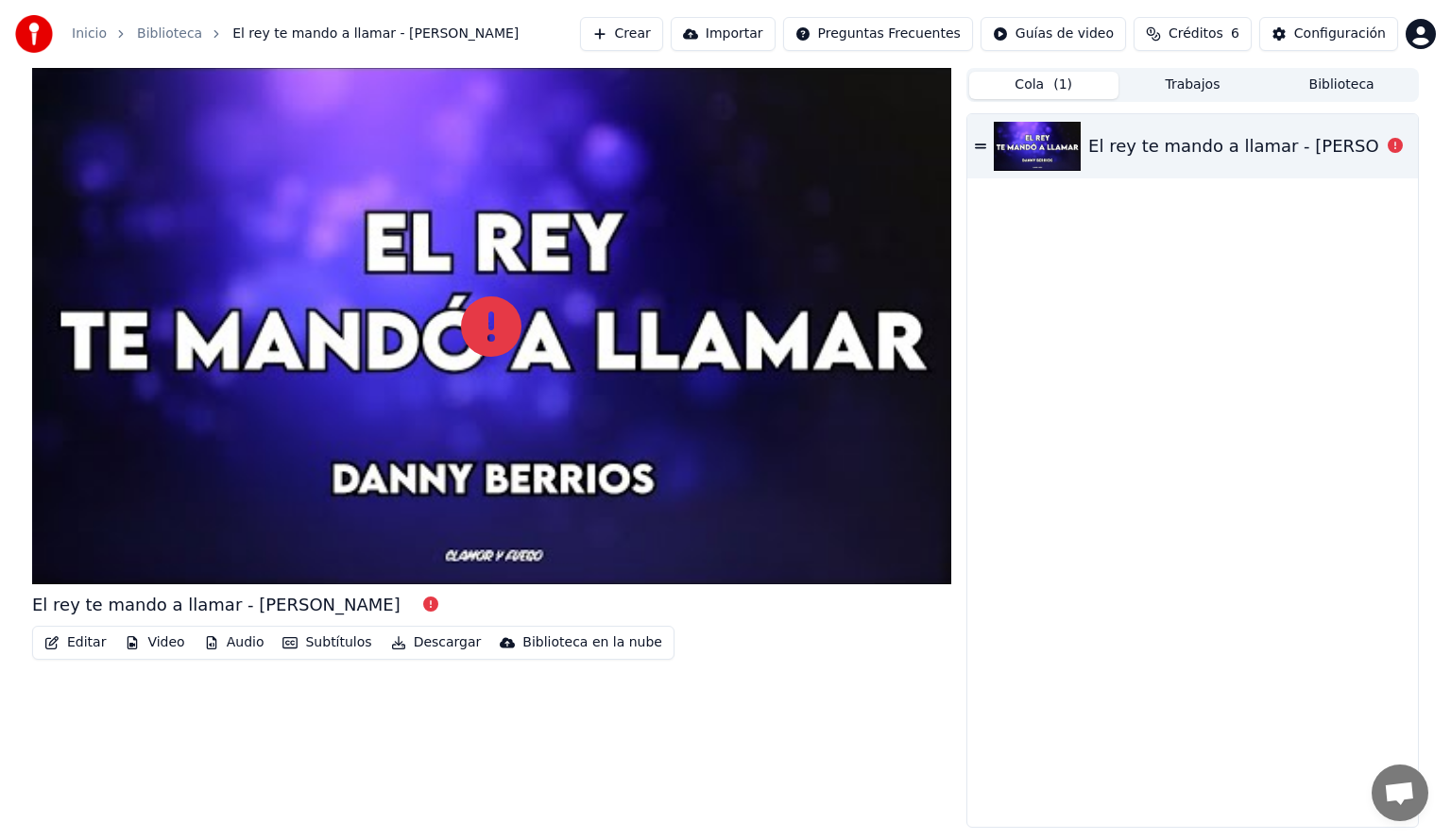
click at [983, 139] on icon at bounding box center [981, 145] width 12 height 13
click at [987, 150] on div "El rey te mando a llamar - [PERSON_NAME]" at bounding box center [1192, 145] width 451 height 64
click at [1398, 143] on icon at bounding box center [1395, 144] width 15 height 15
click at [1335, 152] on div "El rey te mando a llamar - [PERSON_NAME]" at bounding box center [1272, 146] width 368 height 26
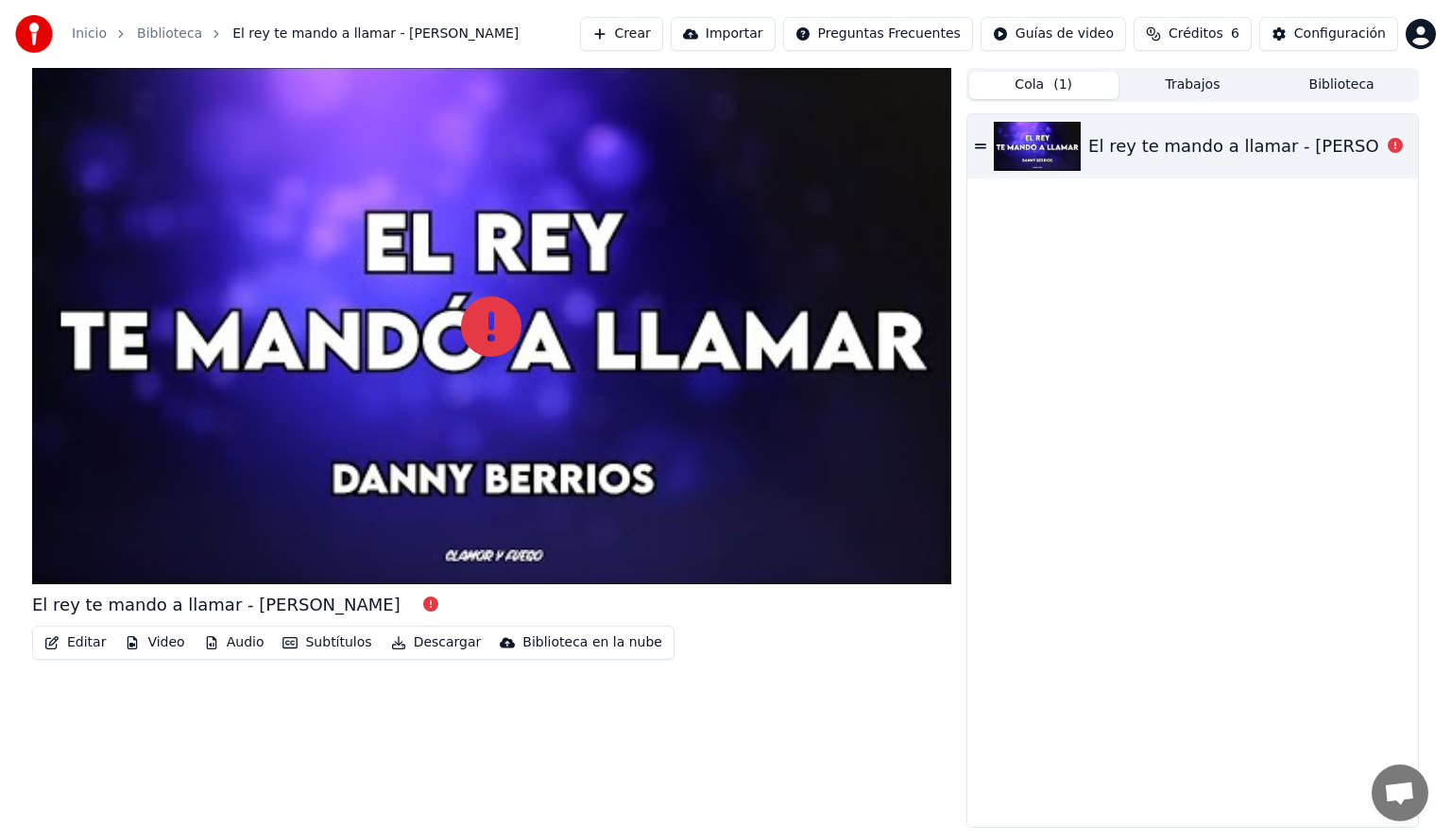
click at [1211, 153] on div "El rey te mando a llamar - [PERSON_NAME]" at bounding box center [1272, 146] width 368 height 26
click at [1138, 257] on div "El rey te mando a llamar - [PERSON_NAME]" at bounding box center [1192, 470] width 451 height 713
click at [1058, 41] on html "Inicio Biblioteca El rey te mando a llamar - [PERSON_NAME] Crear Importar Pregu…" at bounding box center [726, 420] width 1451 height 840
click at [1062, 247] on html "Inicio Biblioteca El rey te mando a llamar - [PERSON_NAME] Crear Importar Pregu…" at bounding box center [726, 420] width 1451 height 840
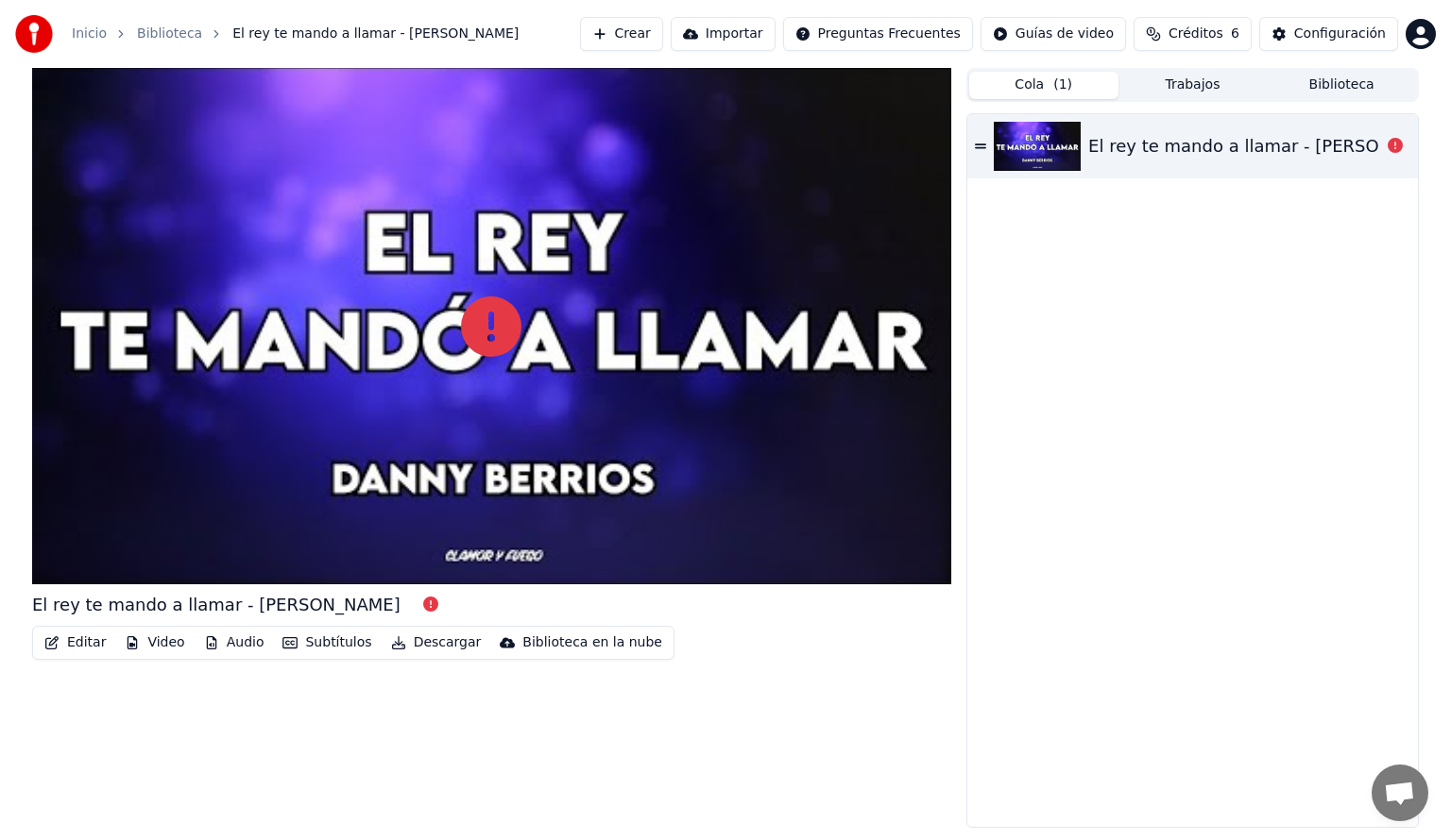
click at [20, 34] on img at bounding box center [33, 33] width 37 height 37
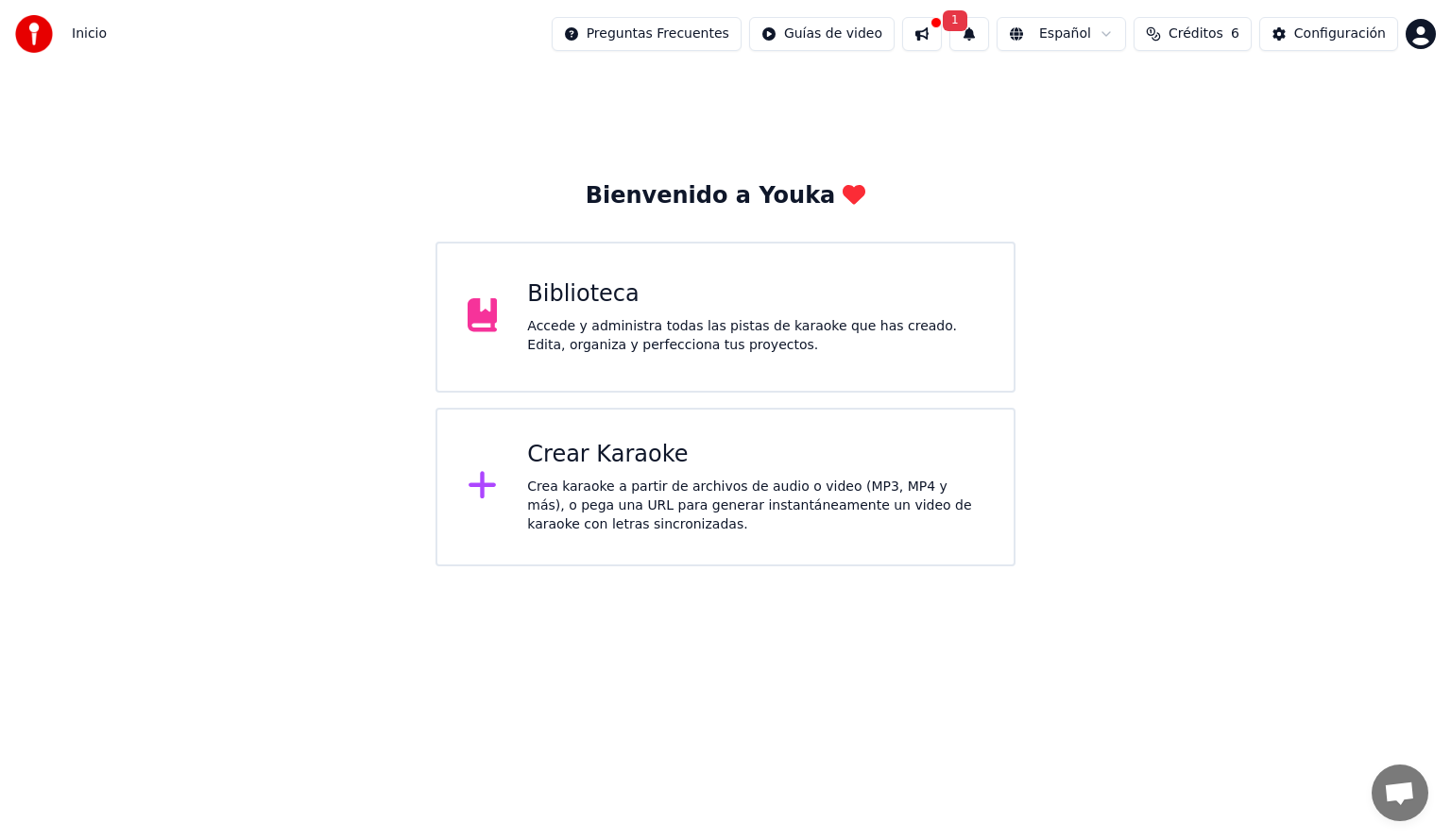
click at [513, 505] on div "Crear Karaoke Crea karaoke a partir de archivos de audio o video (MP3, MP4 y má…" at bounding box center [726, 488] width 580 height 159
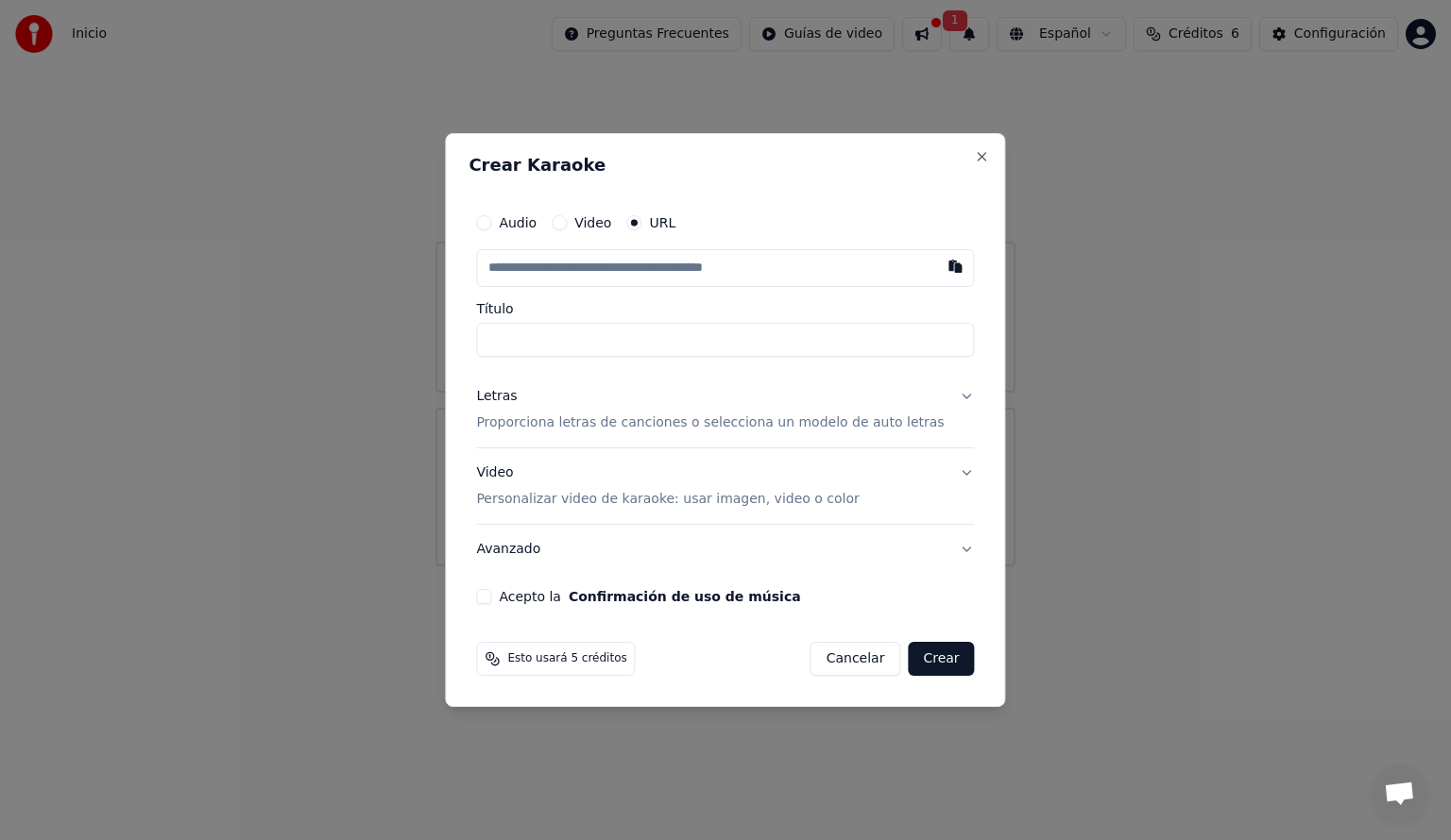
click at [608, 216] on label "Video" at bounding box center [593, 222] width 37 height 13
click at [566, 215] on button "Video" at bounding box center [559, 222] width 15 height 15
click at [620, 280] on div "Seleccionar archivo" at bounding box center [557, 268] width 160 height 34
type input "**********"
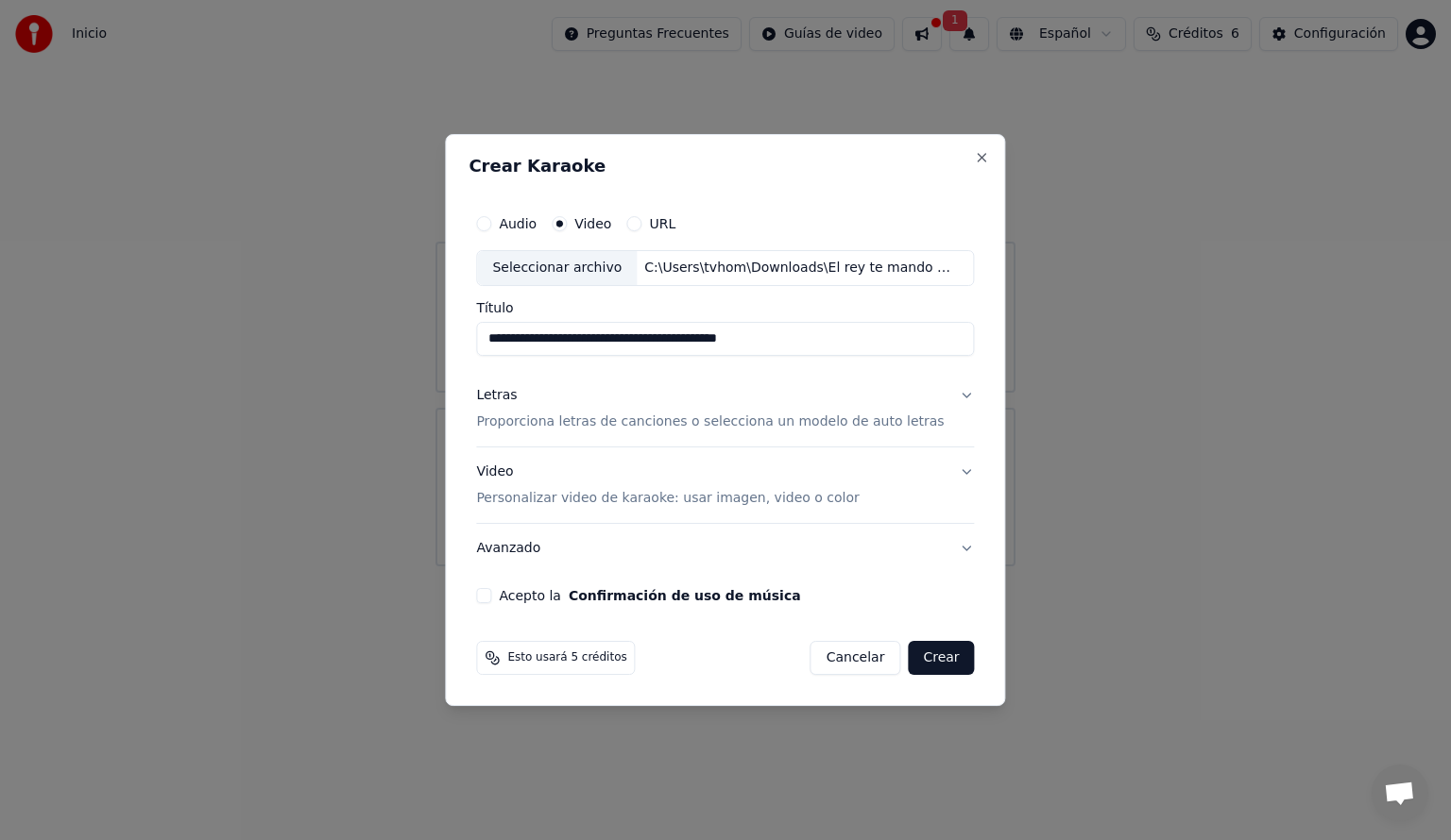
click at [725, 494] on p "Personalizar video de karaoke: usar imagen, video o color" at bounding box center [668, 498] width 383 height 19
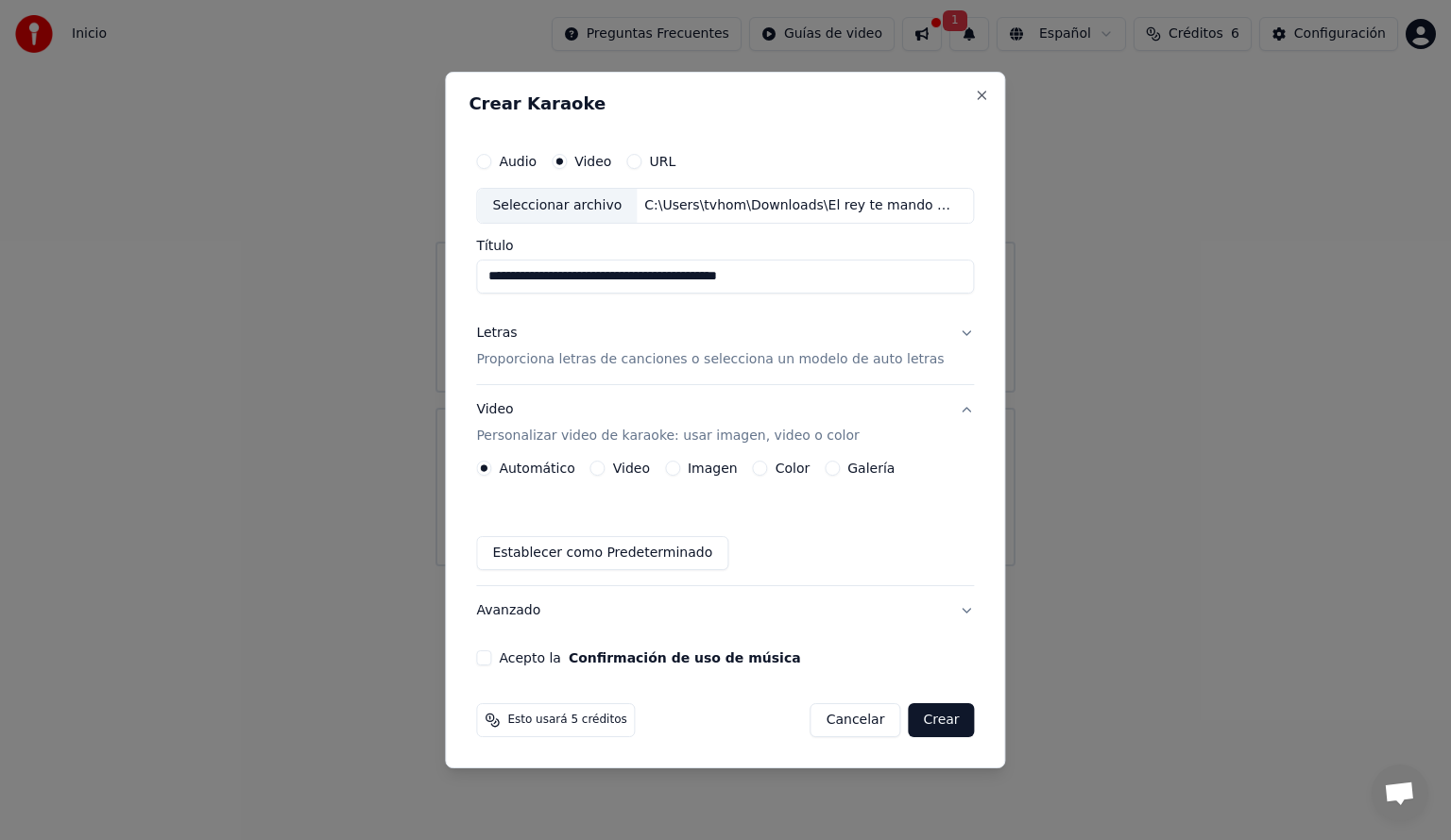
click at [606, 466] on button "Video" at bounding box center [597, 468] width 15 height 15
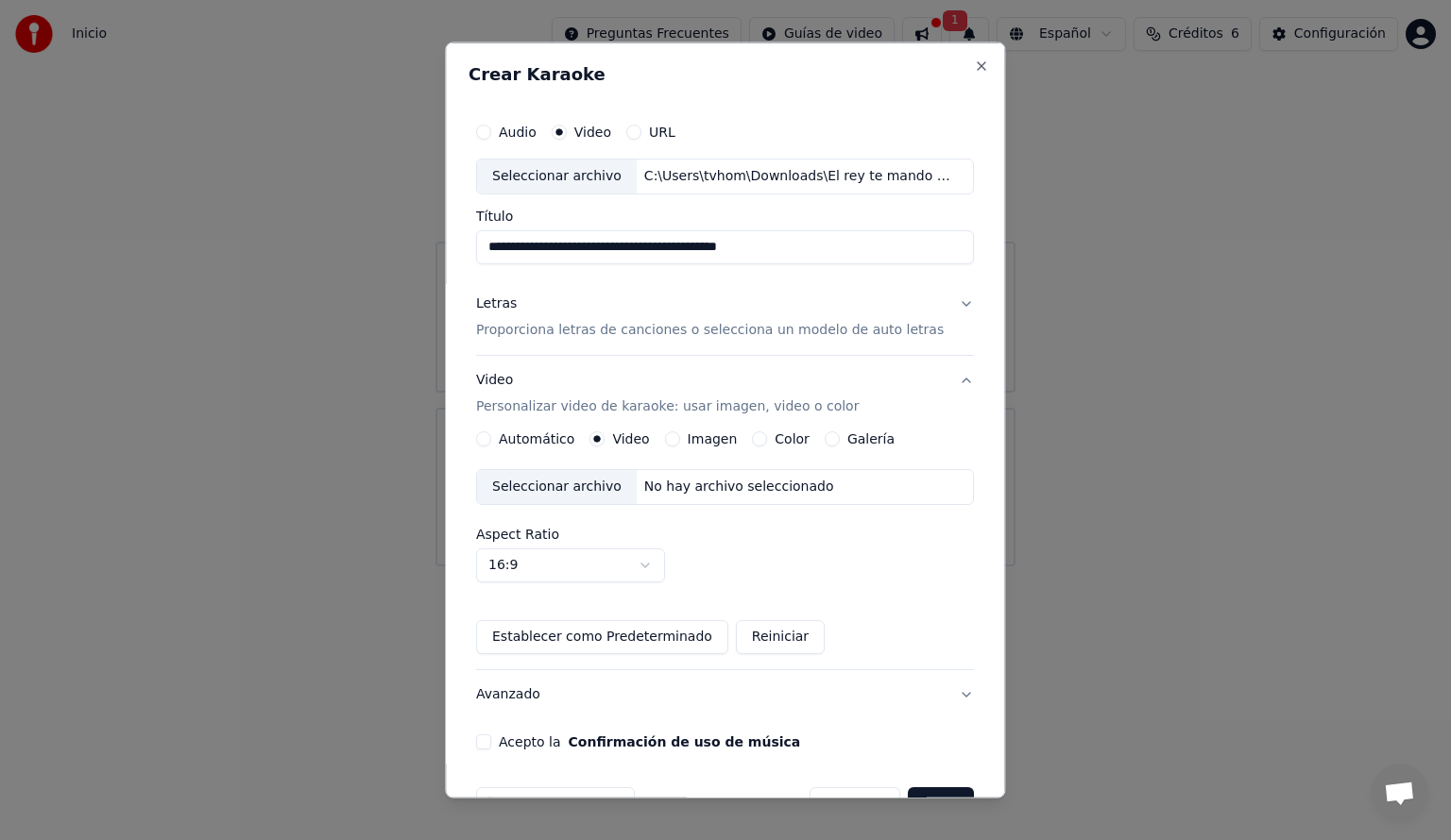
click at [598, 483] on div "Seleccionar archivo" at bounding box center [557, 486] width 160 height 34
click at [503, 126] on div "Audio" at bounding box center [507, 131] width 61 height 15
click at [491, 129] on button "Audio" at bounding box center [483, 131] width 15 height 15
click at [596, 179] on div "Seleccionar archivo" at bounding box center [557, 177] width 160 height 34
type input "**********"
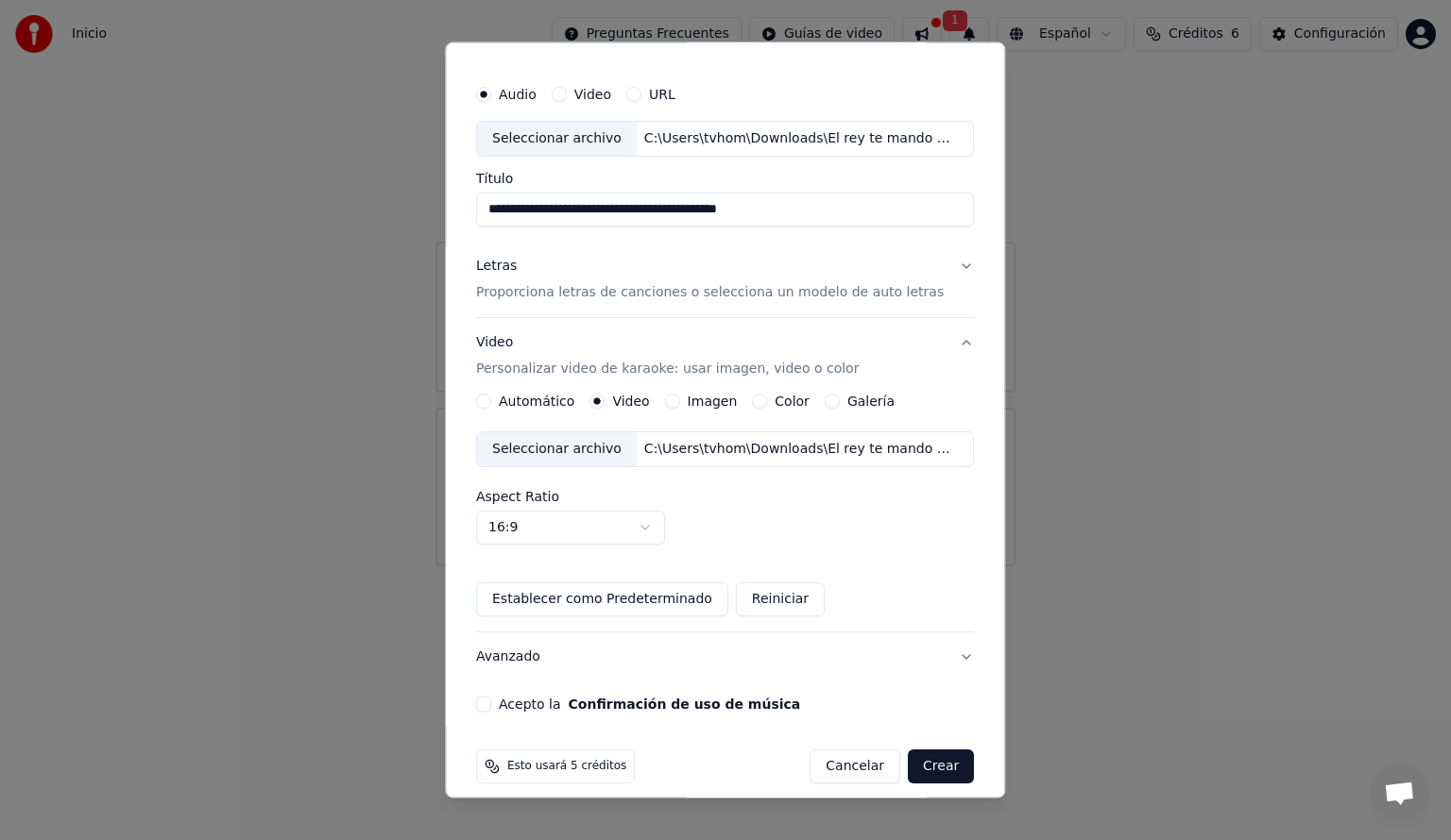
scroll to position [52, 0]
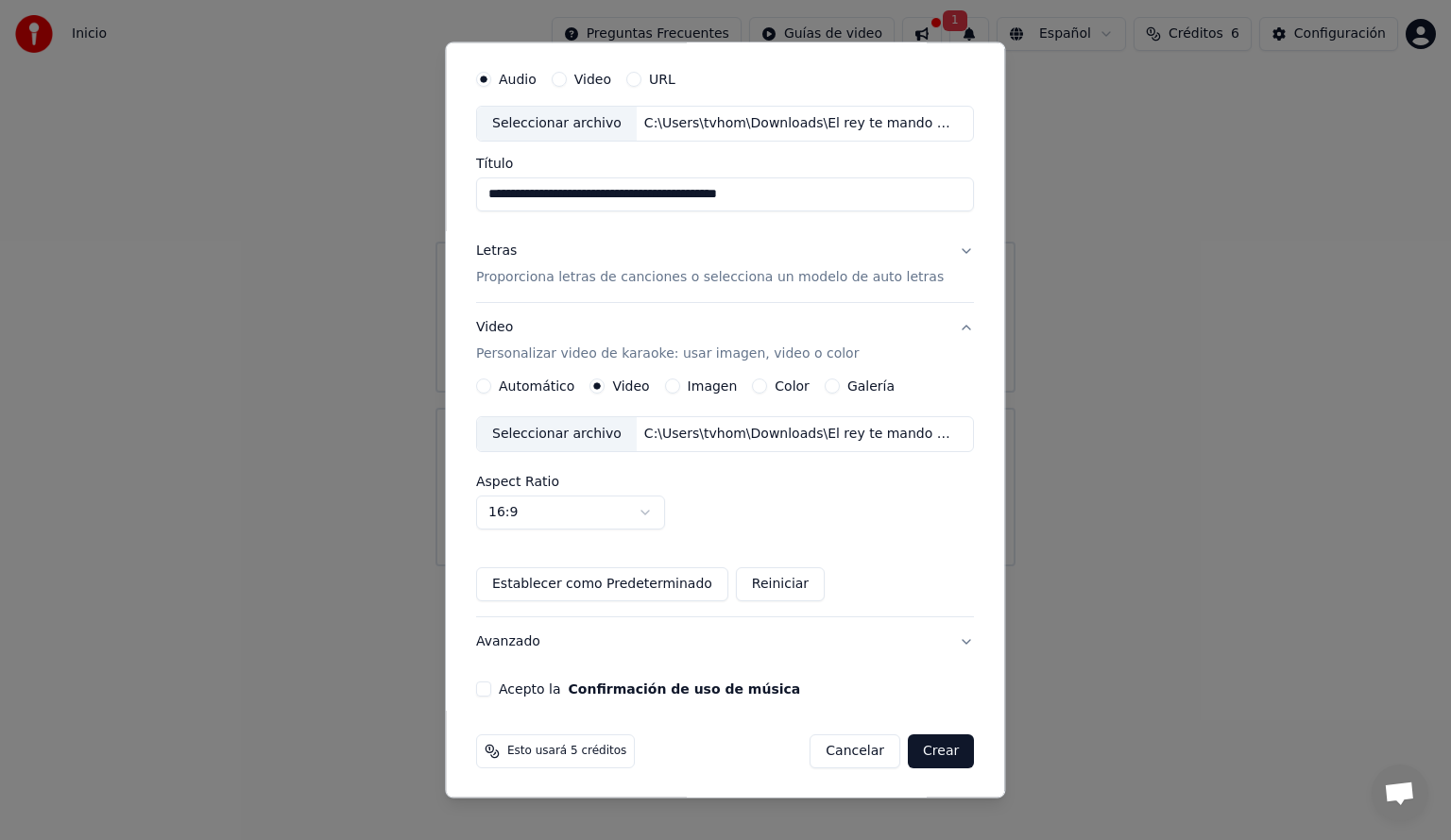
click at [528, 688] on label "Acepto la Confirmación de uso de música" at bounding box center [649, 689] width 301 height 13
click at [491, 688] on button "Acepto la Confirmación de uso de música" at bounding box center [483, 689] width 15 height 15
click at [931, 747] on button "Crear" at bounding box center [940, 752] width 66 height 34
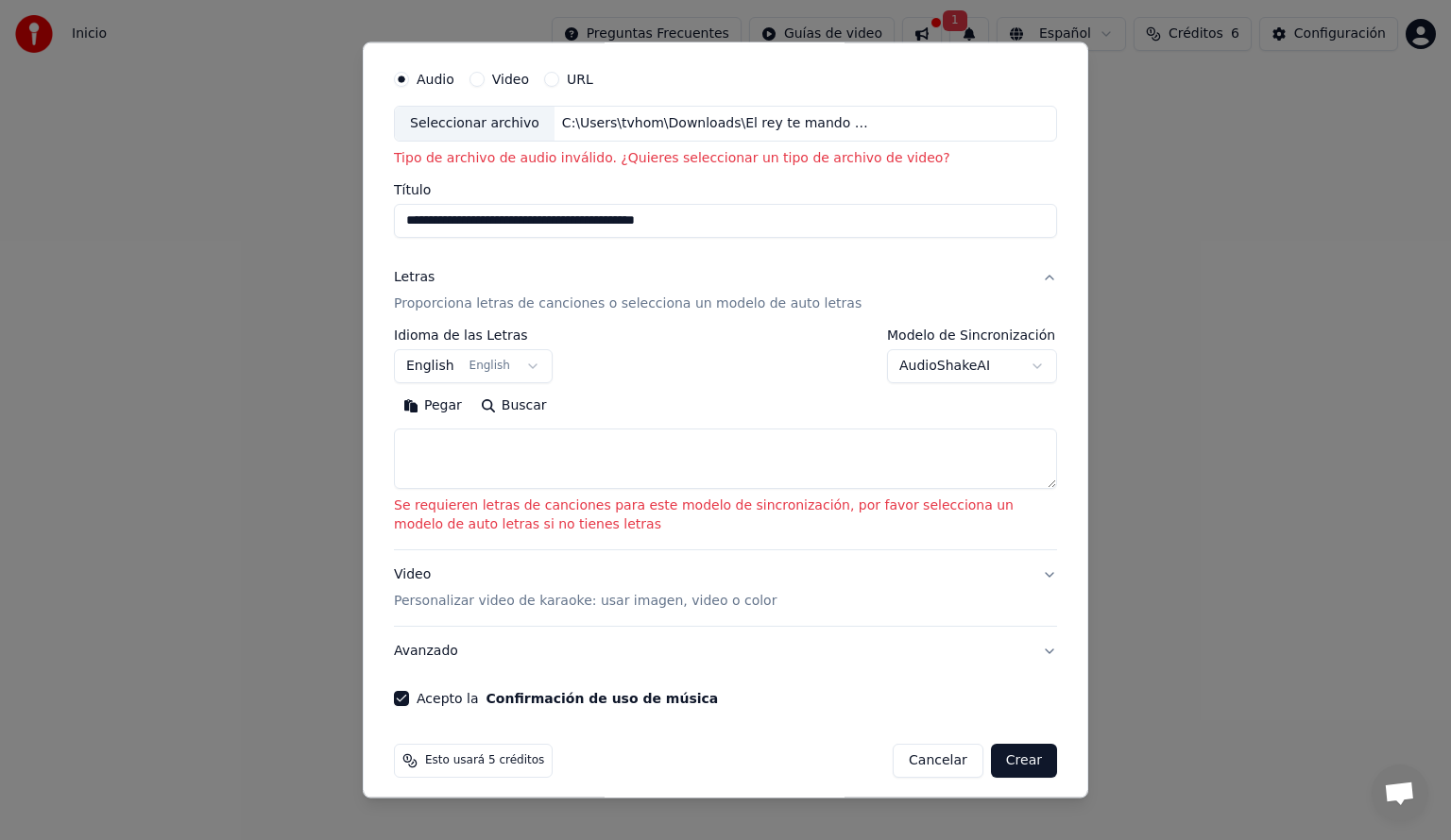
click at [557, 467] on textarea at bounding box center [726, 459] width 664 height 61
type textarea "*"
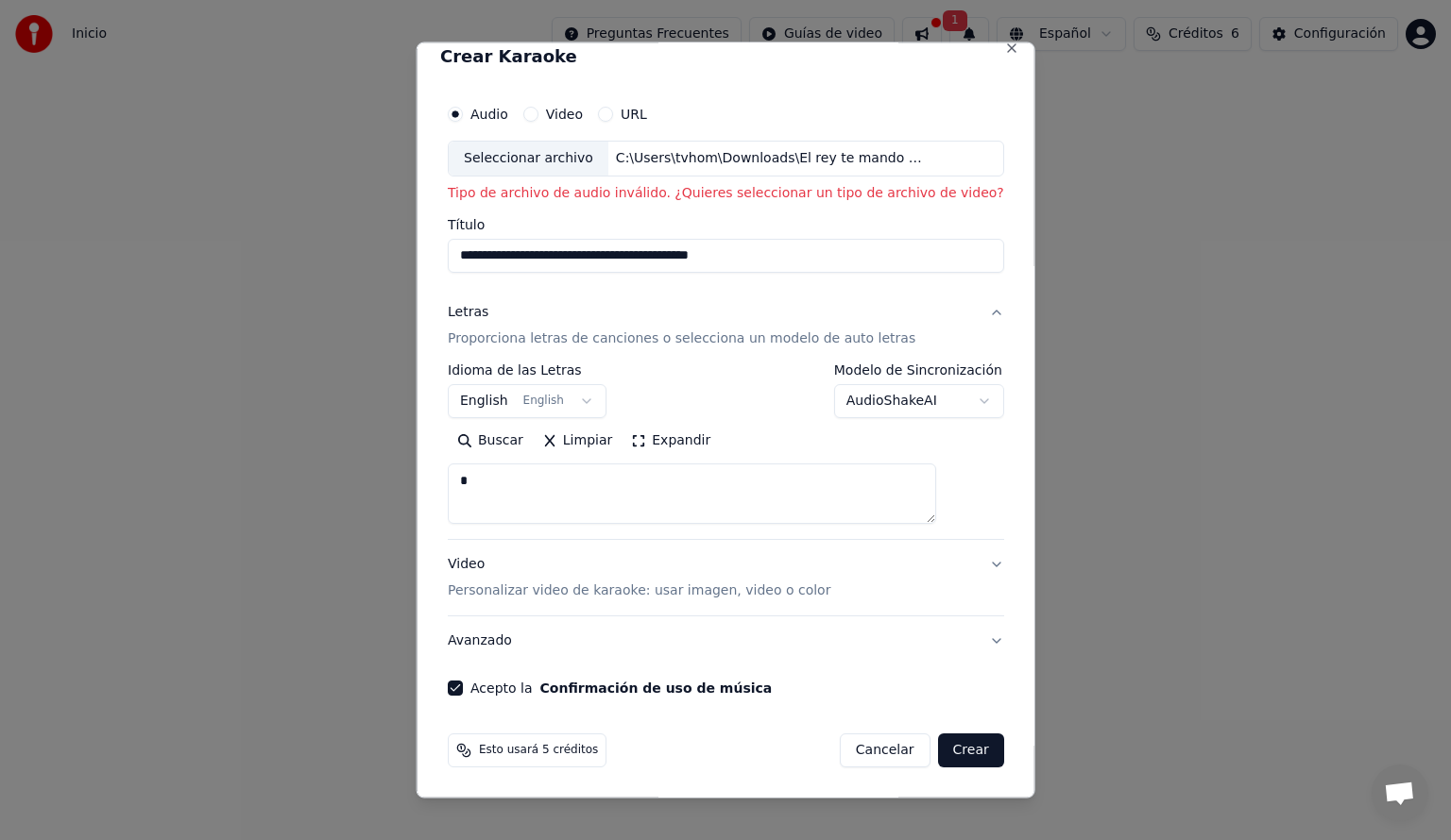
scroll to position [16, 0]
click at [938, 753] on button "Crear" at bounding box center [970, 752] width 66 height 34
click at [577, 166] on div "Seleccionar archivo" at bounding box center [528, 160] width 160 height 34
click at [946, 753] on button "Crear" at bounding box center [970, 752] width 66 height 34
click at [569, 113] on label "Video" at bounding box center [564, 116] width 37 height 13
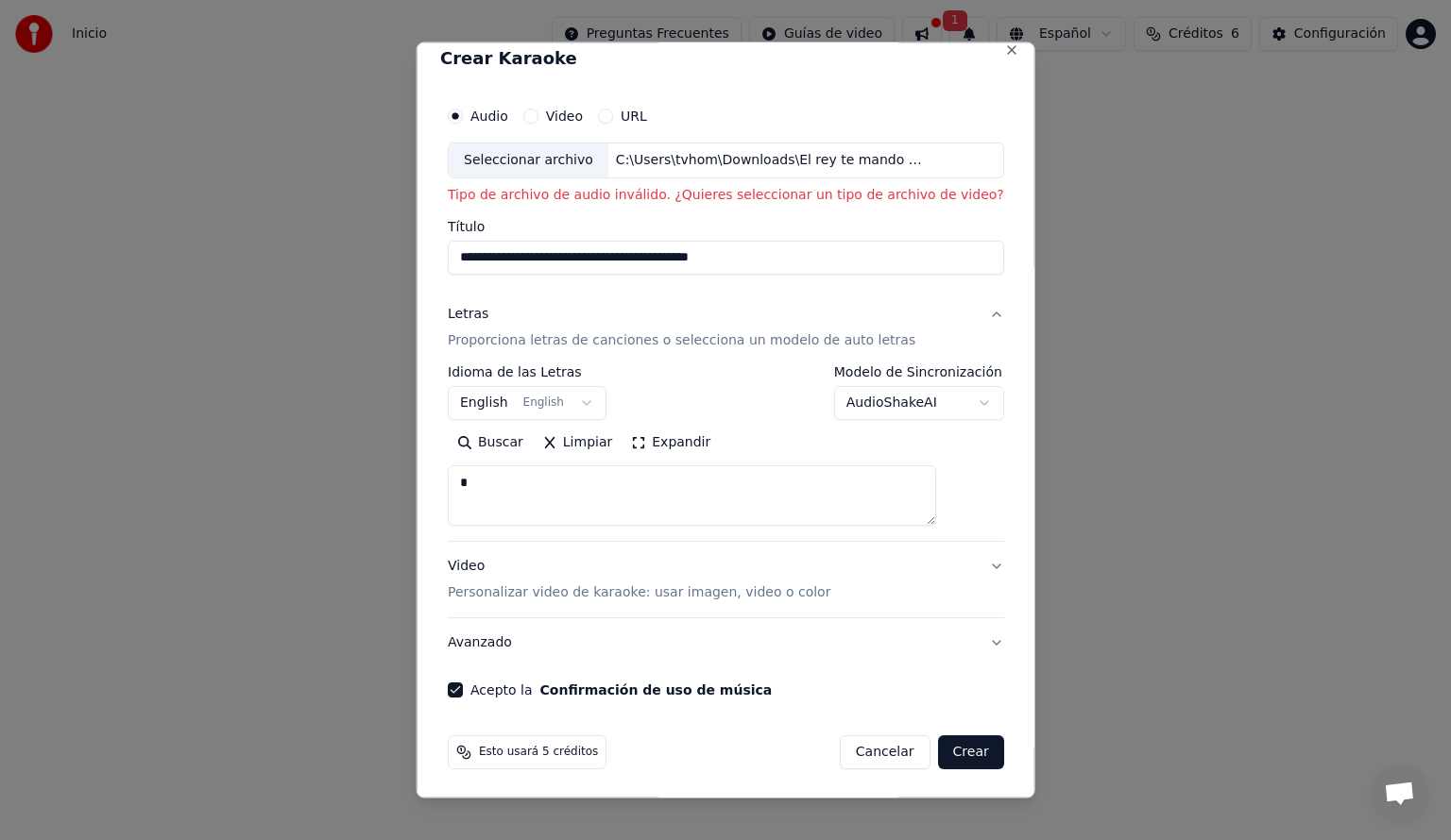
click at [538, 113] on button "Video" at bounding box center [529, 116] width 15 height 15
click at [587, 166] on div "Seleccionar archivo" at bounding box center [528, 160] width 160 height 34
type input "**********"
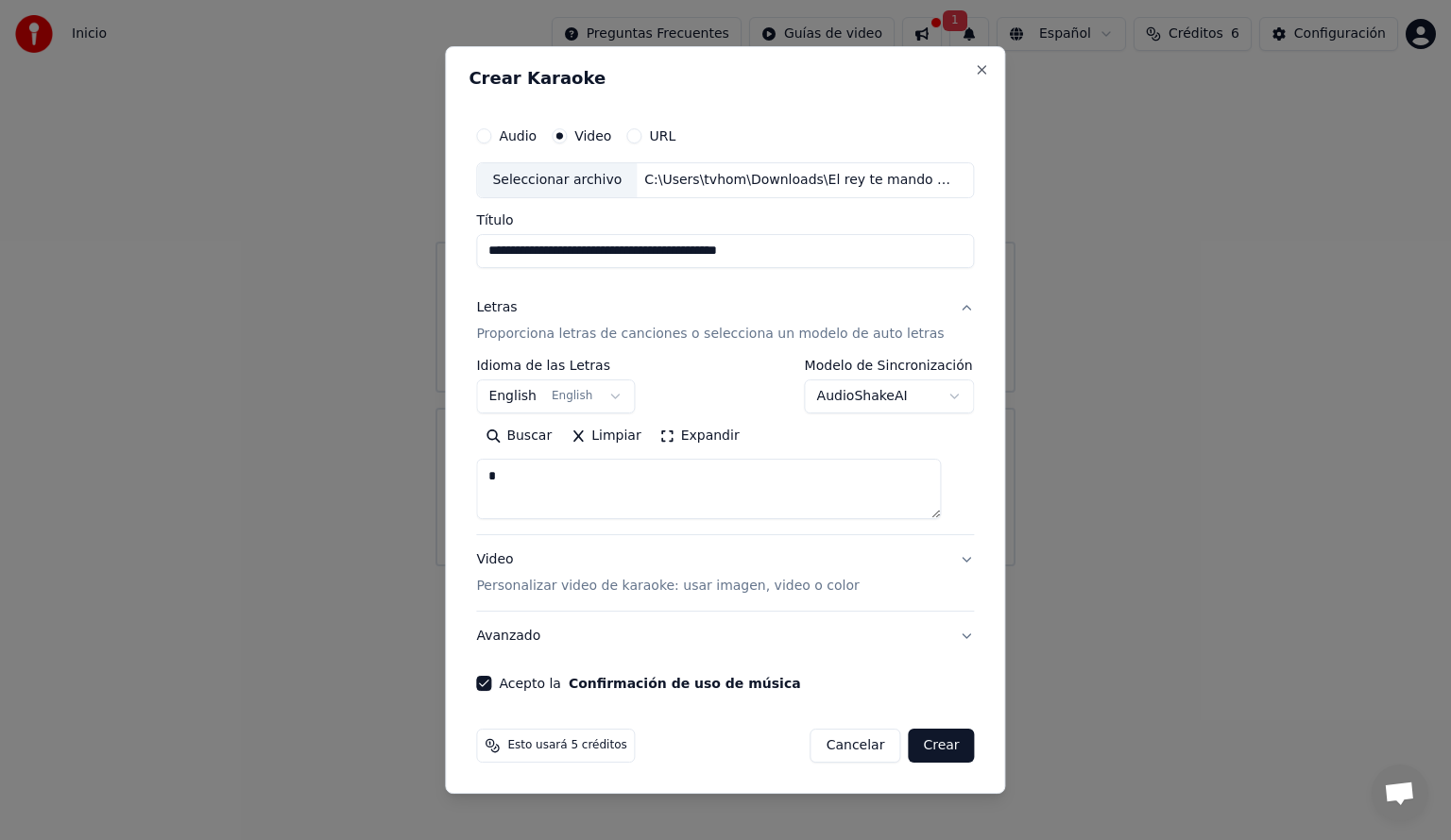
click at [680, 574] on div "Video Personalizar video de karaoke: usar imagen, video o color" at bounding box center [668, 573] width 383 height 45
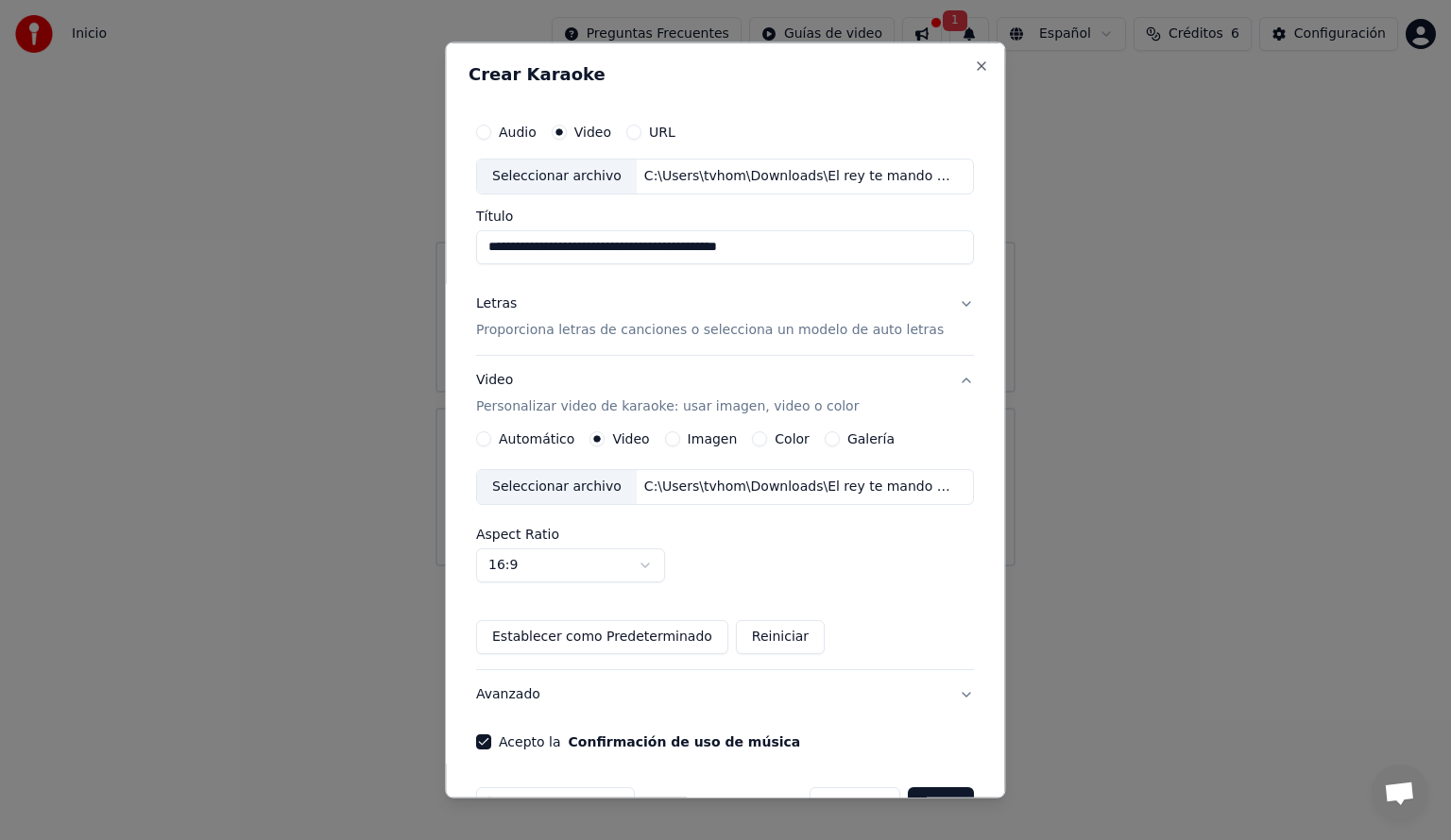
click at [509, 131] on label "Audio" at bounding box center [517, 131] width 37 height 13
click at [491, 131] on button "Audio" at bounding box center [483, 131] width 15 height 15
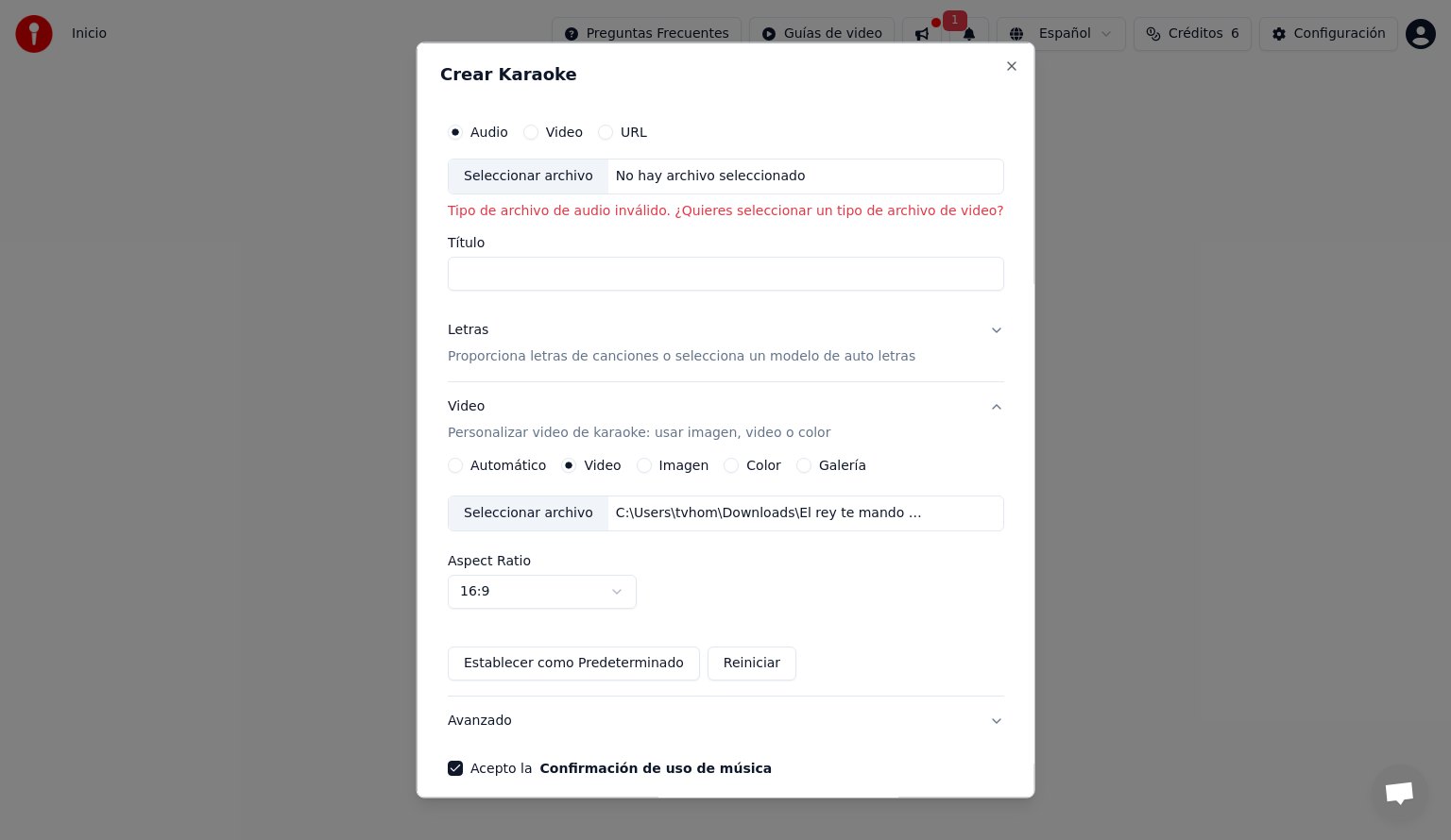
type button "audio"
click at [666, 167] on div "No hay archivo seleccionado" at bounding box center [710, 176] width 205 height 19
type input "**********"
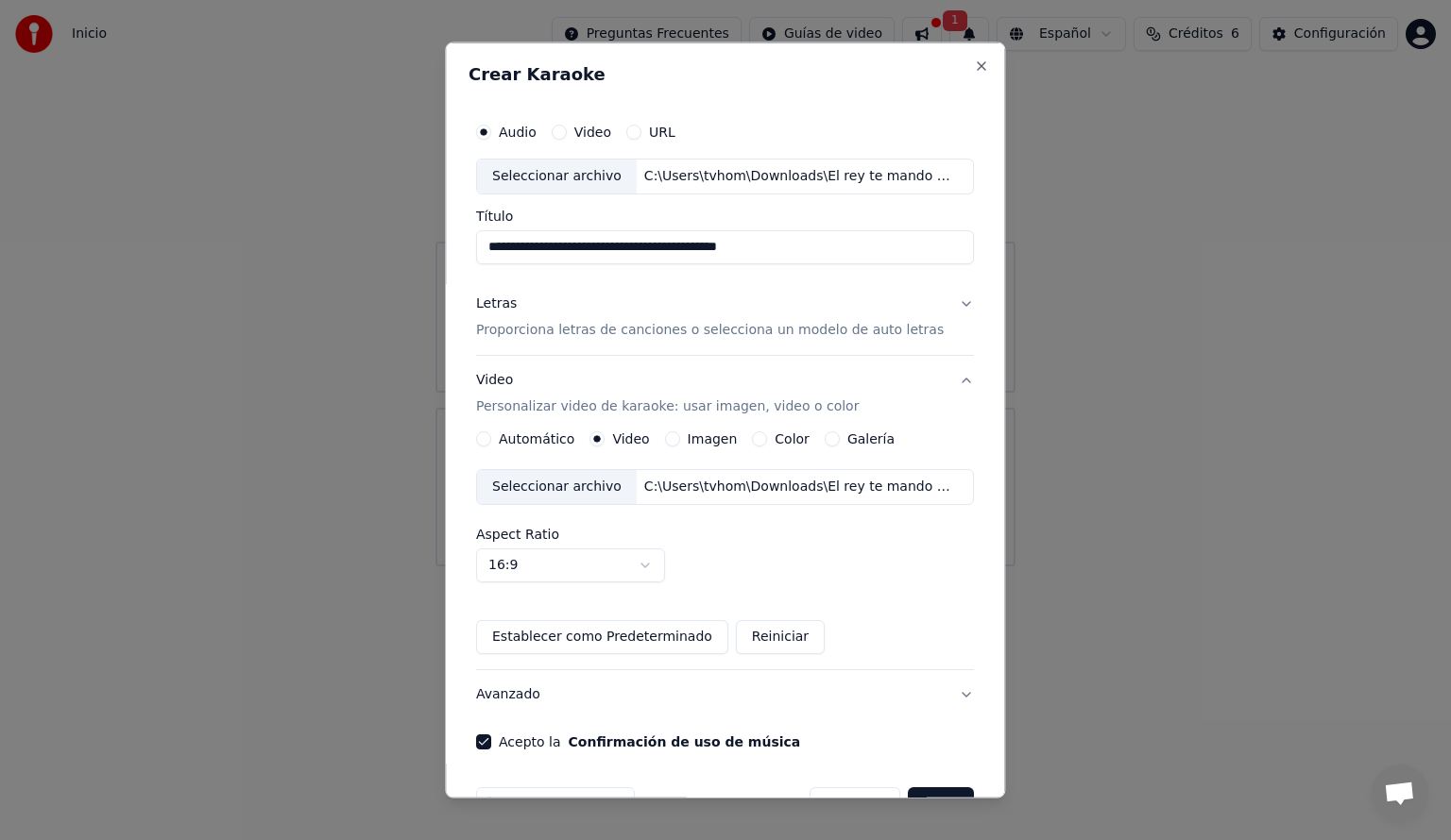
click at [925, 791] on button "Crear" at bounding box center [940, 804] width 66 height 34
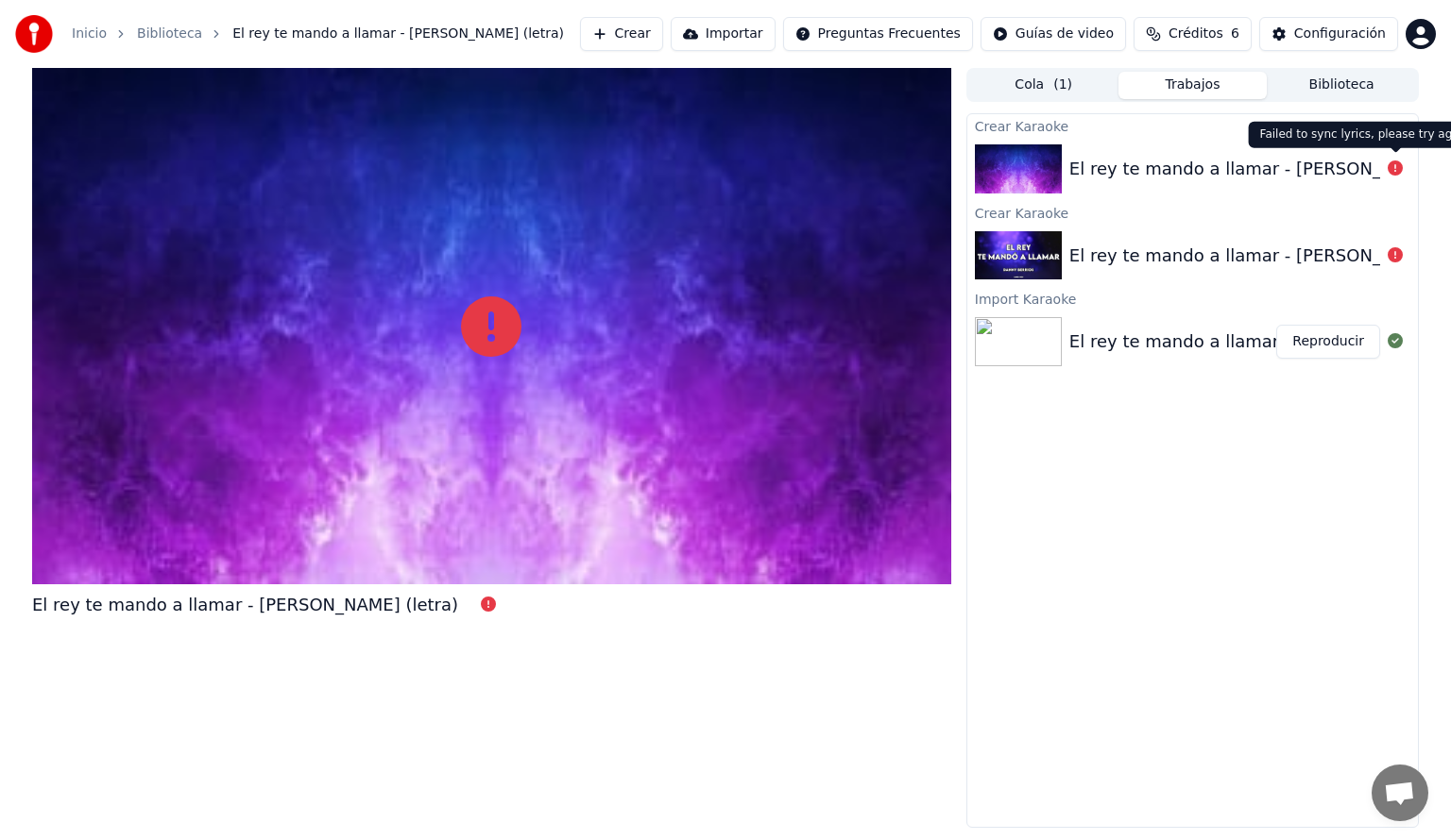
click at [1394, 171] on icon at bounding box center [1395, 168] width 15 height 15
click at [1028, 170] on img at bounding box center [1018, 169] width 87 height 49
click at [403, 605] on div "El rey te mando a llamar - [PERSON_NAME] (letra)" at bounding box center [272, 604] width 479 height 26
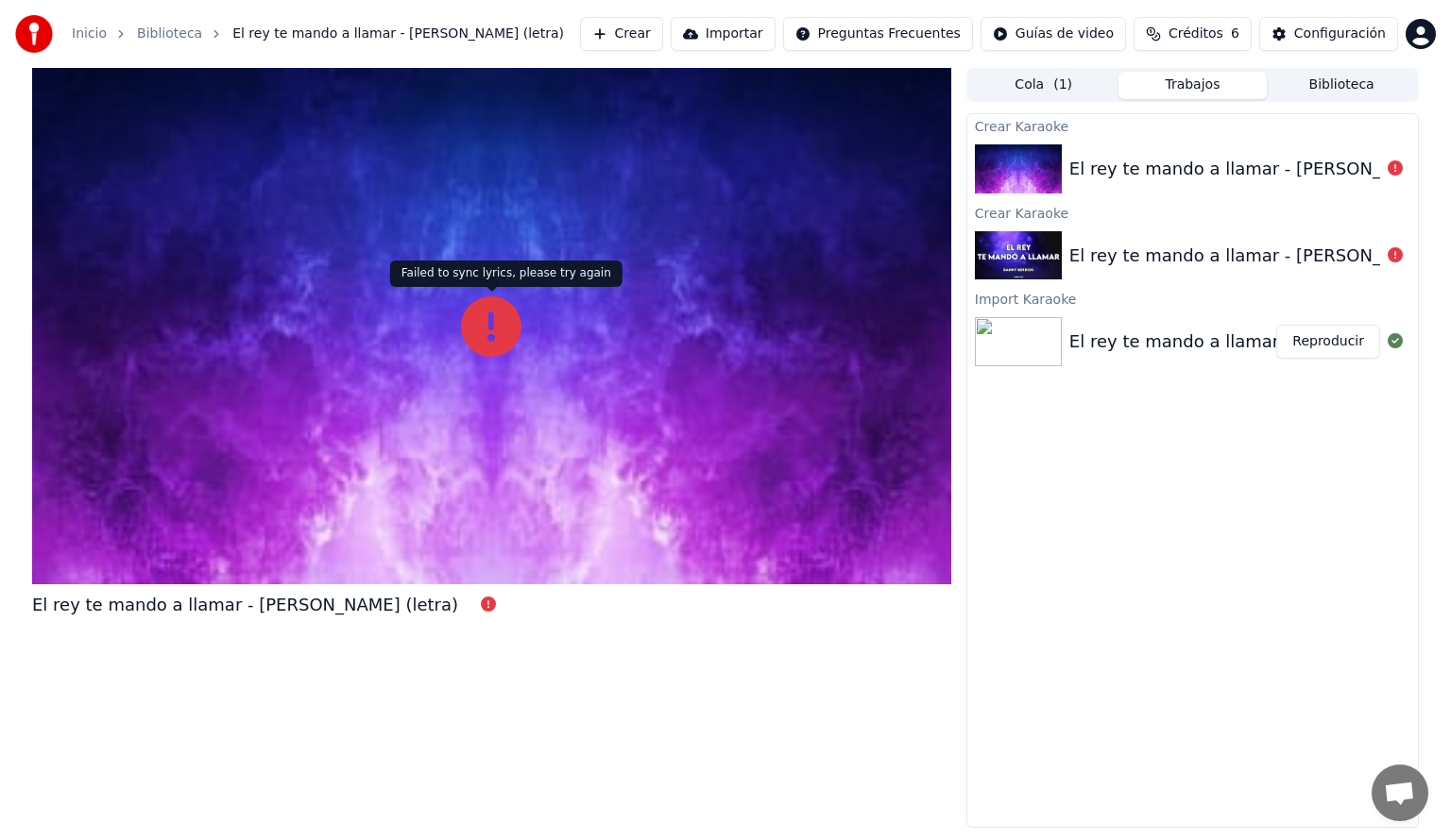
click at [420, 589] on div "El rey te mando a llamar - [PERSON_NAME] (letra)" at bounding box center [492, 447] width 919 height 761
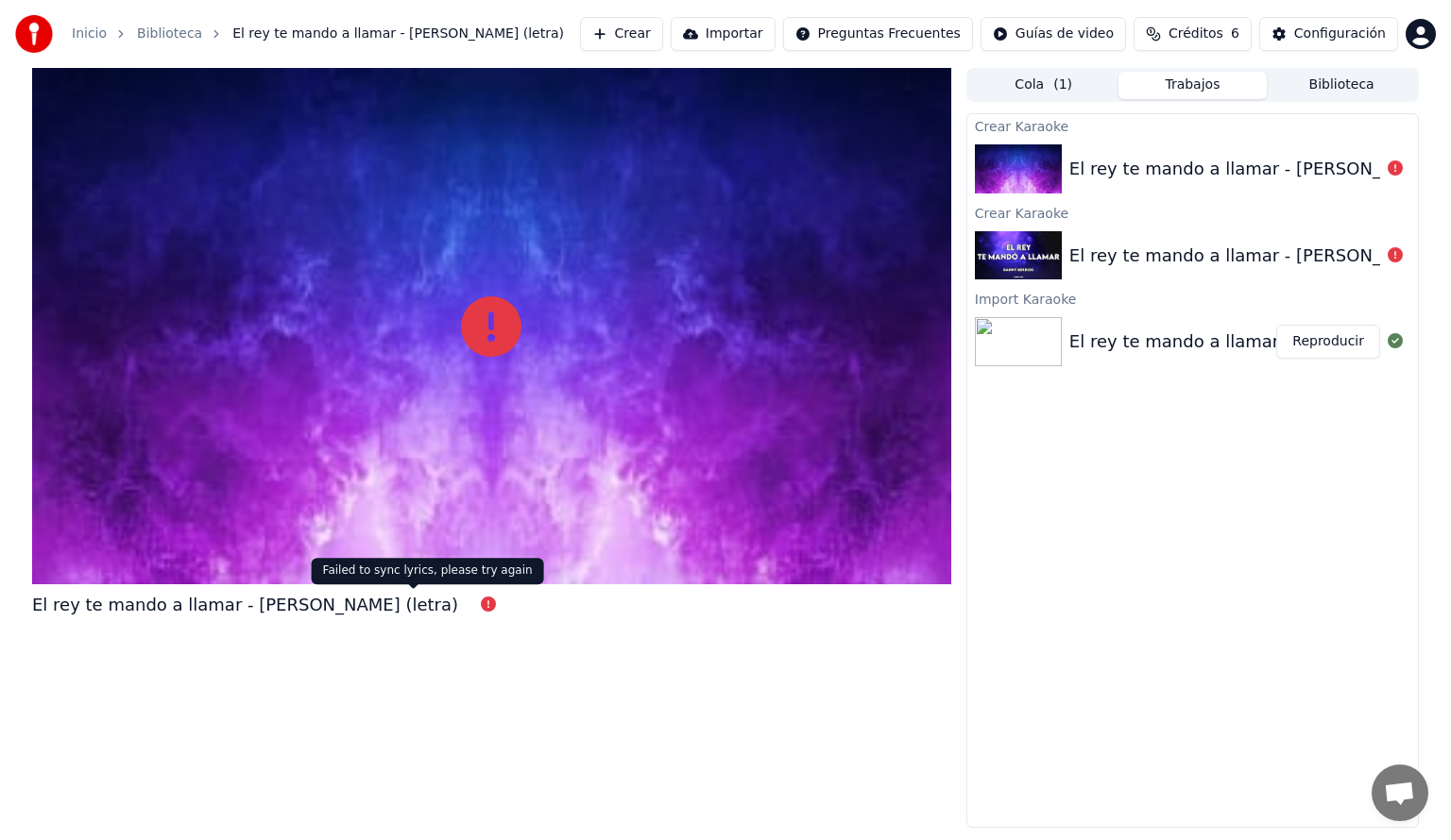
click at [481, 610] on icon at bounding box center [488, 604] width 15 height 15
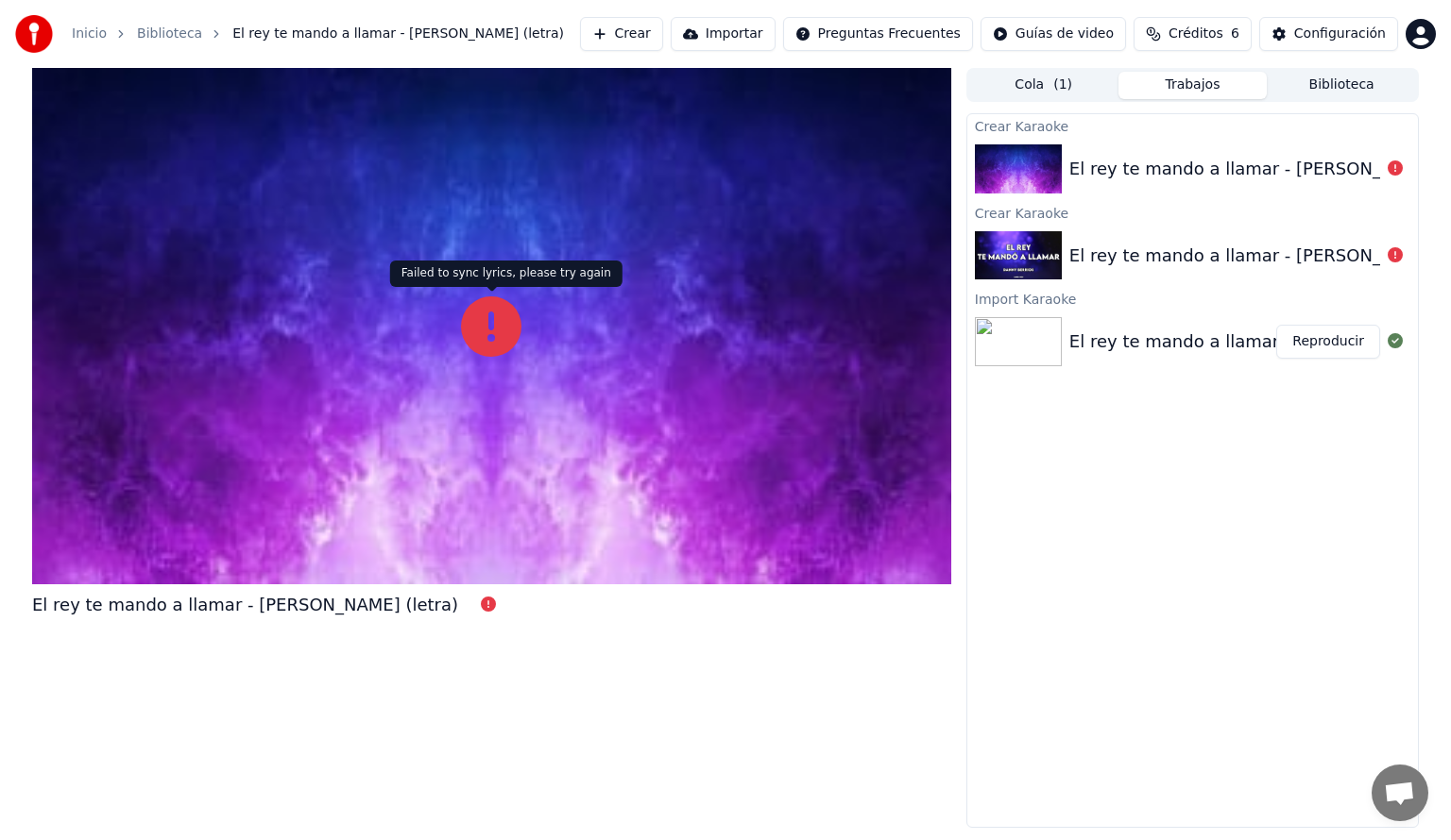
drag, startPoint x: 499, startPoint y: 302, endPoint x: 508, endPoint y: 297, distance: 10.3
click at [500, 298] on icon at bounding box center [492, 327] width 61 height 61
click at [1021, 166] on img at bounding box center [1018, 169] width 87 height 49
click at [486, 437] on div at bounding box center [492, 326] width 919 height 516
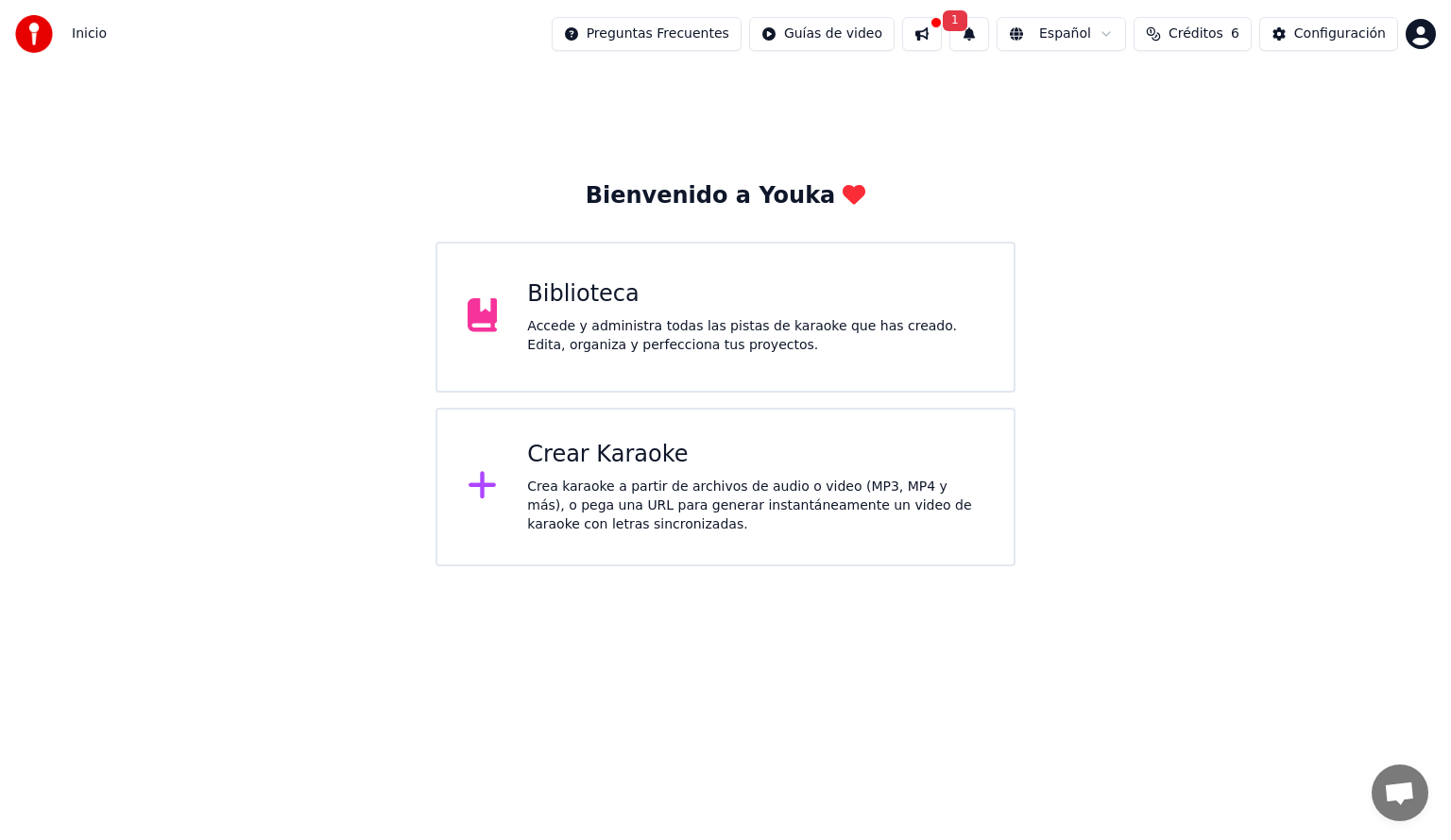
drag, startPoint x: 1043, startPoint y: 263, endPoint x: 1016, endPoint y: 238, distance: 36.8
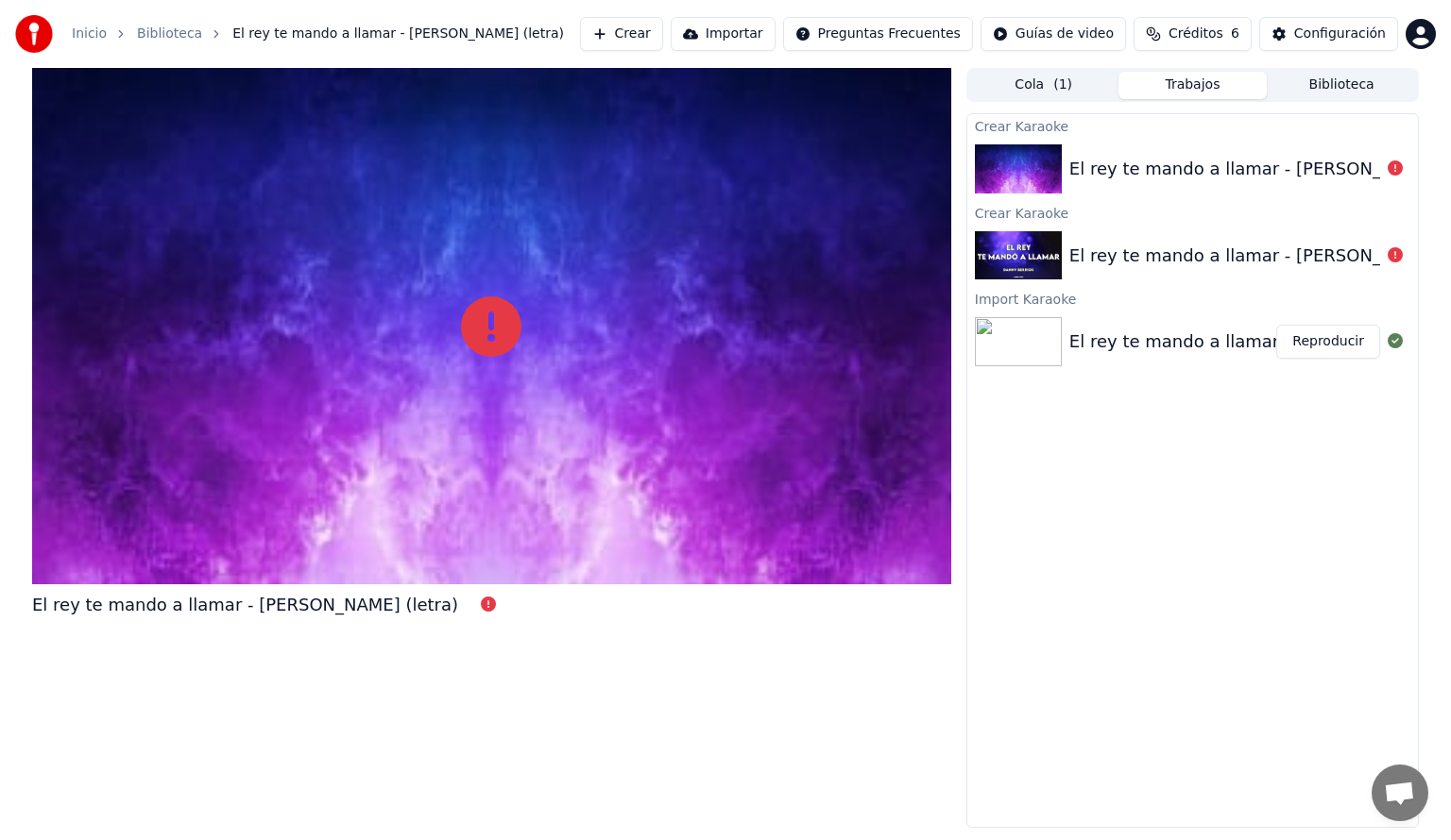
click at [1388, 174] on icon at bounding box center [1395, 168] width 15 height 15
click at [994, 196] on div "El rey te mando a llamar - [PERSON_NAME] (letra)" at bounding box center [1192, 169] width 451 height 64
click at [1051, 163] on img at bounding box center [1018, 169] width 87 height 49
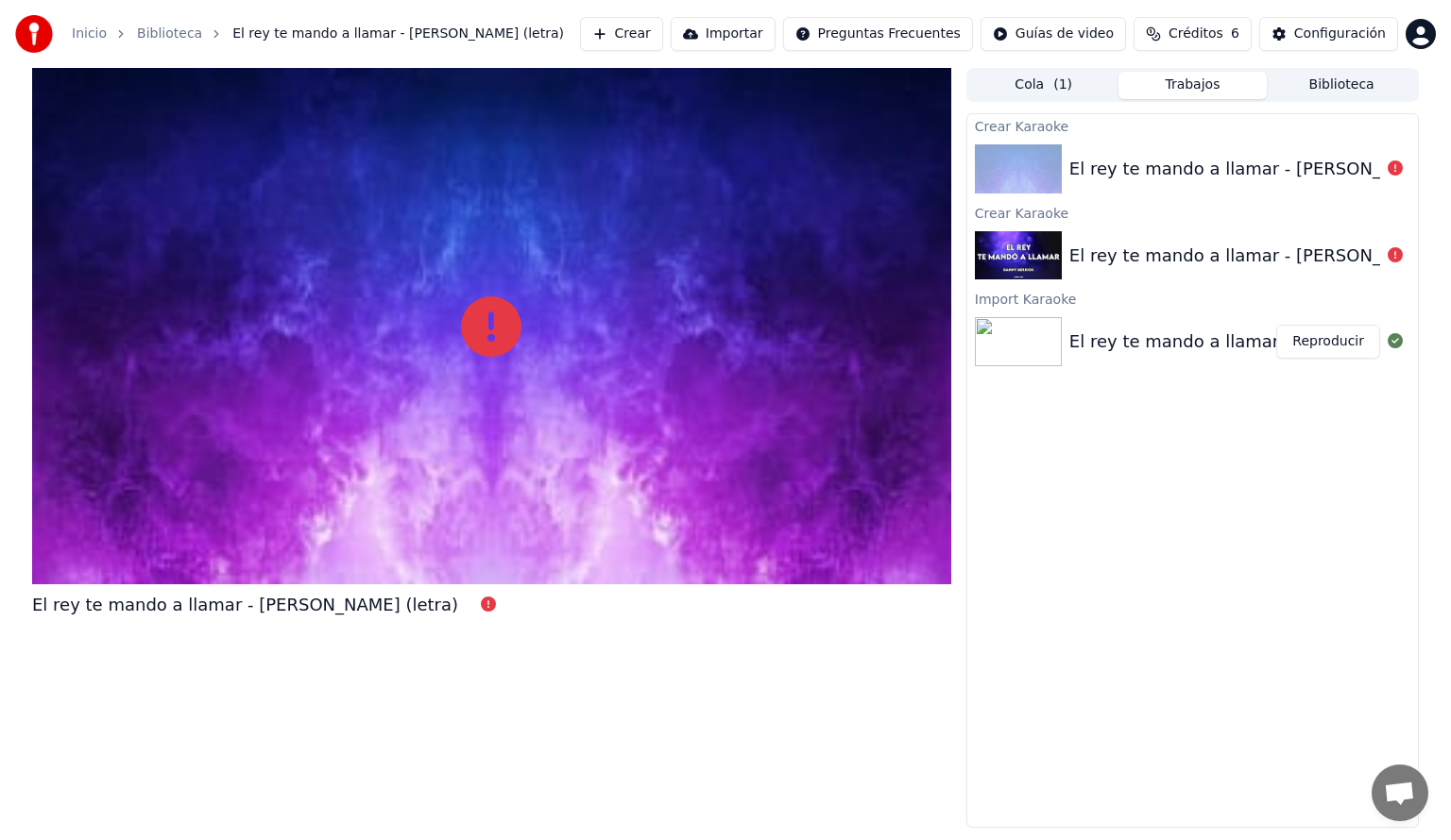
click at [1068, 65] on div "Inicio Biblioteca El rey te mando a llamar - [PERSON_NAME] (letra) Crear Import…" at bounding box center [726, 33] width 1451 height 68
click at [1070, 80] on button "Cola ( 1 )" at bounding box center [1044, 85] width 149 height 27
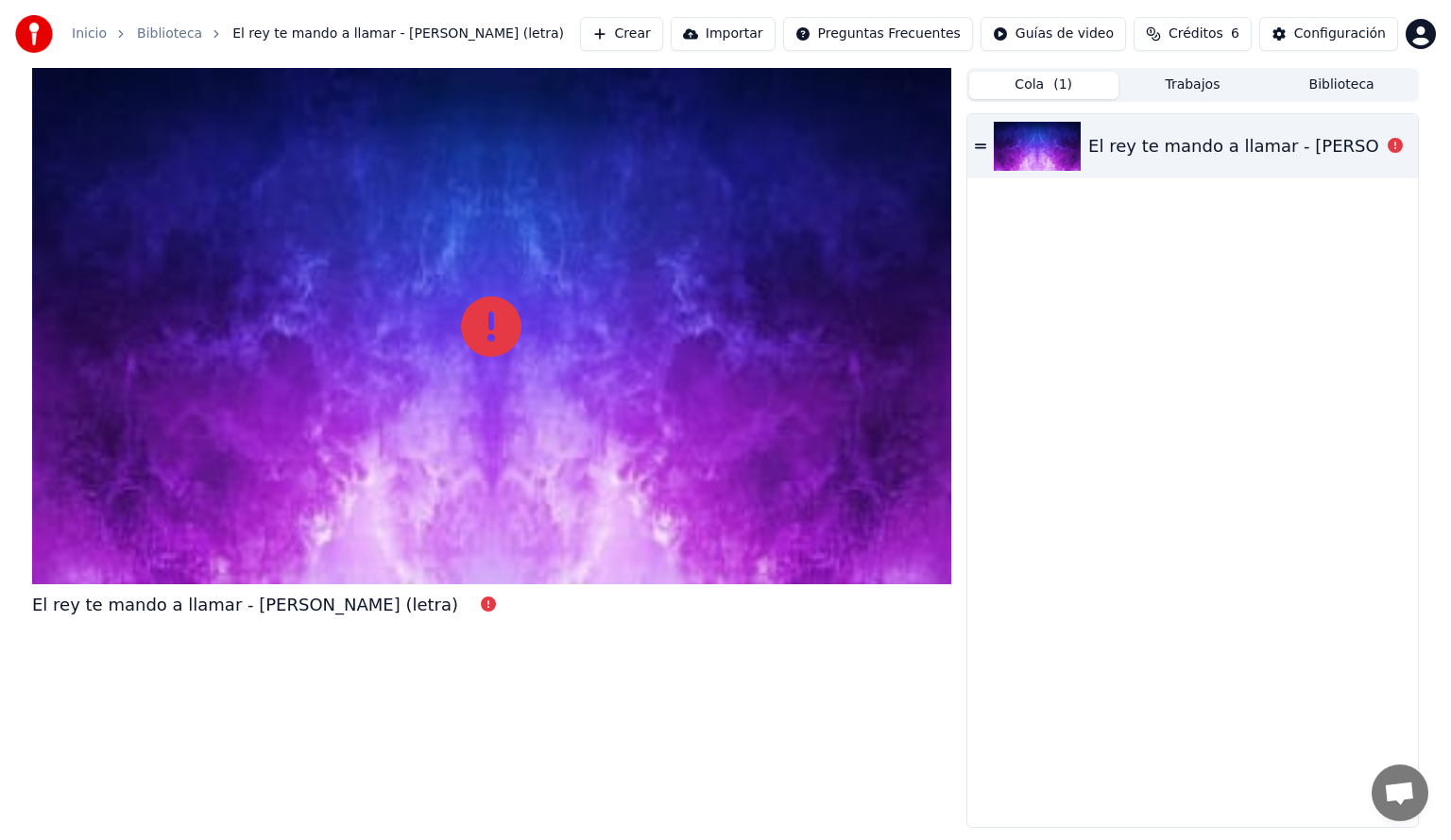
click at [978, 148] on icon at bounding box center [981, 145] width 12 height 13
click at [1281, 144] on div "El rey te mando a llamar - [PERSON_NAME] (letra)" at bounding box center [1302, 146] width 426 height 26
click at [1375, 180] on div "El rey te mando a llamar - [PERSON_NAME] (letra)" at bounding box center [1192, 470] width 451 height 713
click at [1383, 143] on div at bounding box center [1395, 146] width 30 height 23
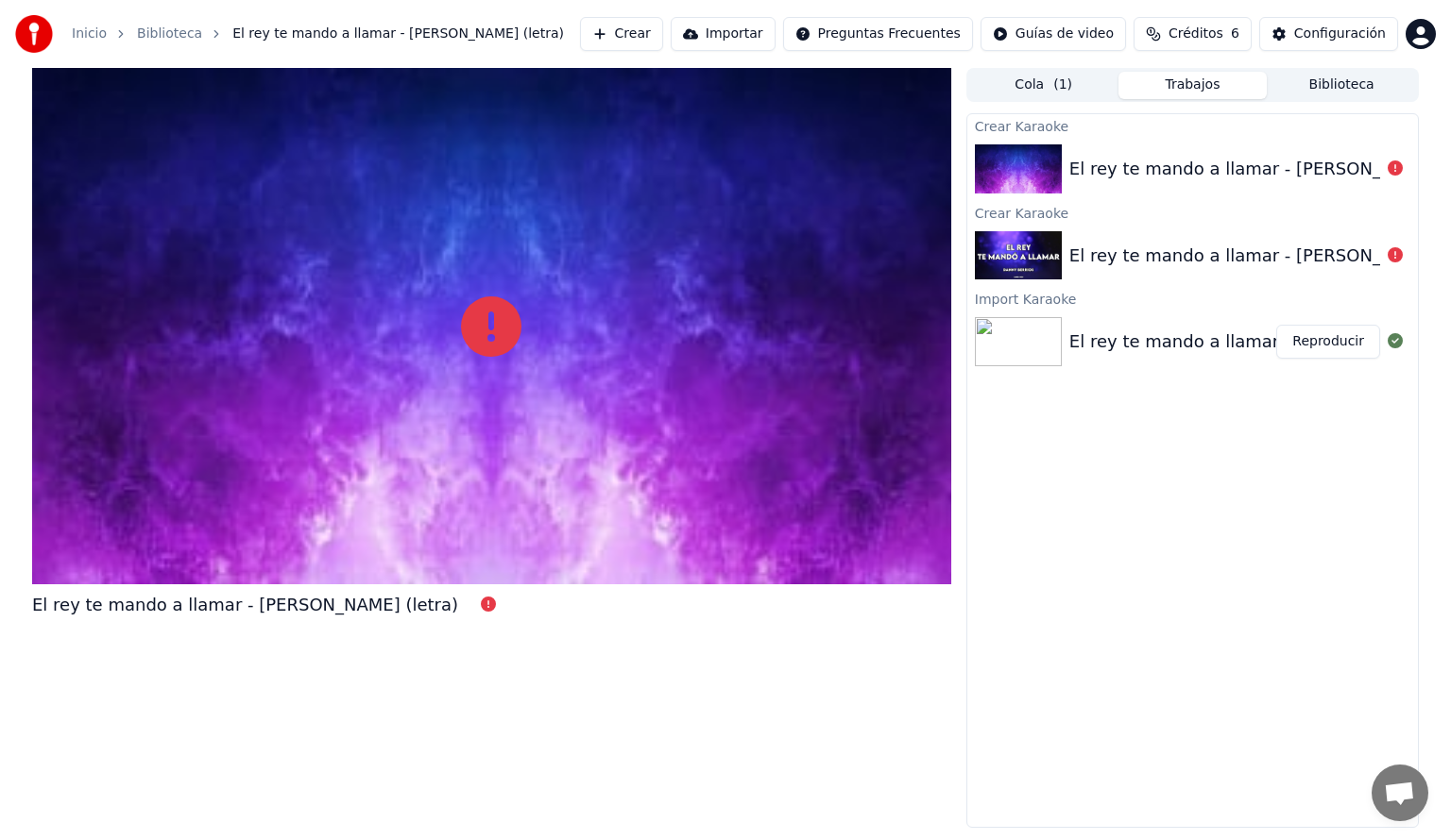
click at [1222, 87] on button "Trabajos" at bounding box center [1193, 85] width 149 height 27
